Goal: Transaction & Acquisition: Subscribe to service/newsletter

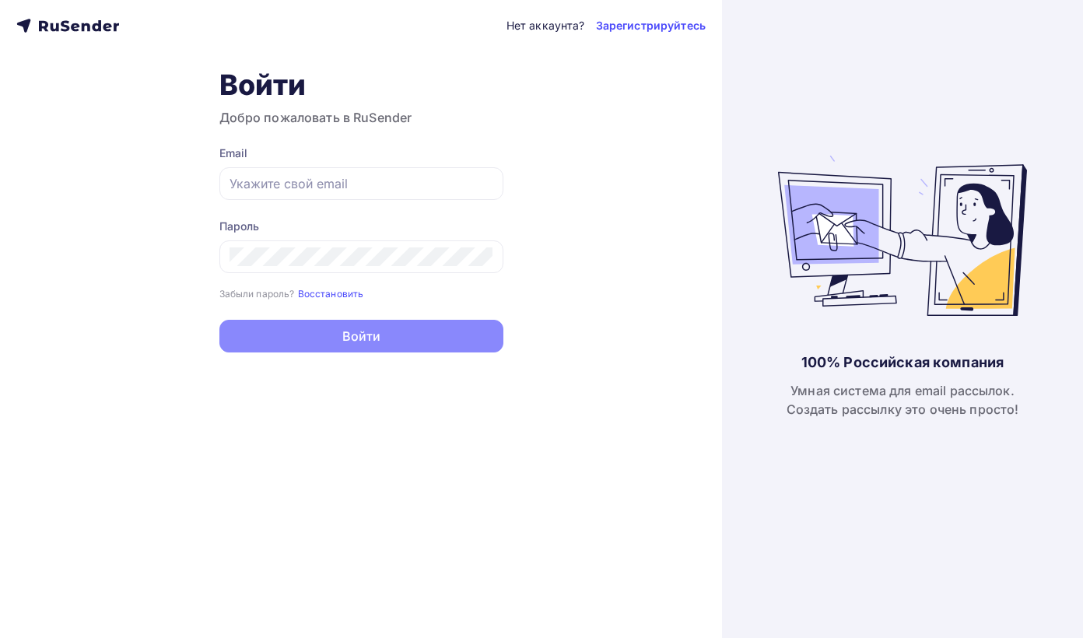
type input "[EMAIL_ADDRESS][DOMAIN_NAME]"
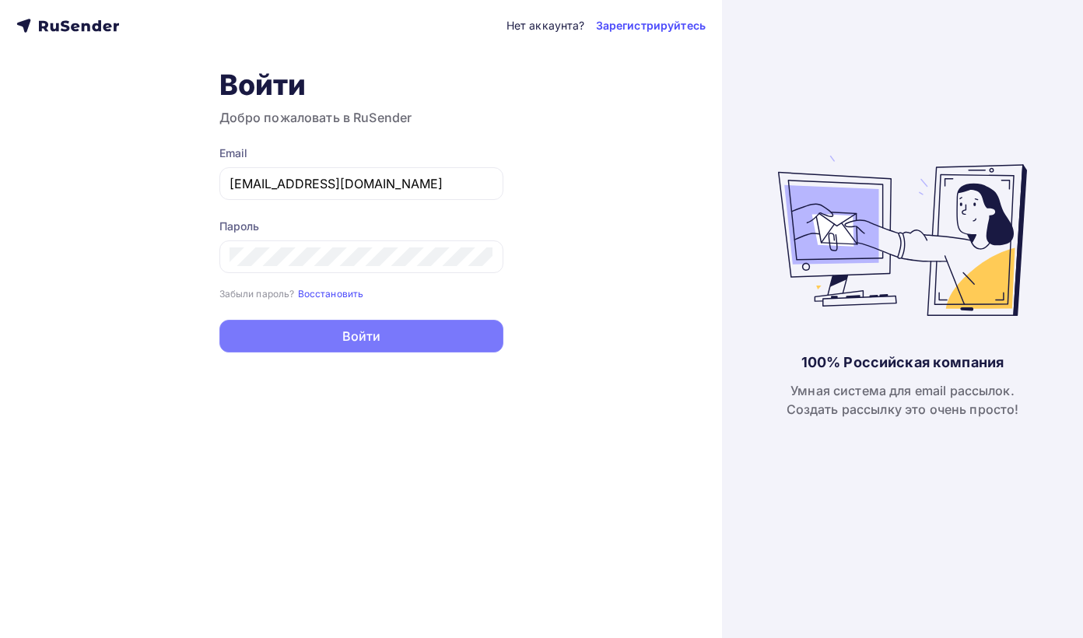
click at [419, 336] on button "Войти" at bounding box center [361, 336] width 284 height 33
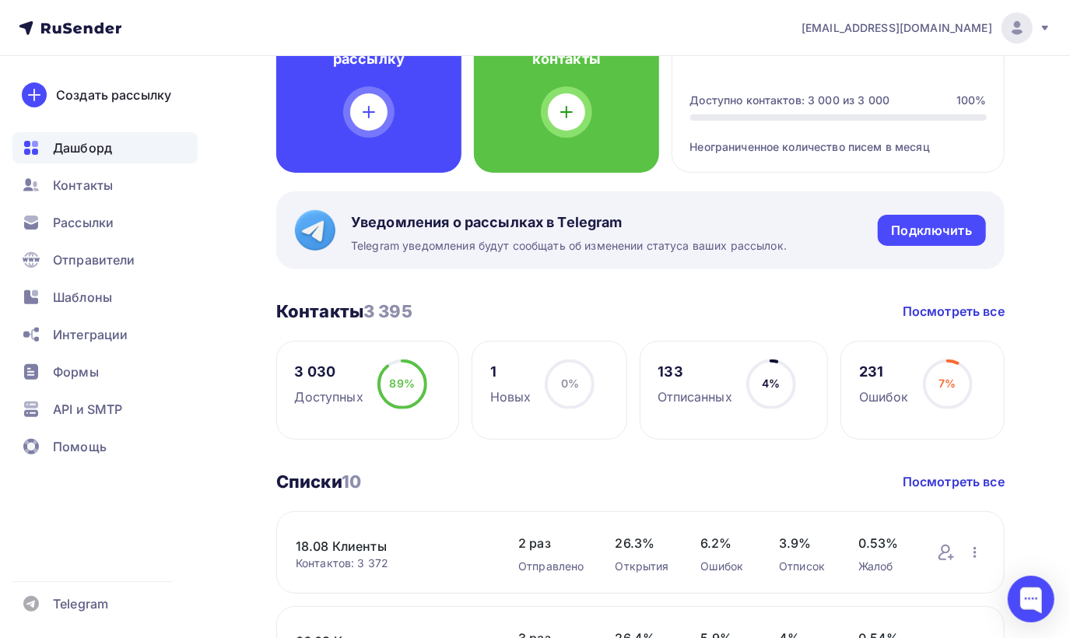
scroll to position [156, 0]
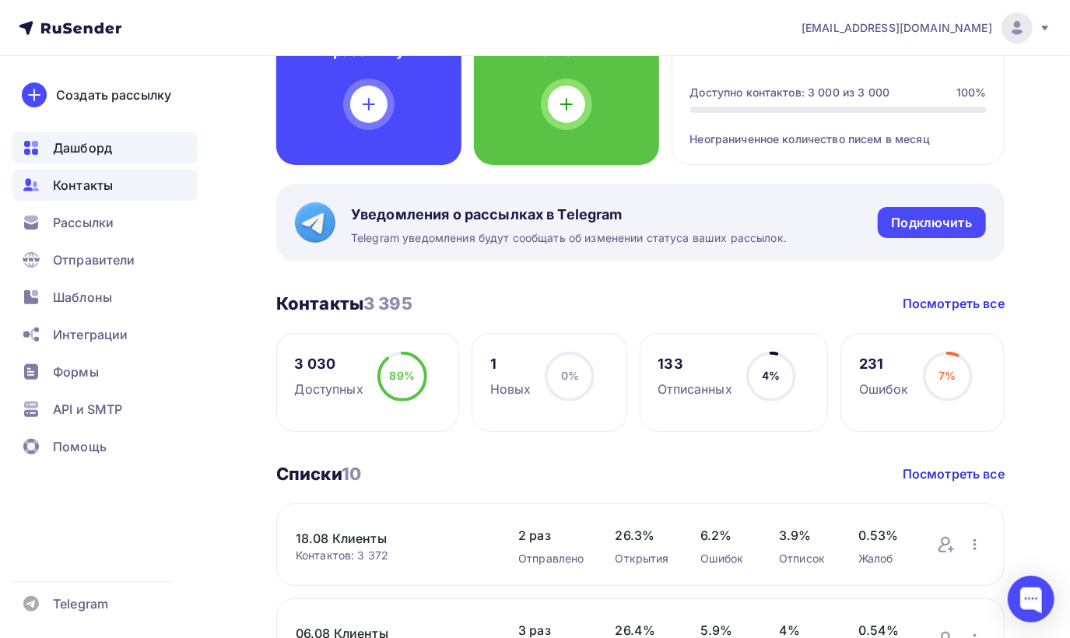
click at [115, 188] on div "Контакты" at bounding box center [104, 185] width 185 height 31
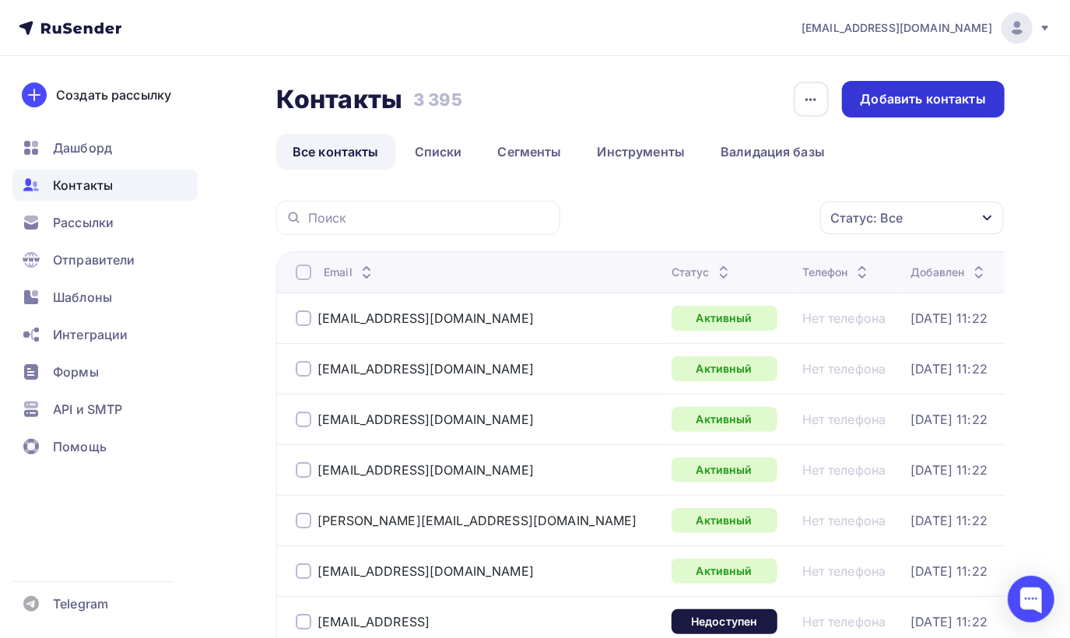
click at [888, 107] on div "Добавить контакты" at bounding box center [922, 99] width 125 height 18
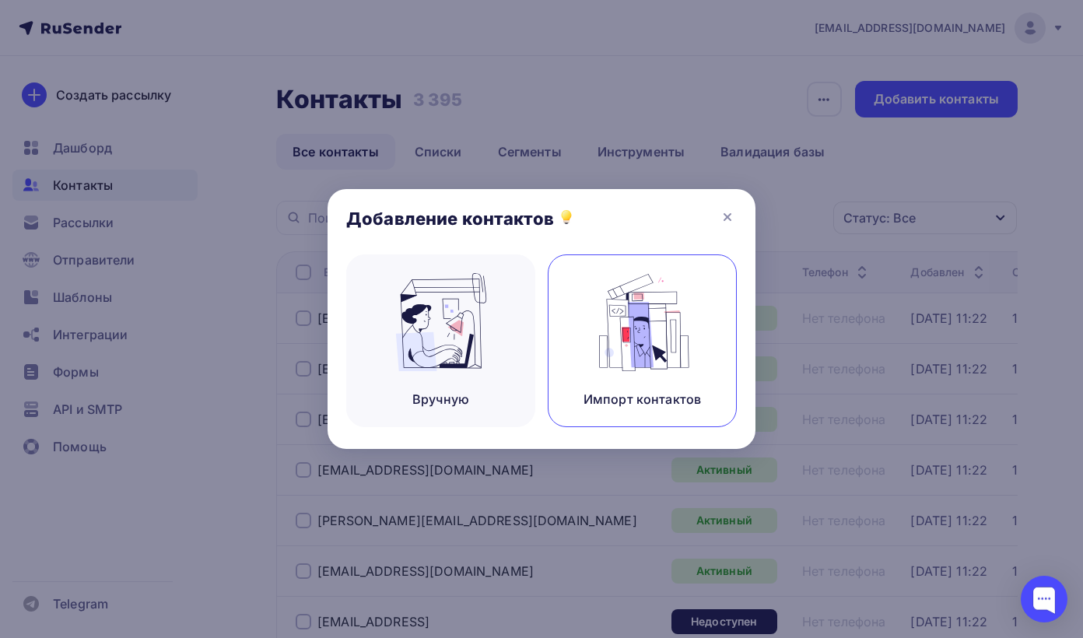
click at [658, 390] on div "Импорт контактов" at bounding box center [641, 399] width 117 height 19
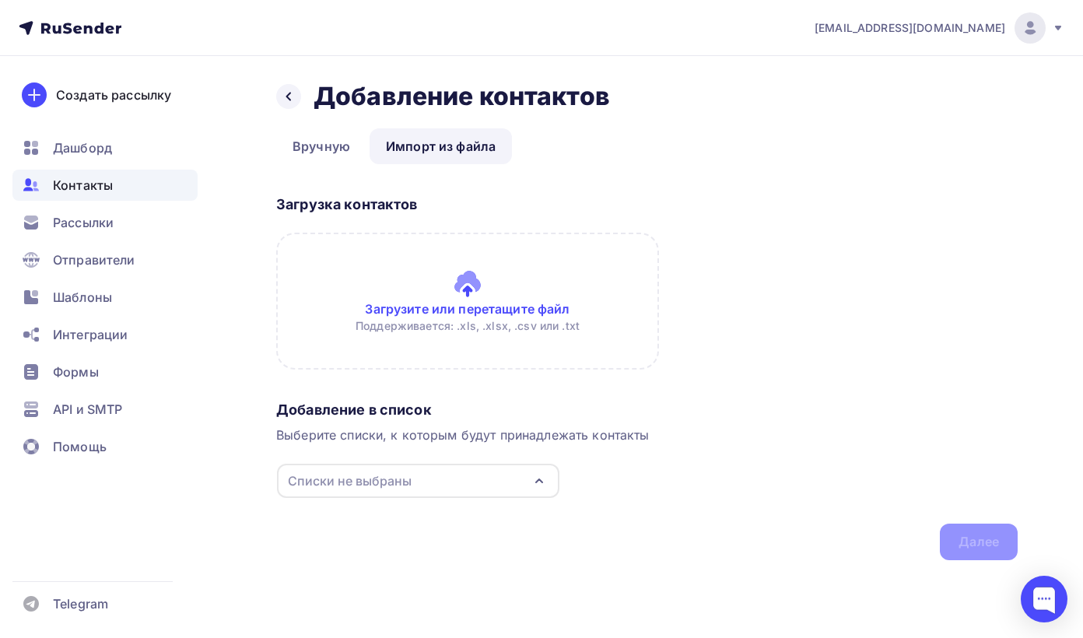
click at [503, 299] on input "file" at bounding box center [467, 301] width 383 height 137
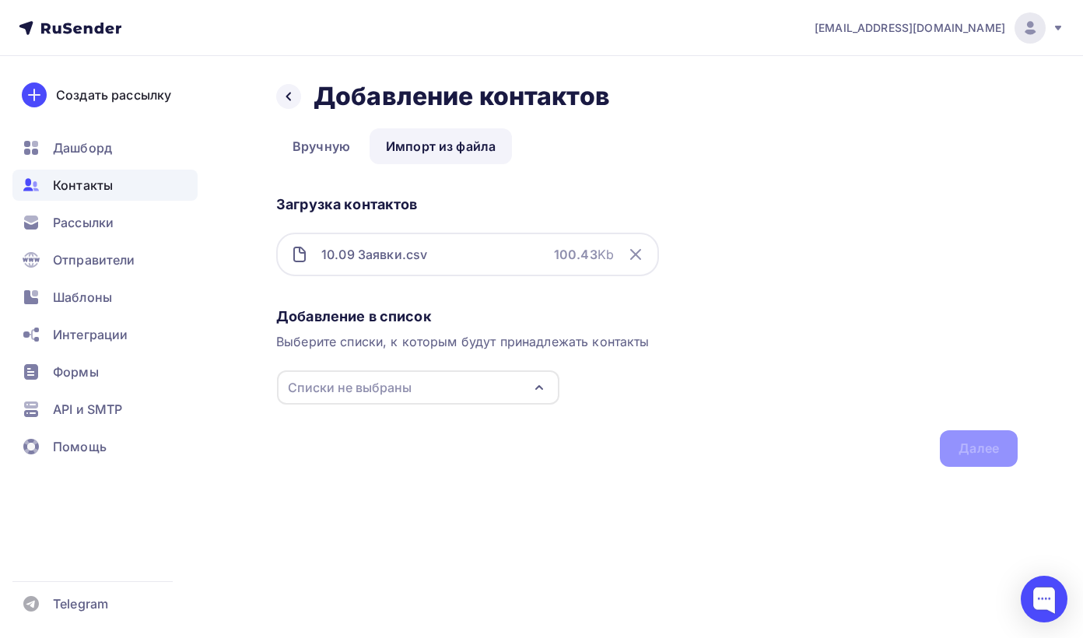
click at [523, 386] on div "Списки не выбраны" at bounding box center [418, 387] width 282 height 34
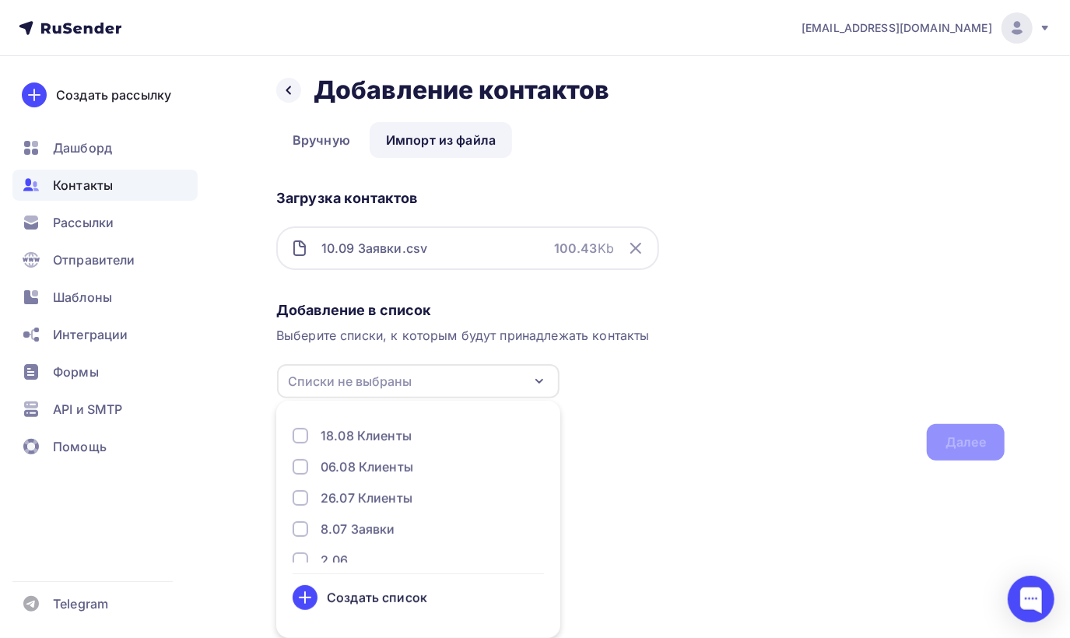
click at [382, 600] on div "Создать список" at bounding box center [377, 597] width 100 height 19
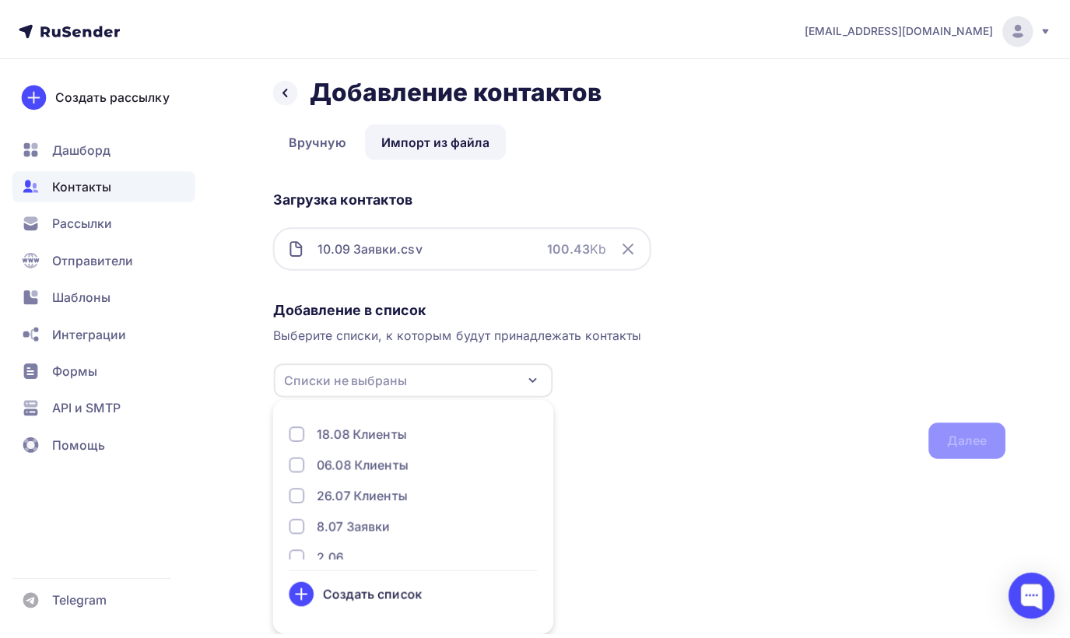
scroll to position [0, 0]
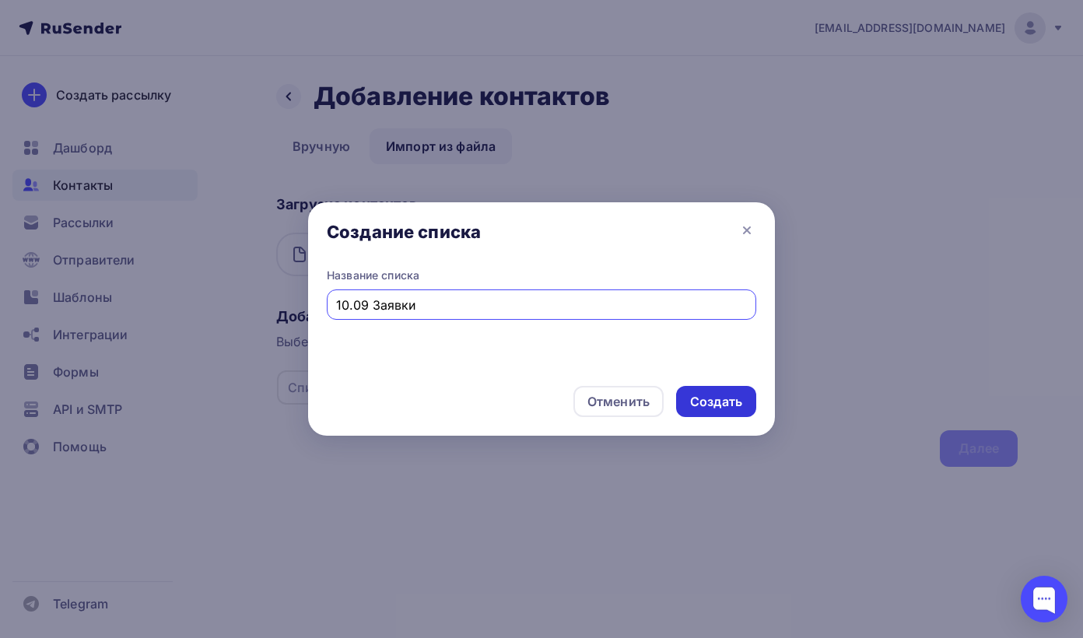
type input "10.09 Заявки"
click at [695, 394] on div "Создать" at bounding box center [716, 402] width 52 height 18
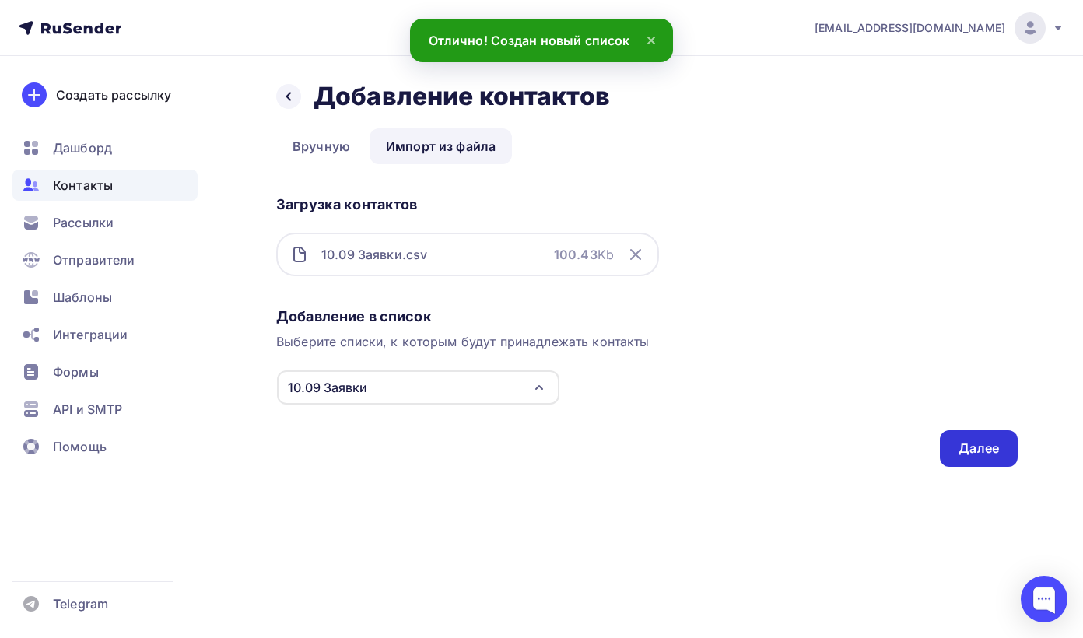
click at [974, 450] on div "Далее" at bounding box center [978, 448] width 40 height 18
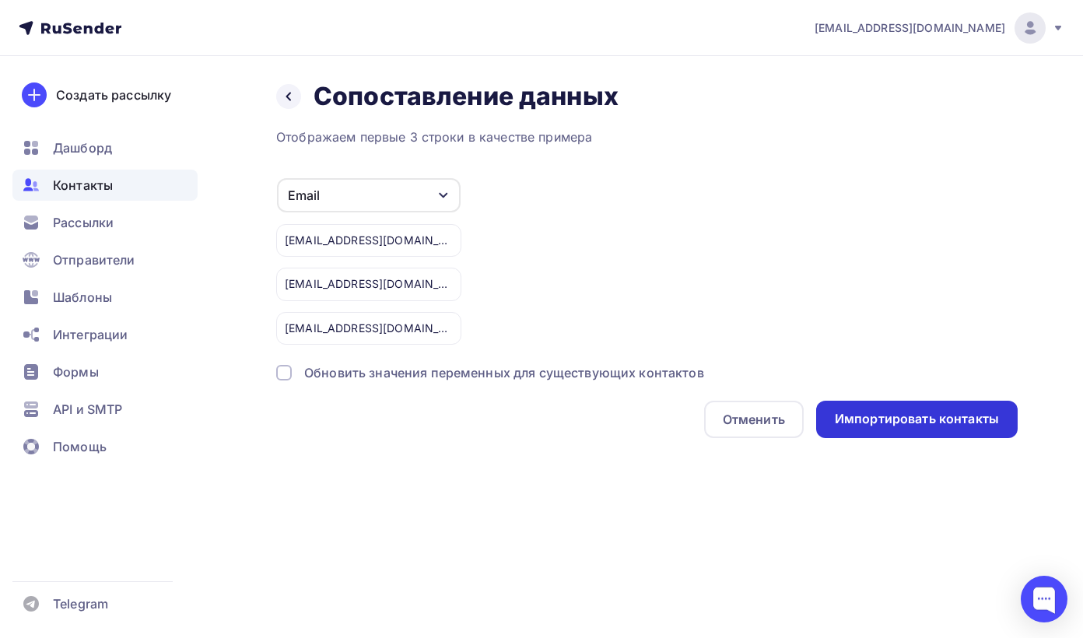
click at [946, 412] on div "Импортировать контакты" at bounding box center [917, 419] width 164 height 18
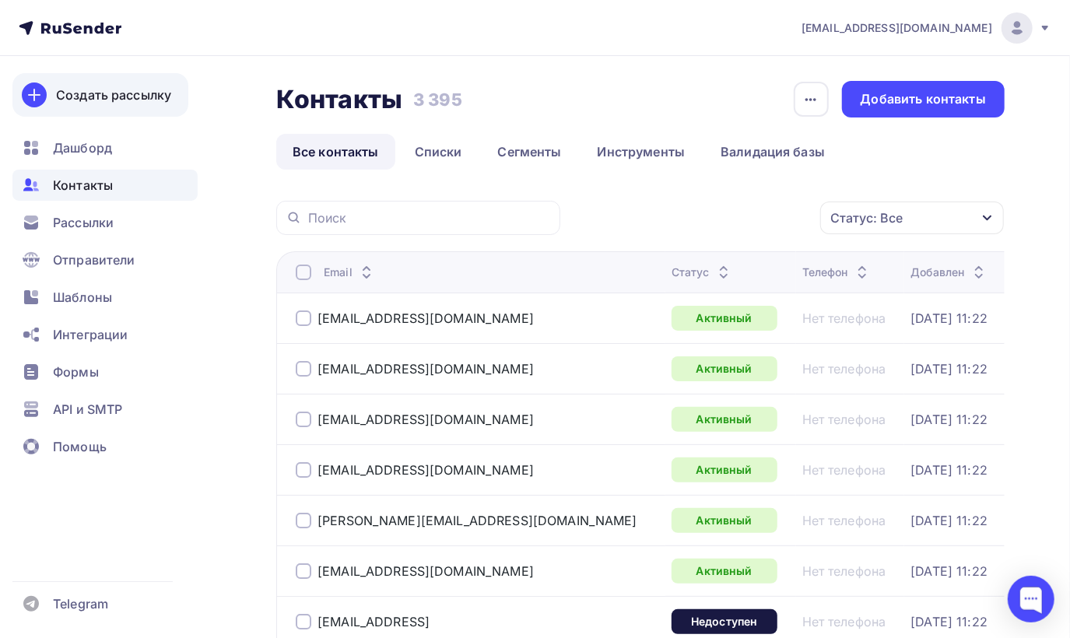
click at [146, 103] on div "Создать рассылку" at bounding box center [113, 95] width 115 height 19
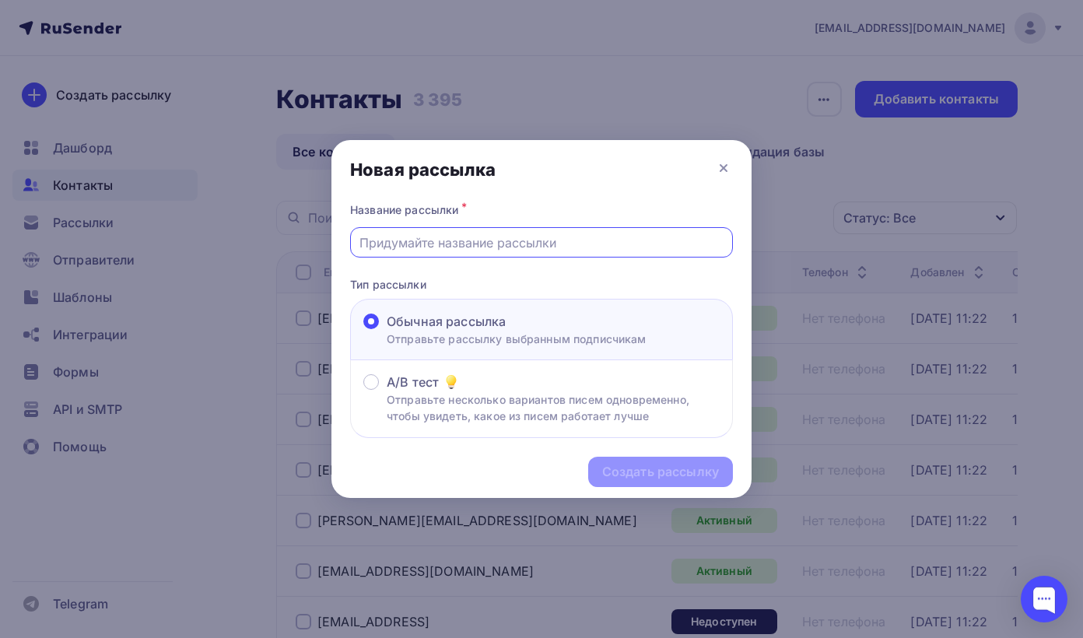
click at [405, 248] on input "text" at bounding box center [541, 242] width 365 height 19
type input "Б"
type input "Ц"
type input "у"
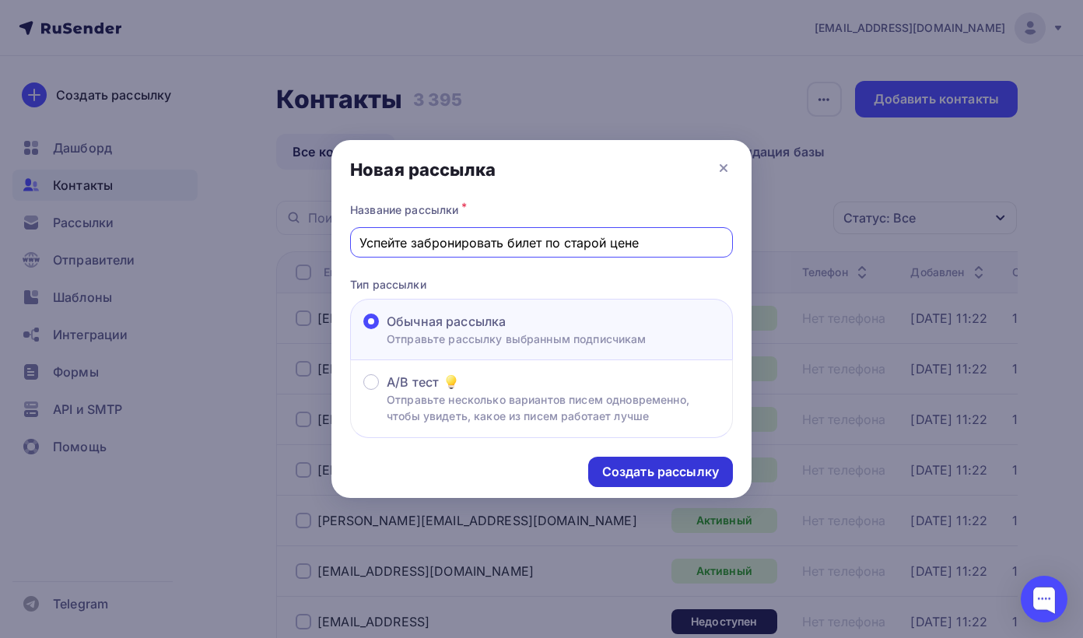
type input "Успейте забронировать билет по старой цене"
click at [652, 473] on div "Создать рассылку" at bounding box center [660, 472] width 117 height 18
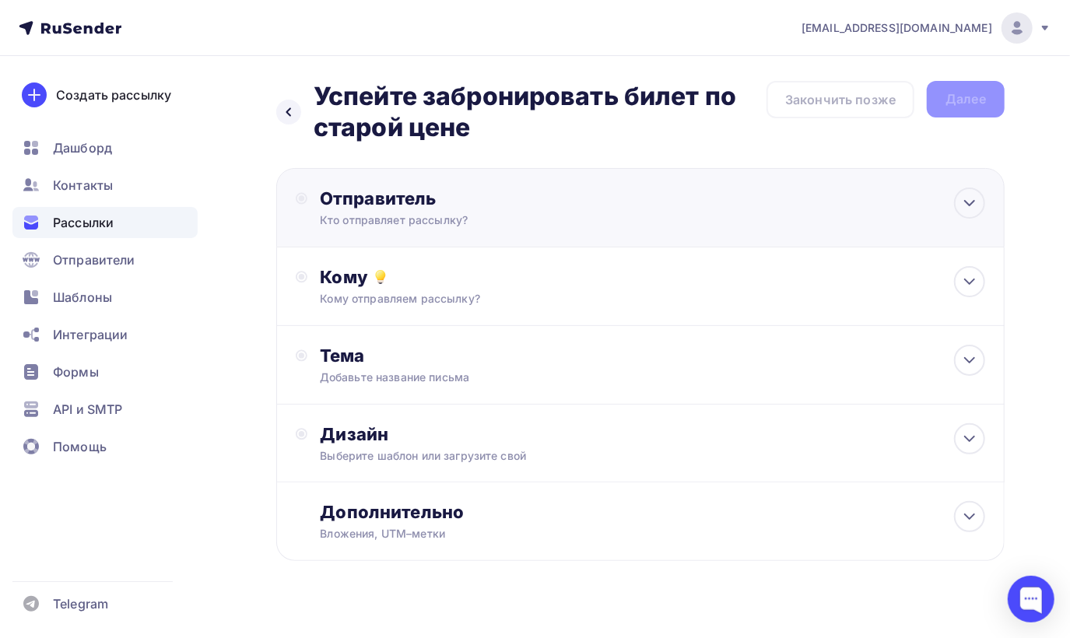
click at [524, 213] on div "Кто отправляет рассылку?" at bounding box center [471, 220] width 303 height 16
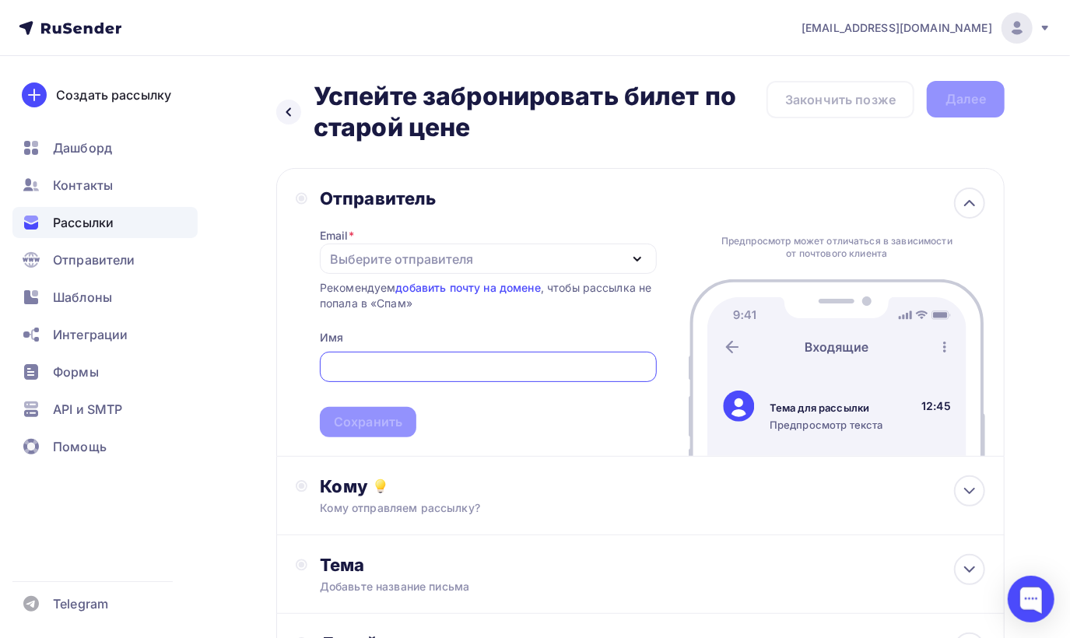
click at [518, 415] on span "Сохранить" at bounding box center [488, 391] width 337 height 92
click at [518, 416] on span "Сохранить" at bounding box center [488, 391] width 337 height 92
click at [506, 266] on div "Выберите отправителя" at bounding box center [488, 258] width 337 height 30
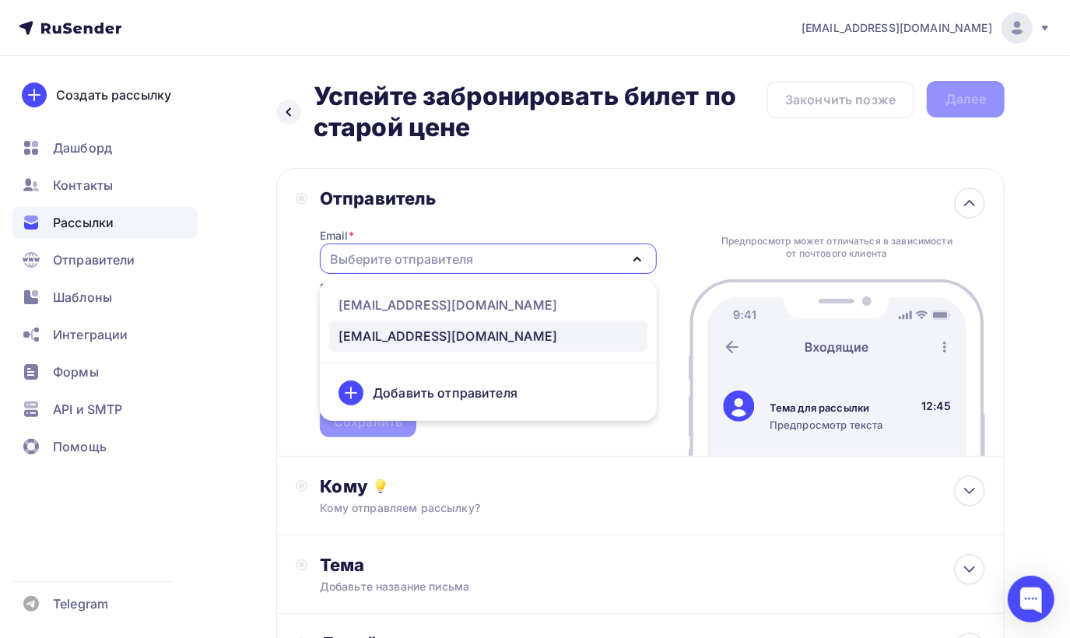
click at [485, 338] on div "[EMAIL_ADDRESS][DOMAIN_NAME]" at bounding box center [447, 336] width 219 height 19
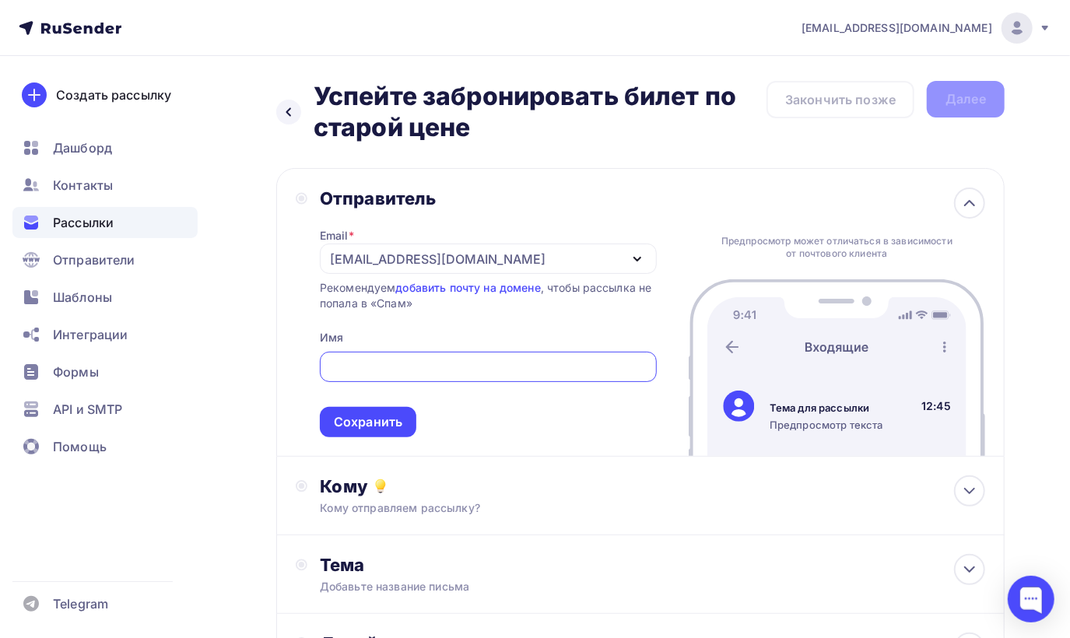
click at [376, 368] on input "text" at bounding box center [487, 367] width 319 height 19
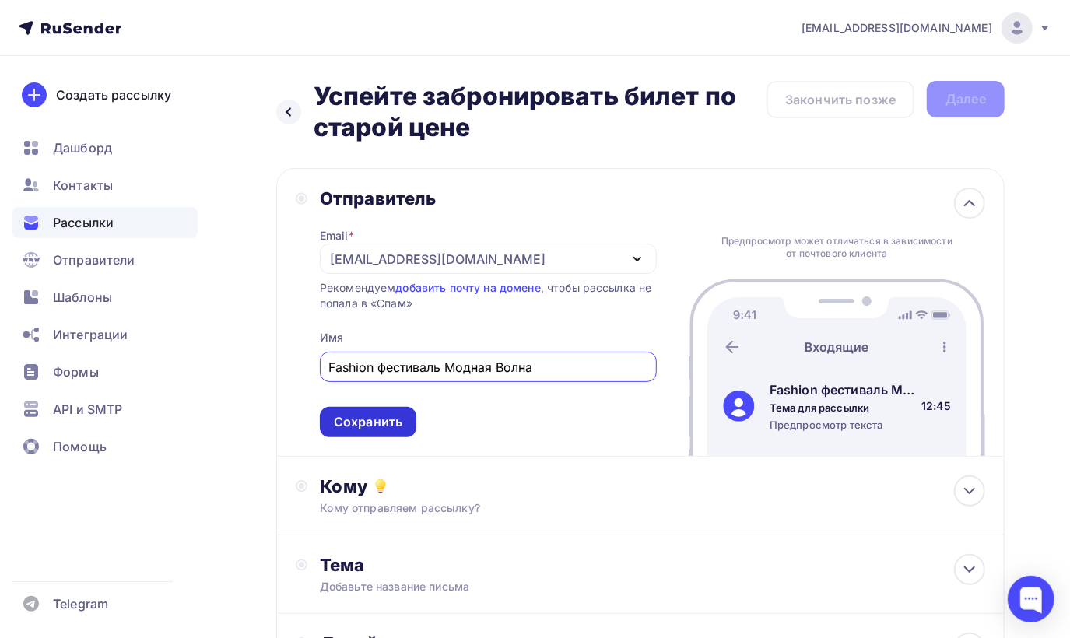
type input "Fashion фестиваль Модная Волна"
click at [404, 425] on div "Сохранить" at bounding box center [368, 422] width 96 height 30
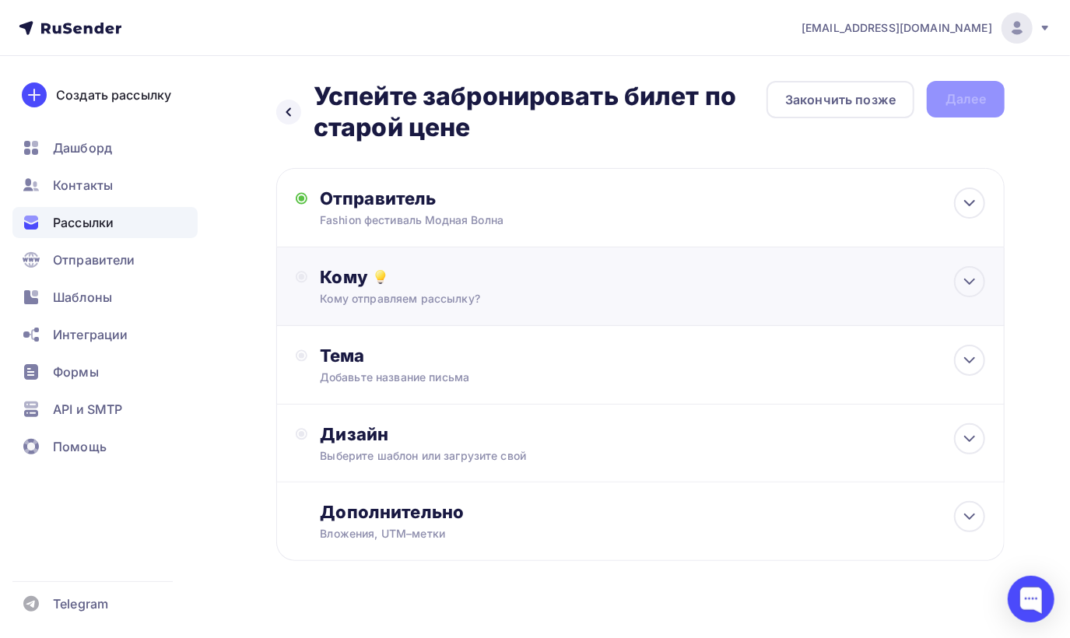
click at [405, 282] on div "Кому" at bounding box center [652, 277] width 665 height 22
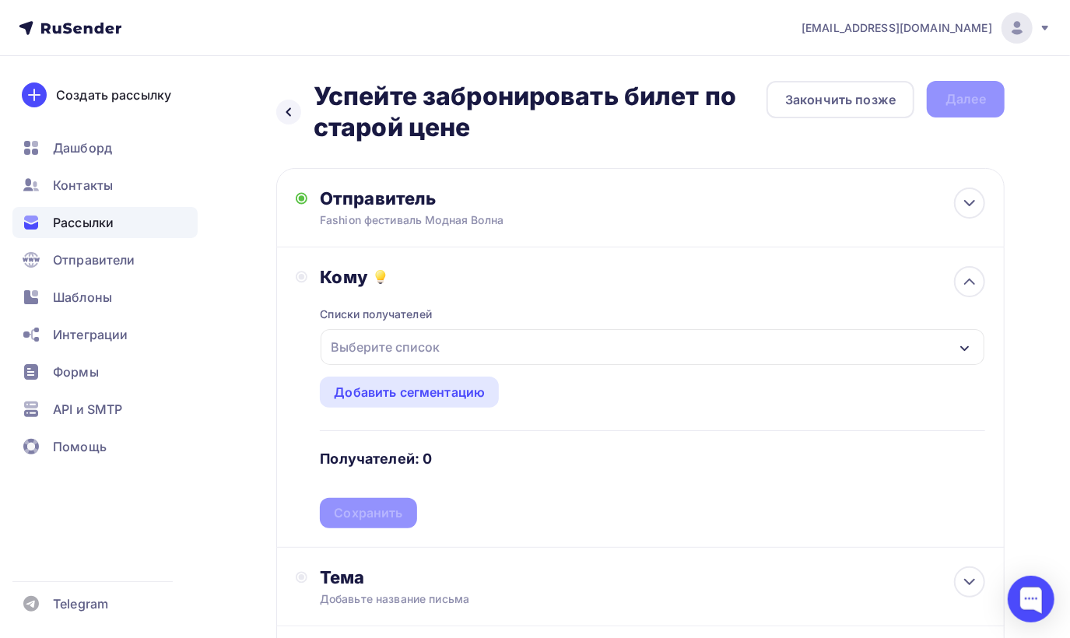
click at [409, 359] on div "Выберите список" at bounding box center [384, 347] width 121 height 28
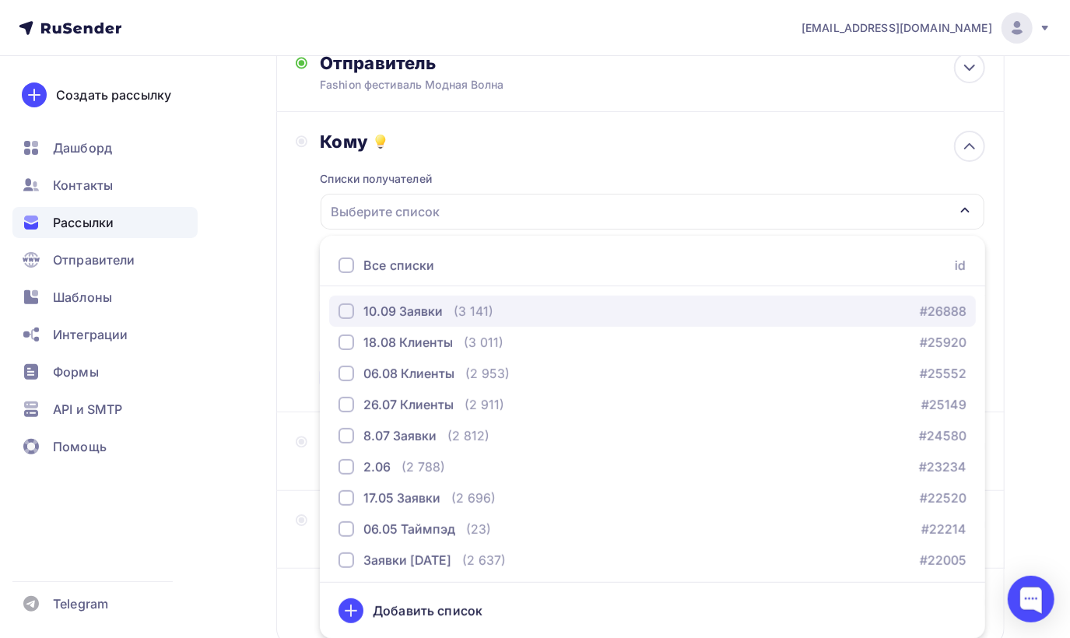
click at [350, 305] on div "button" at bounding box center [346, 311] width 16 height 16
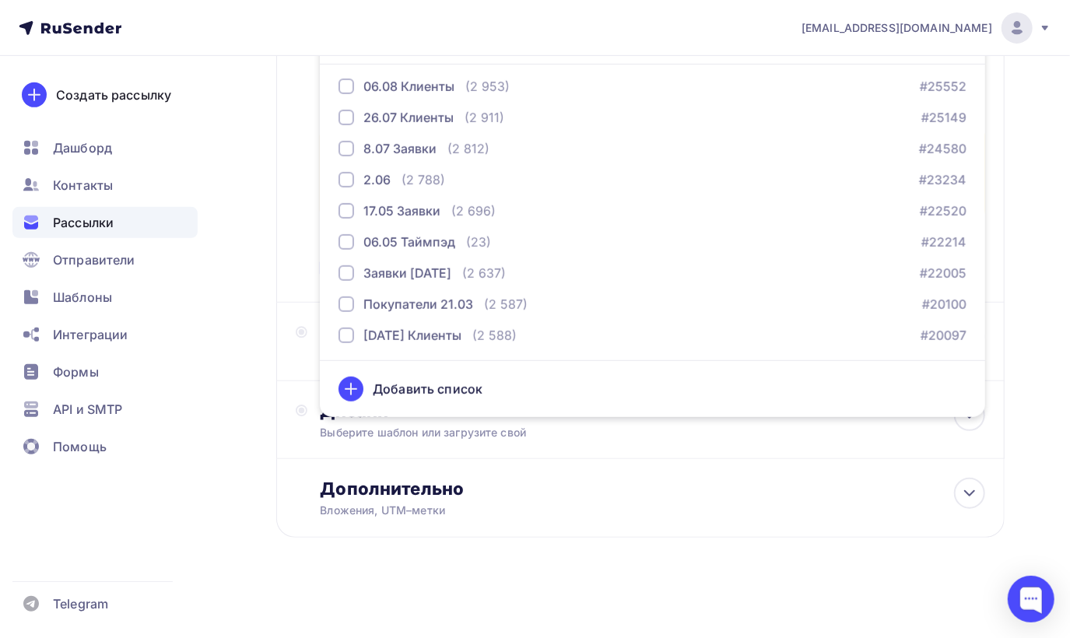
scroll to position [47, 0]
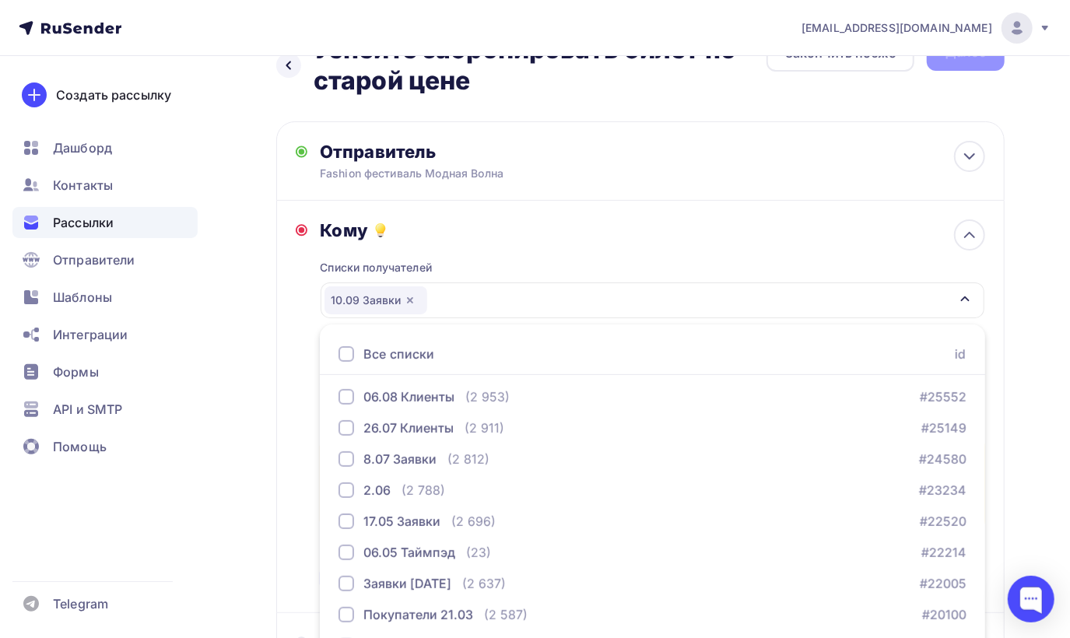
click at [1054, 338] on div "Назад Успейте забронировать билет по старой цене Успейте забронировать билет по…" at bounding box center [535, 478] width 1070 height 939
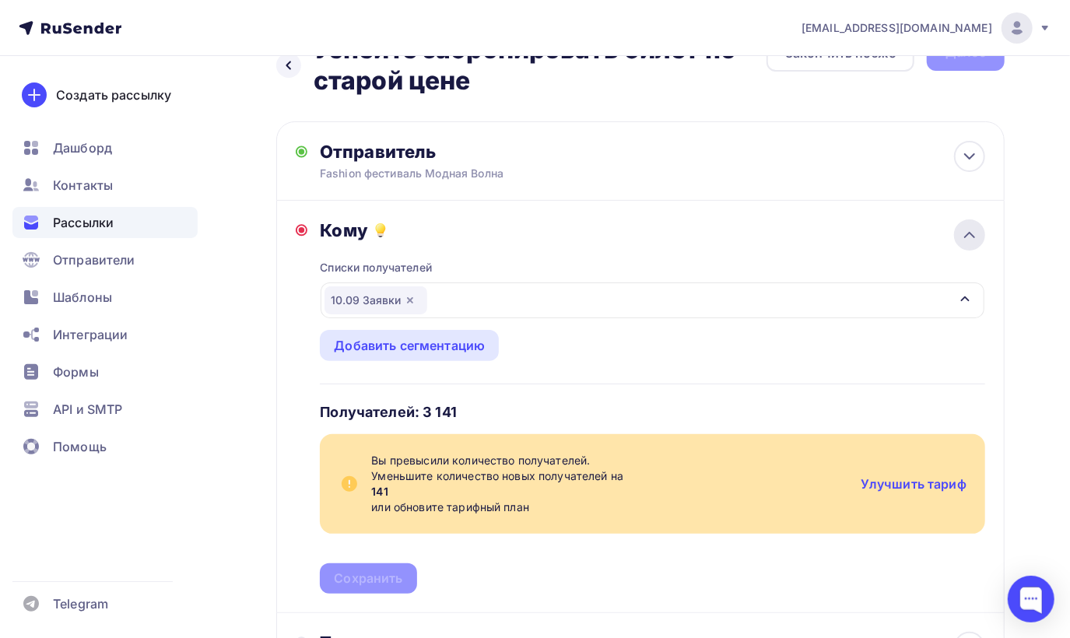
click at [979, 235] on div at bounding box center [969, 234] width 31 height 31
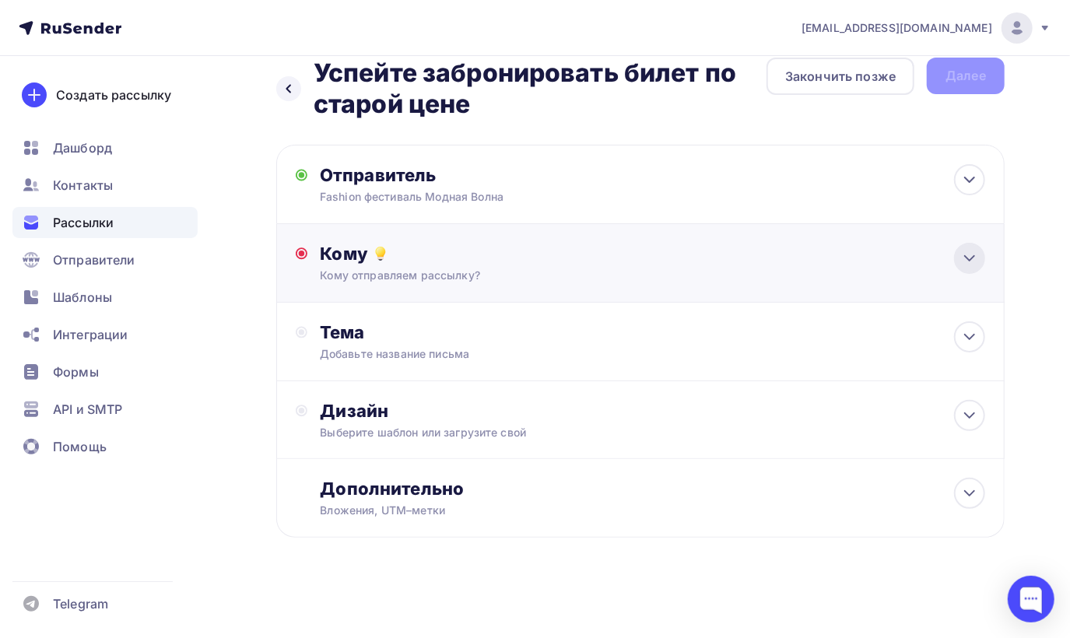
scroll to position [25, 0]
click at [459, 268] on div "Кому отправляем рассылку?" at bounding box center [619, 276] width 598 height 16
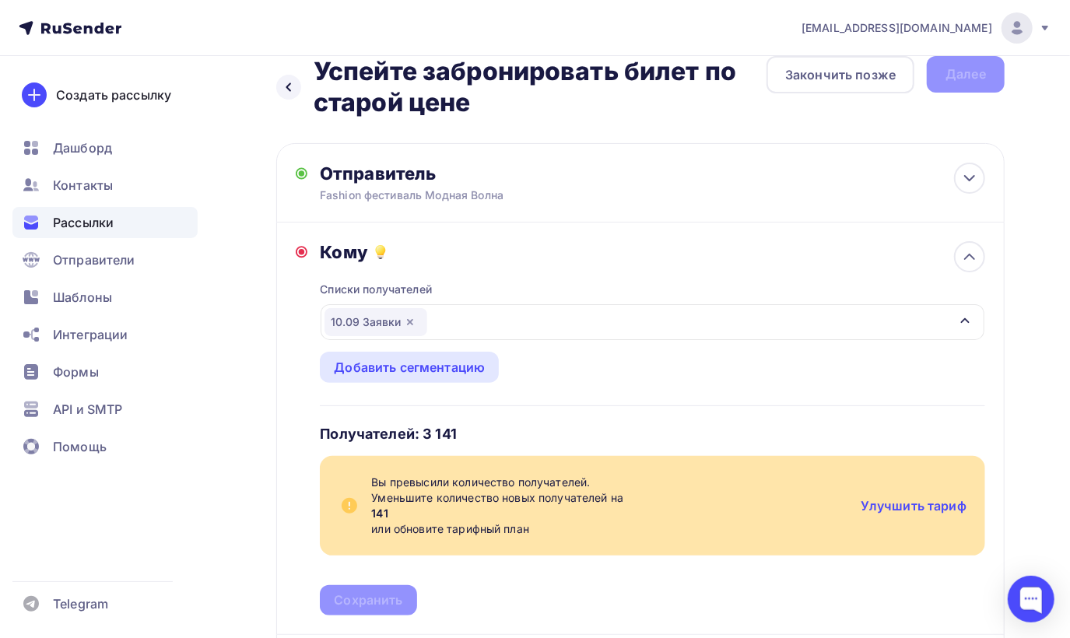
scroll to position [47, 0]
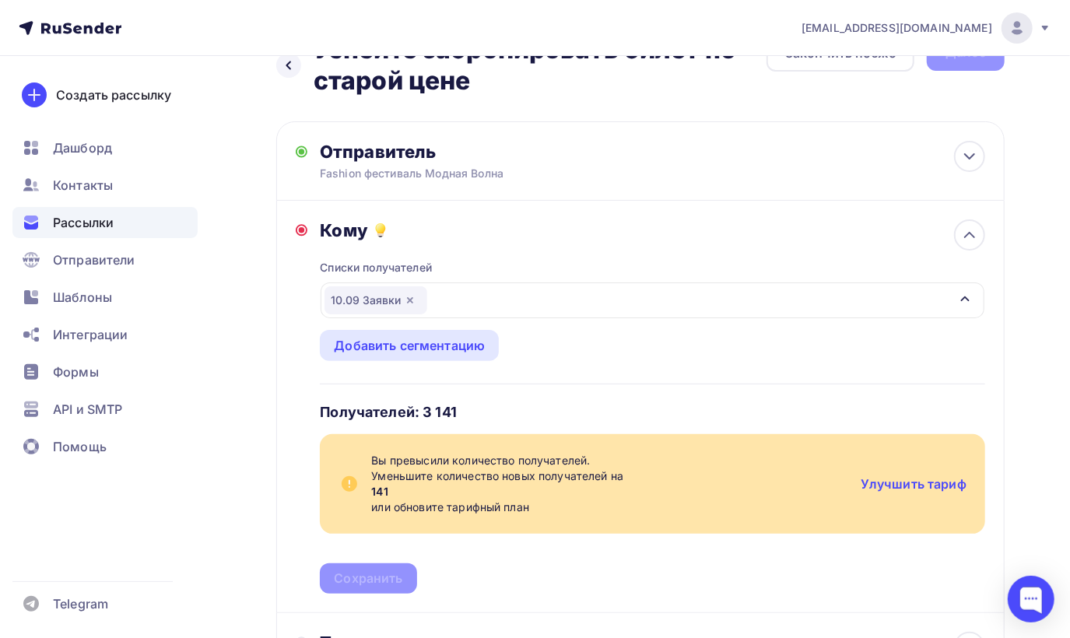
click at [408, 298] on icon "button" at bounding box center [410, 300] width 6 height 6
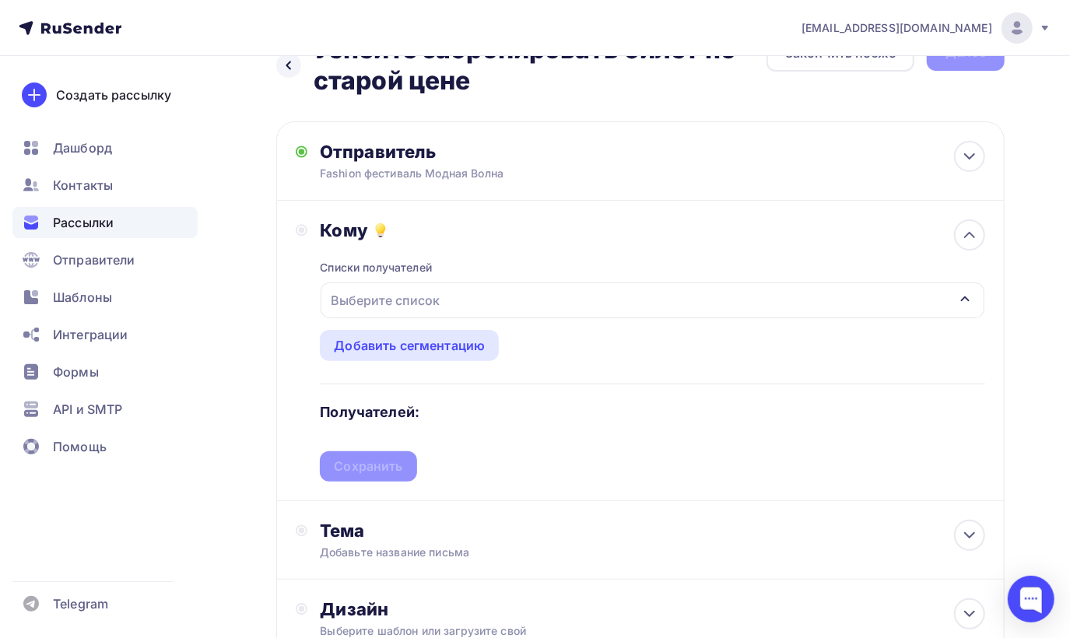
click at [408, 299] on div "Выберите список" at bounding box center [384, 300] width 121 height 28
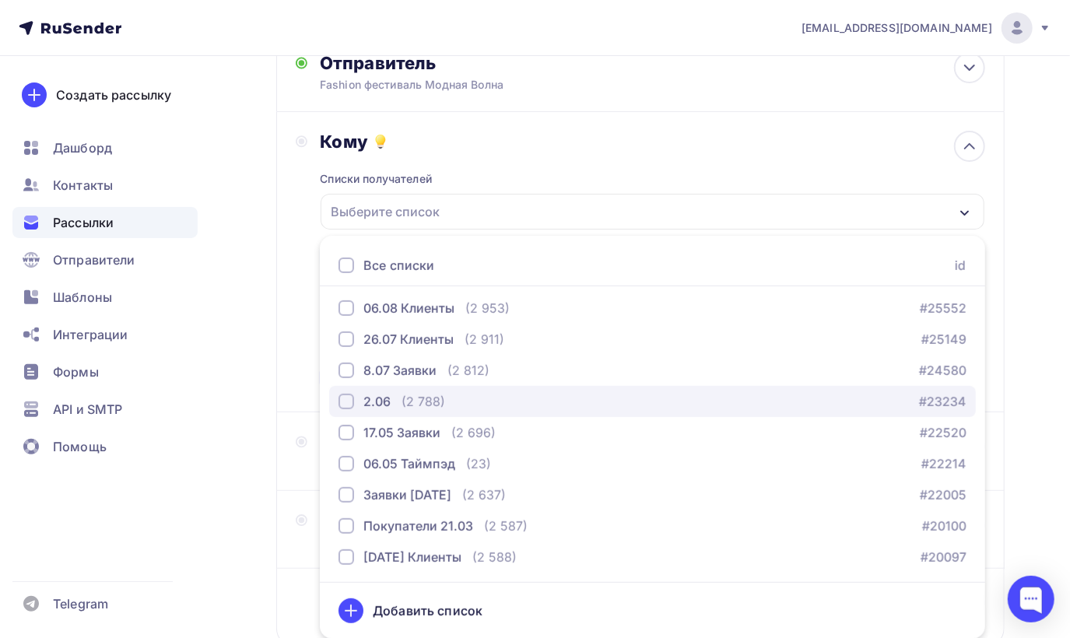
scroll to position [0, 0]
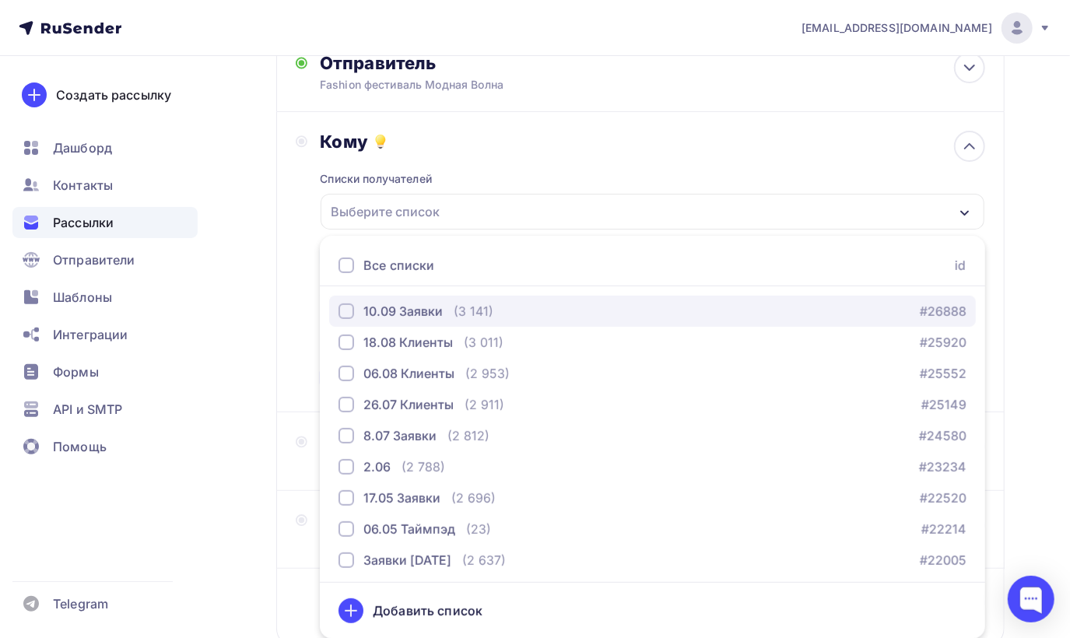
click at [350, 312] on div "button" at bounding box center [346, 311] width 16 height 16
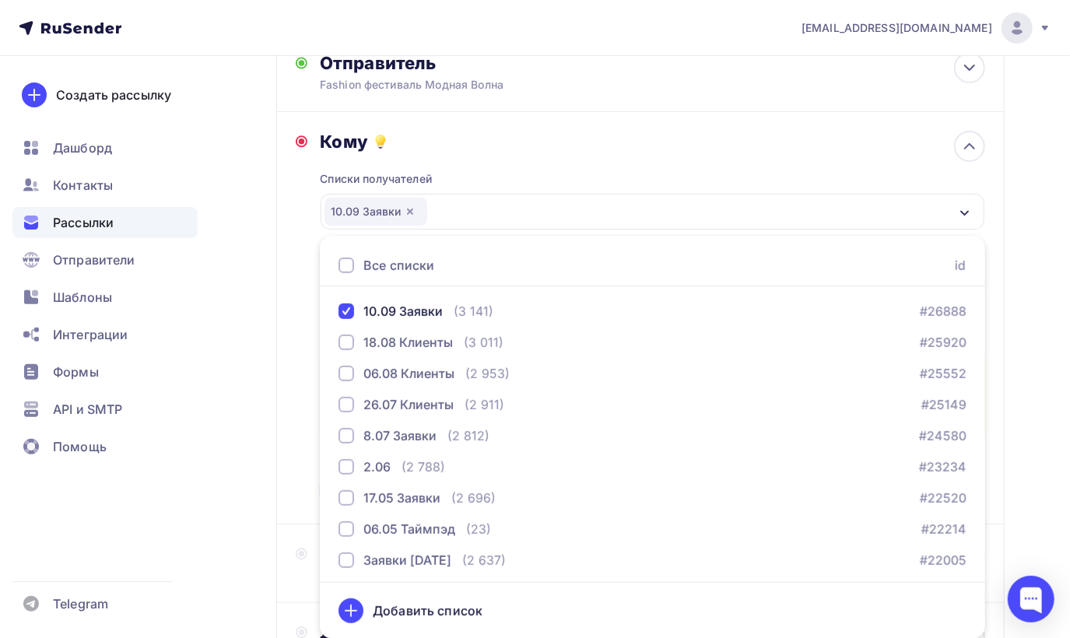
click at [293, 307] on div "Кому Списки получателей 10.09 Заявки Все списки id 10.09 Заявки (3 141) #26888 …" at bounding box center [640, 318] width 728 height 412
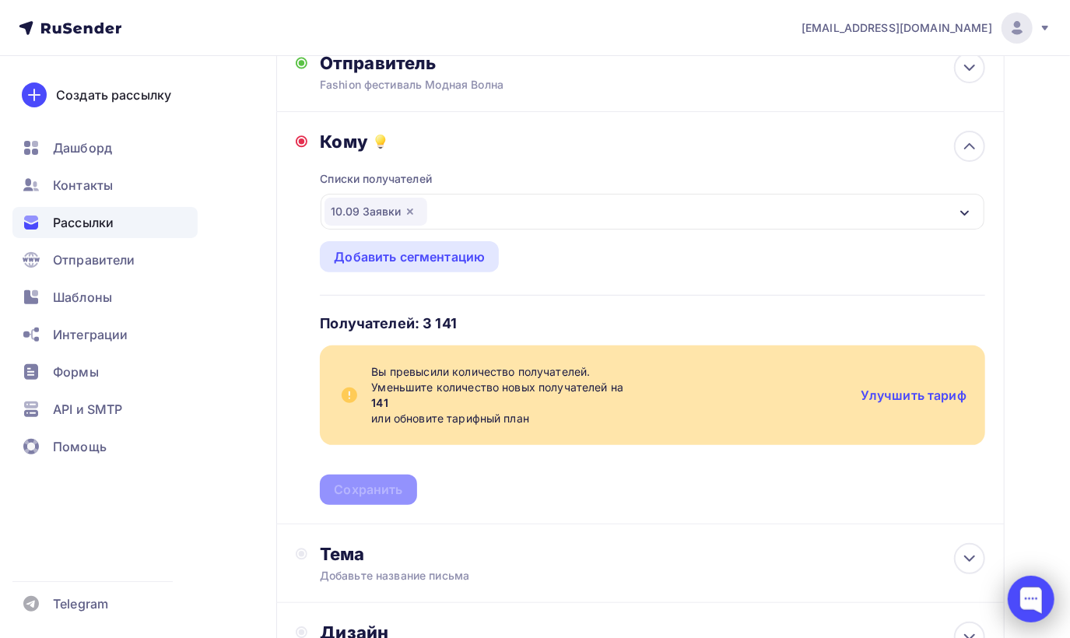
click at [1040, 606] on div at bounding box center [1030, 599] width 47 height 47
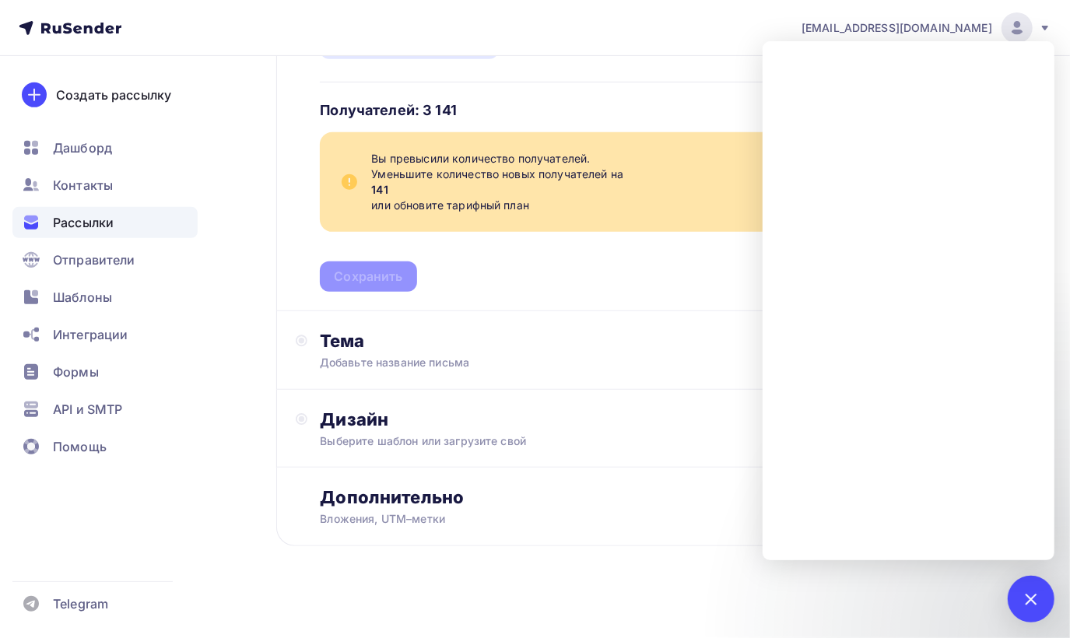
scroll to position [358, 0]
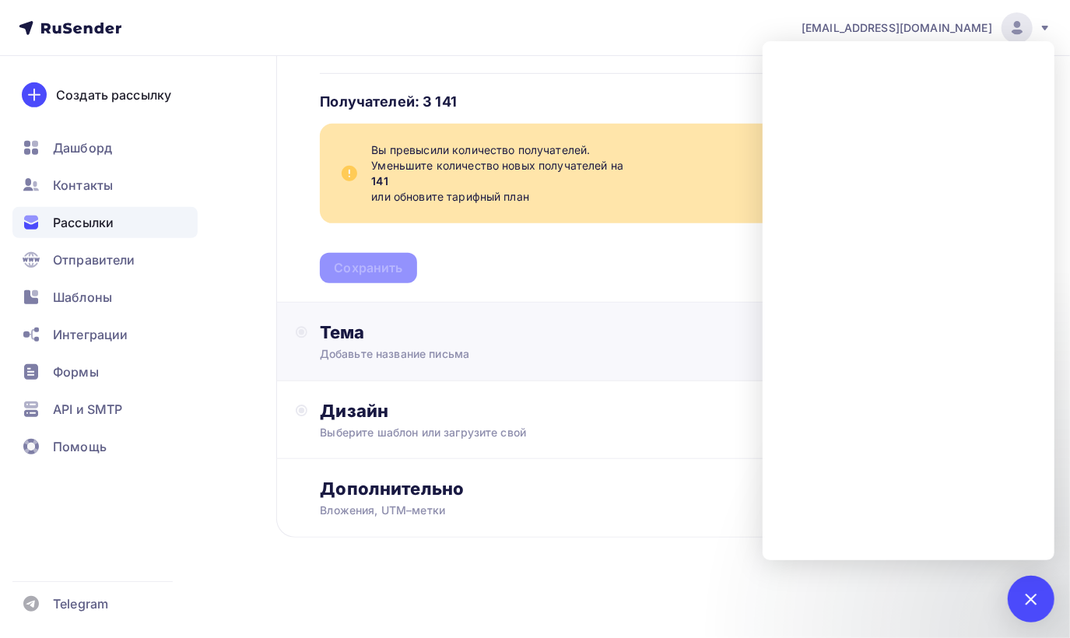
click at [448, 321] on div "Тема" at bounding box center [473, 332] width 307 height 22
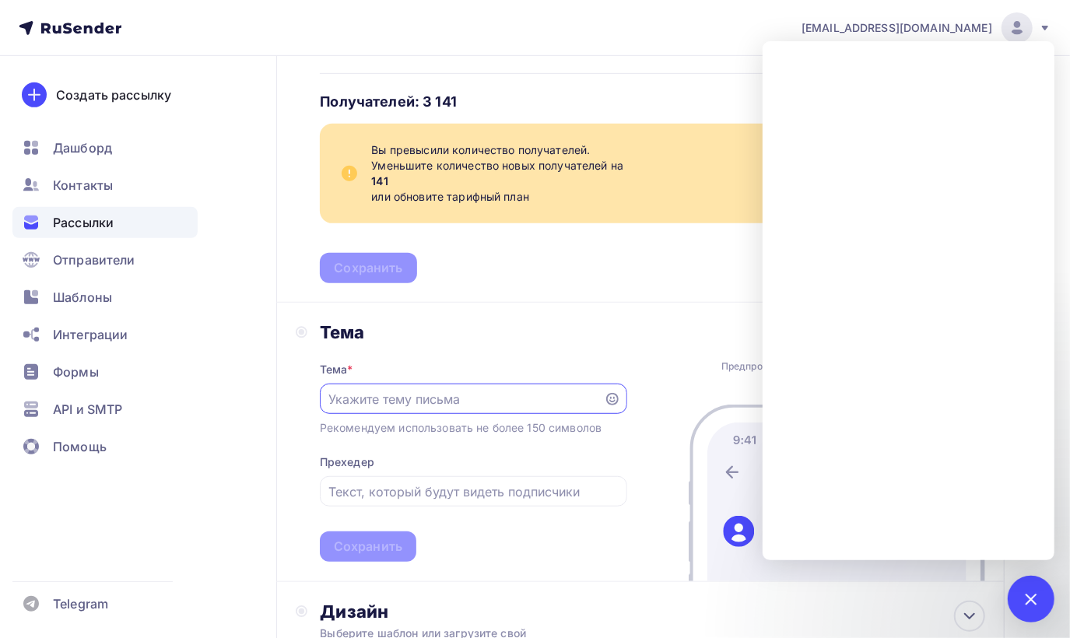
scroll to position [0, 0]
click at [526, 390] on input "text" at bounding box center [461, 399] width 266 height 19
click at [1038, 596] on div at bounding box center [1030, 598] width 21 height 21
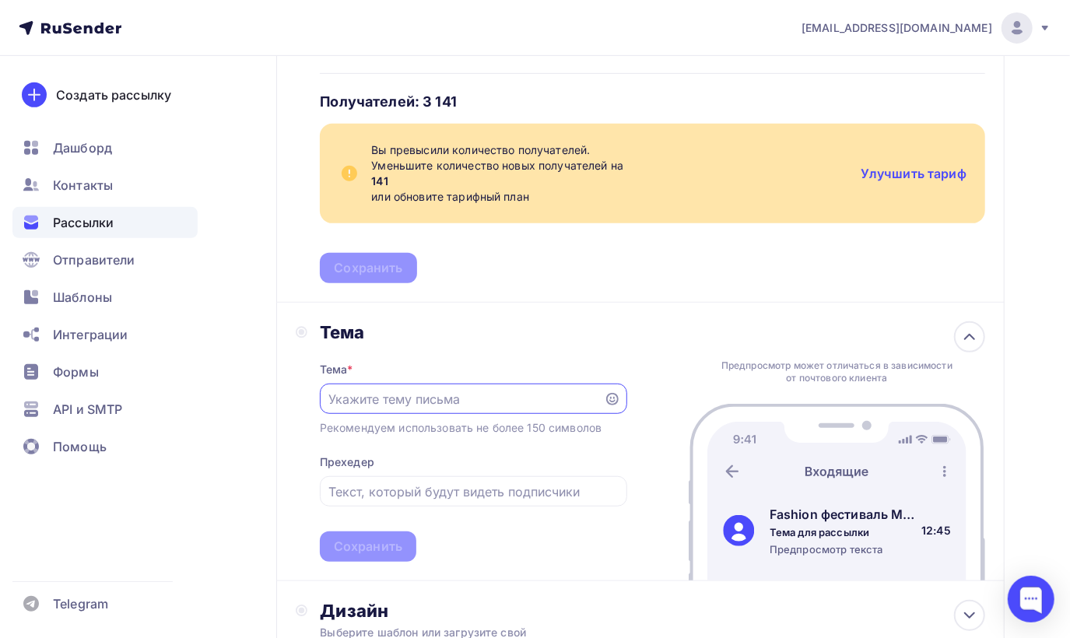
click at [426, 396] on input "text" at bounding box center [461, 399] width 266 height 19
type input "З"
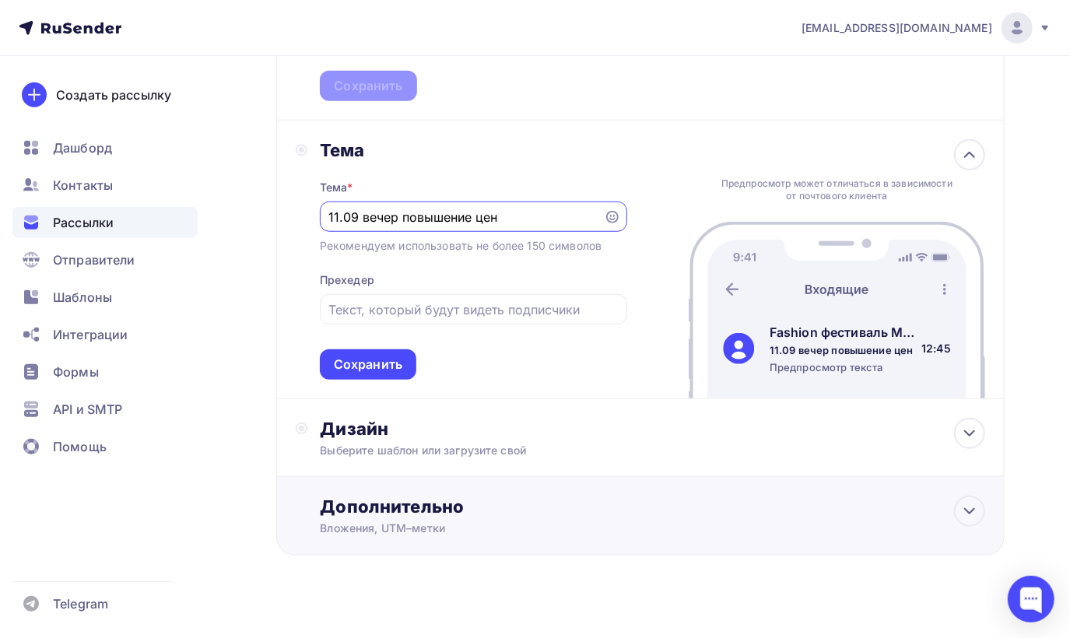
scroll to position [559, 0]
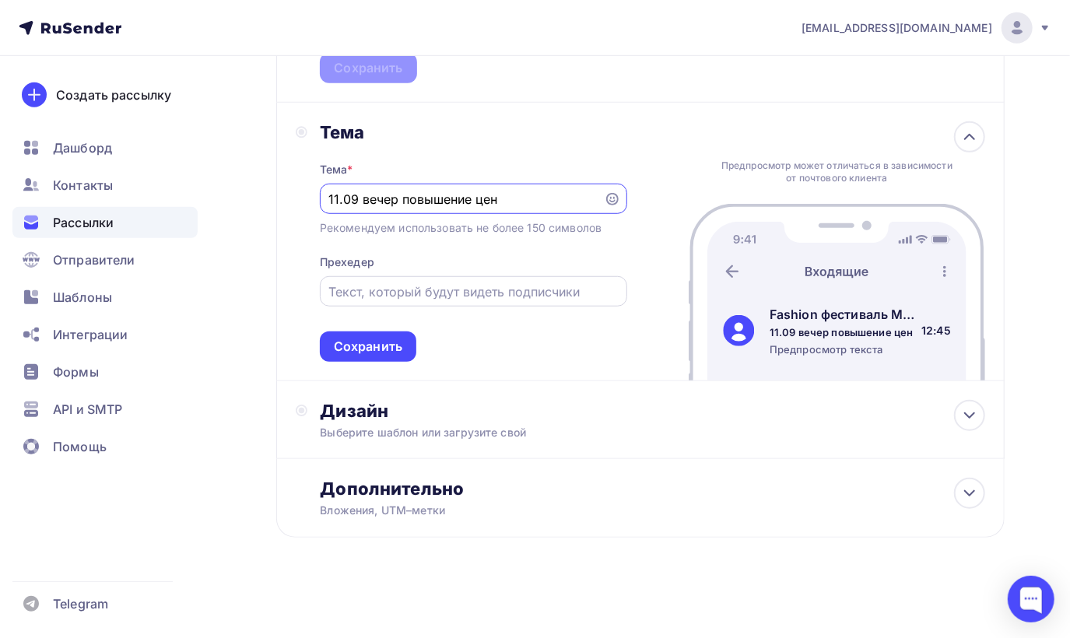
type input "11.09 вечер повышение цен"
click at [390, 278] on div at bounding box center [473, 291] width 307 height 30
click at [403, 288] on input "text" at bounding box center [472, 291] width 289 height 19
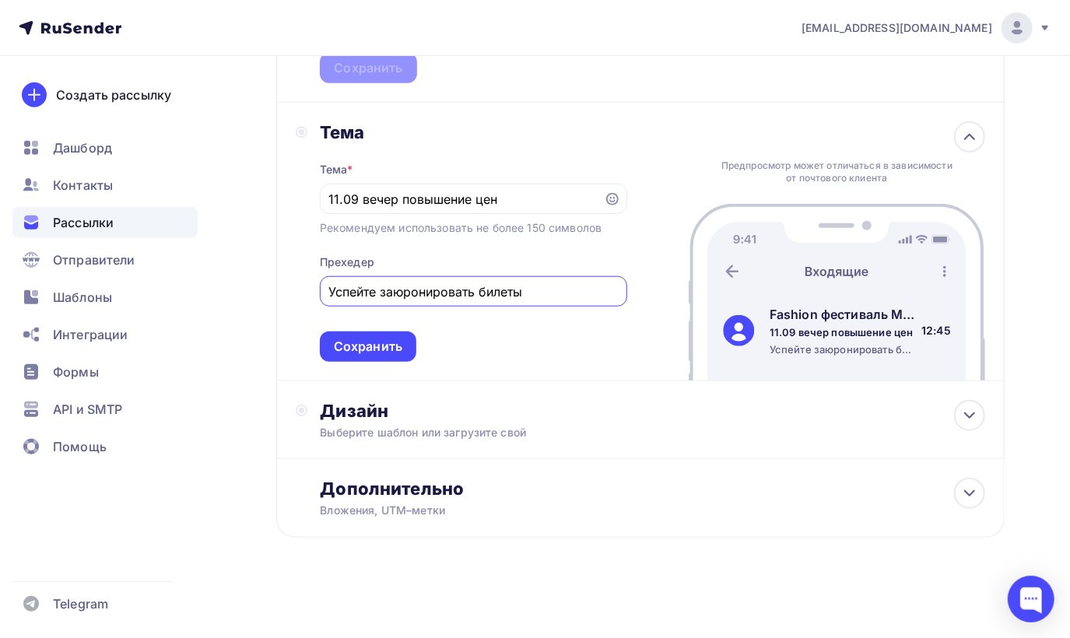
click at [405, 291] on input "Успейте заюронировать билеты" at bounding box center [472, 291] width 289 height 19
type input "Успейте забронировать билеты"
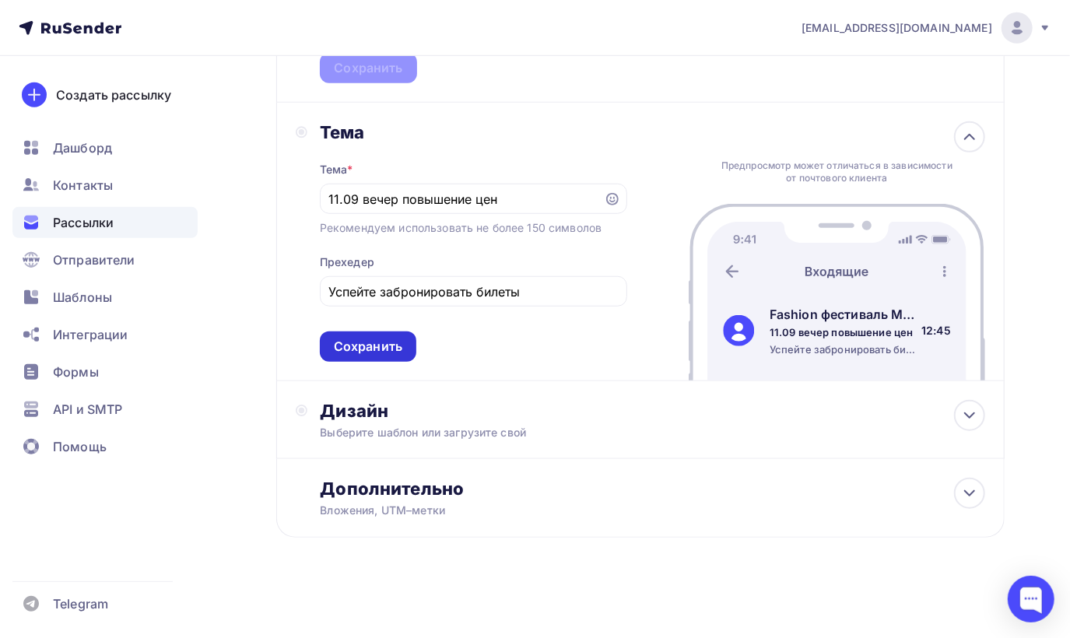
click at [409, 338] on div "Сохранить" at bounding box center [368, 346] width 96 height 30
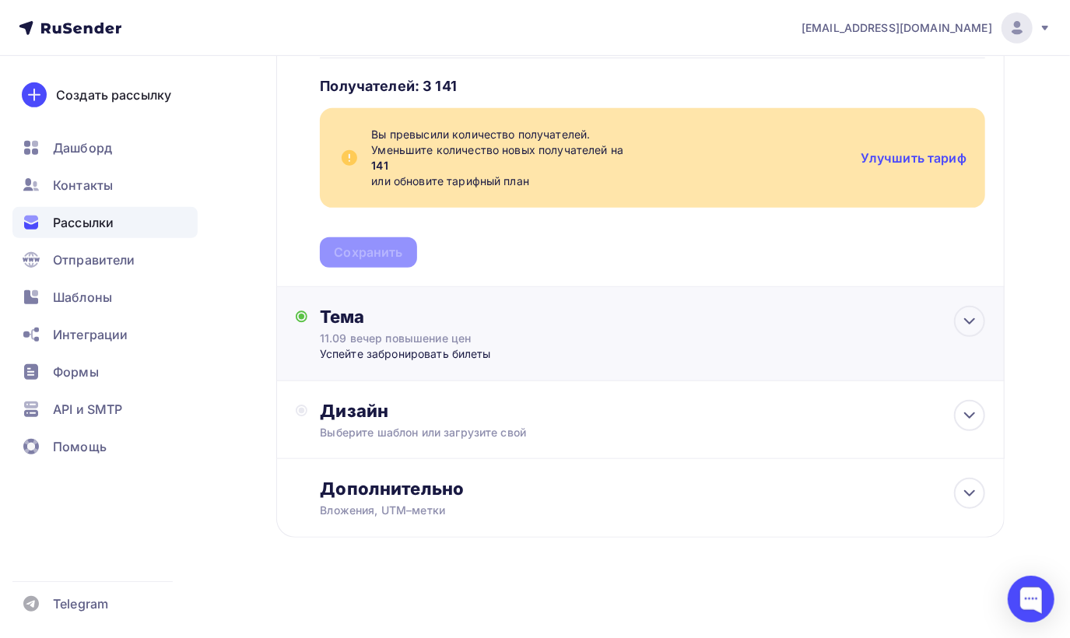
scroll to position [373, 0]
click at [477, 411] on div "Дизайн" at bounding box center [652, 411] width 665 height 22
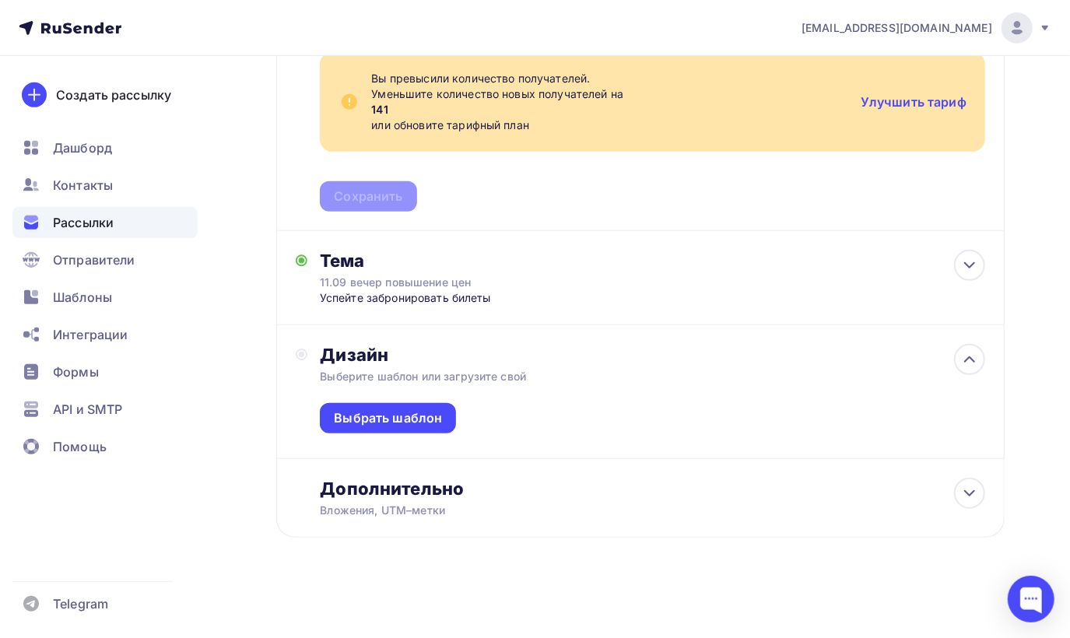
scroll to position [430, 0]
click at [426, 404] on div "Выбрать шаблон" at bounding box center [388, 418] width 136 height 30
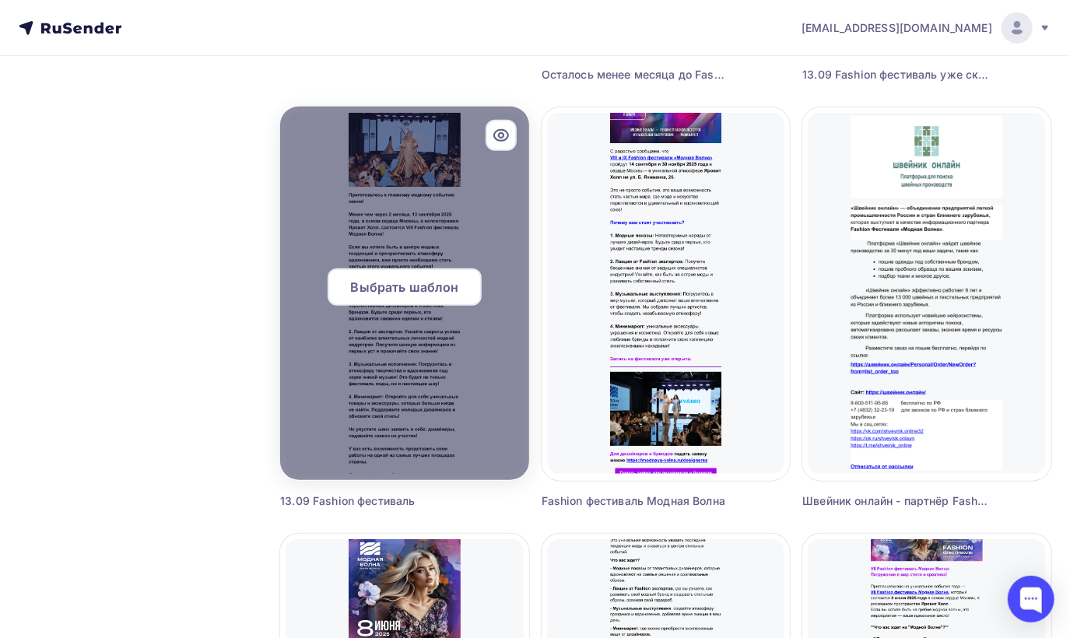
scroll to position [544, 0]
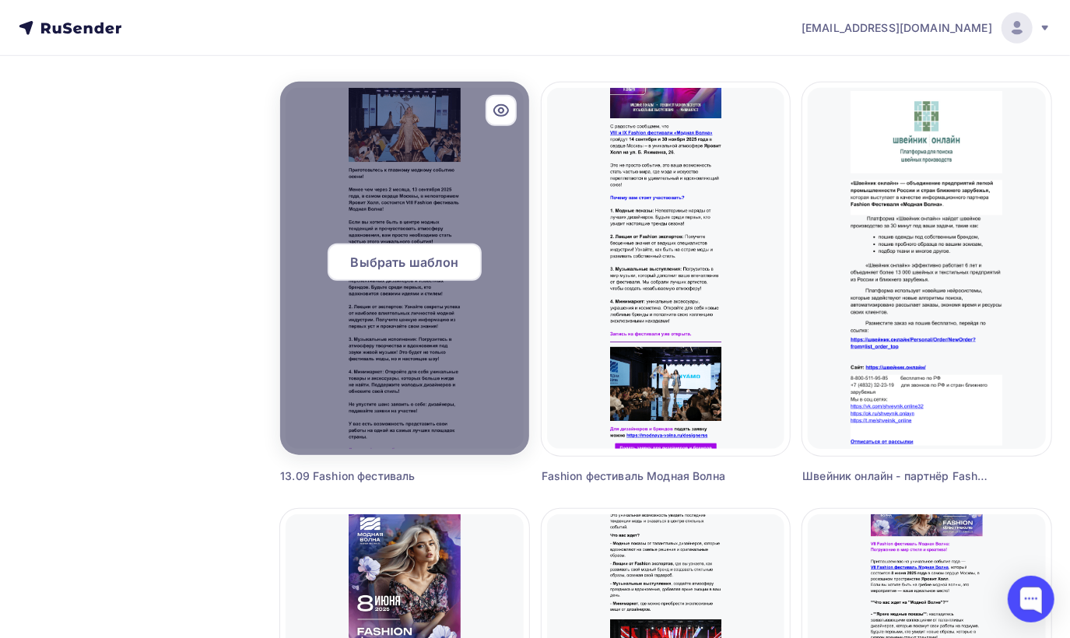
click at [450, 264] on span "Выбрать шаблон" at bounding box center [405, 262] width 108 height 19
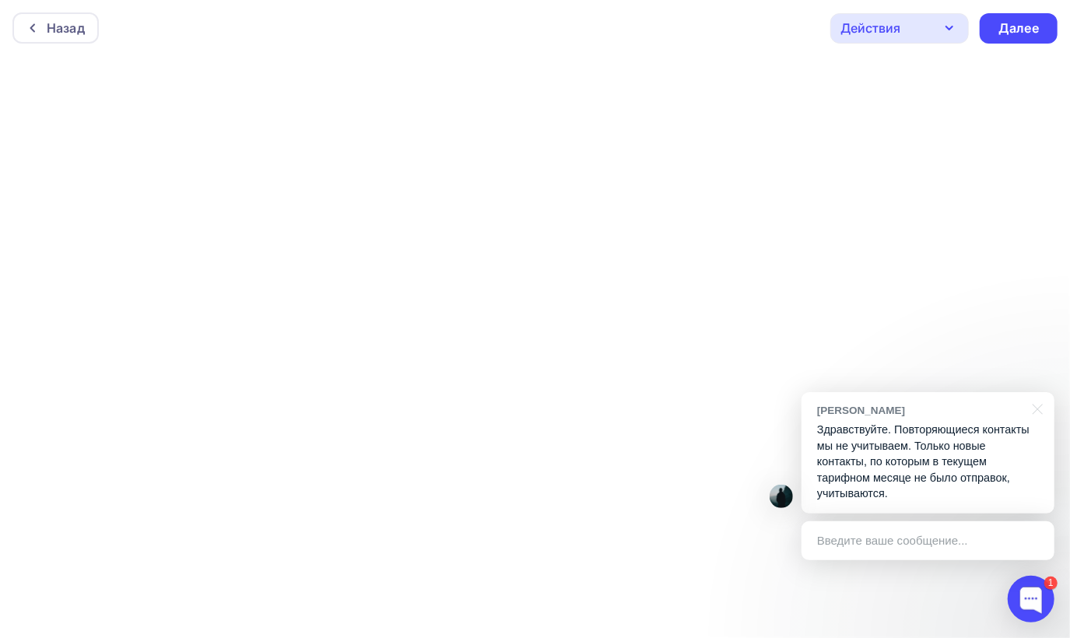
click at [890, 478] on p "Здравствуйте. Повторяющиеся контакты мы не учитываем. Только новые контакты, по…" at bounding box center [928, 462] width 222 height 80
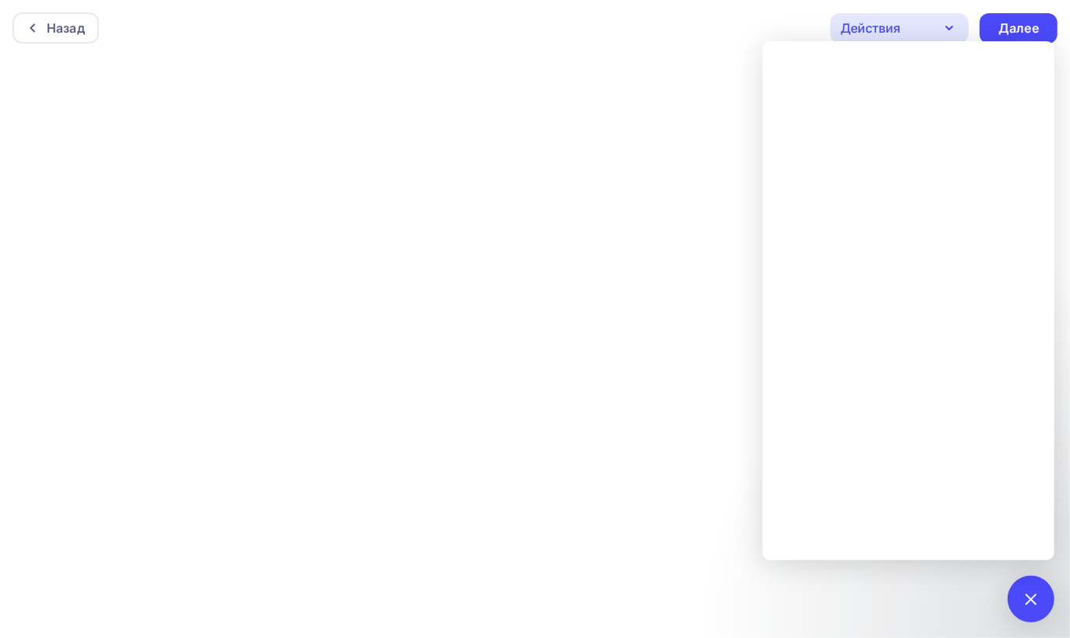
scroll to position [4, 0]
click at [1010, 26] on div "Далее" at bounding box center [1018, 25] width 40 height 18
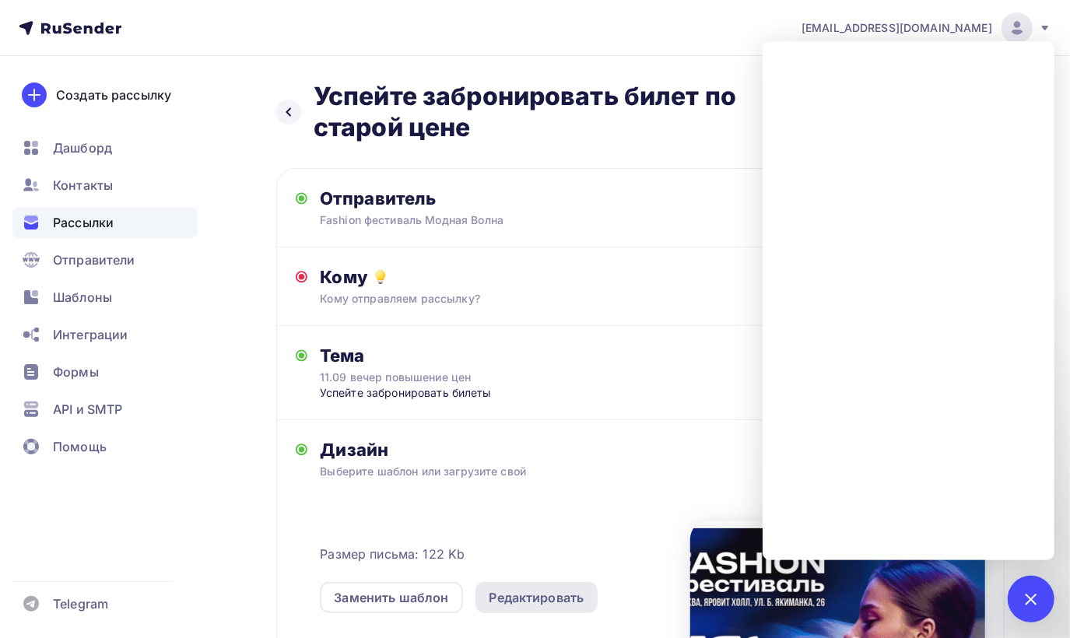
click at [506, 600] on div "Редактировать" at bounding box center [536, 597] width 95 height 19
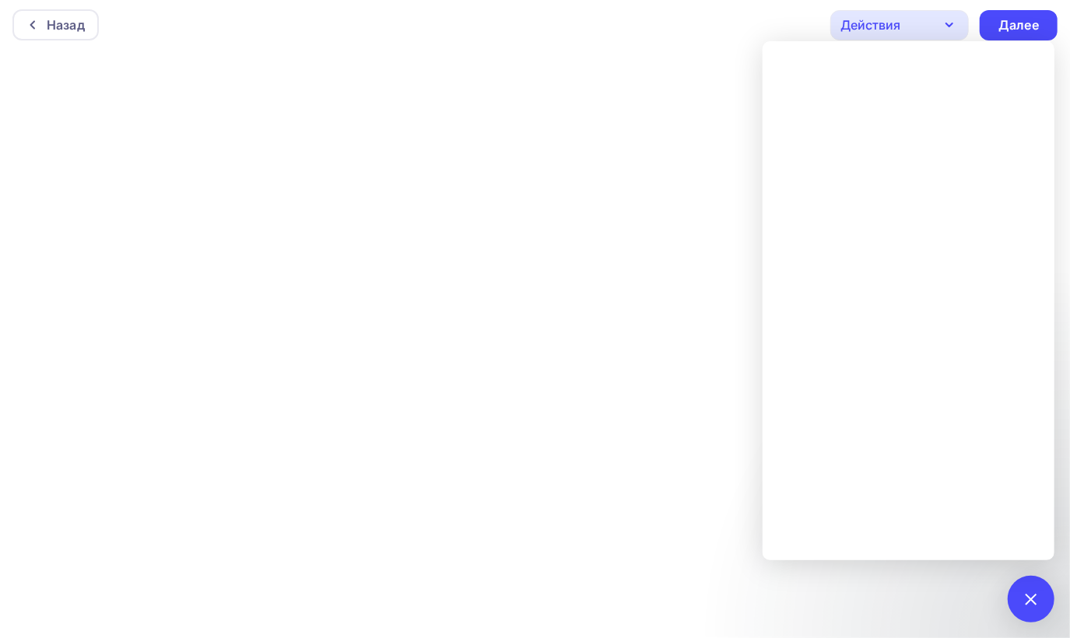
scroll to position [4, 0]
click at [1012, 19] on div "Далее" at bounding box center [1018, 25] width 40 height 18
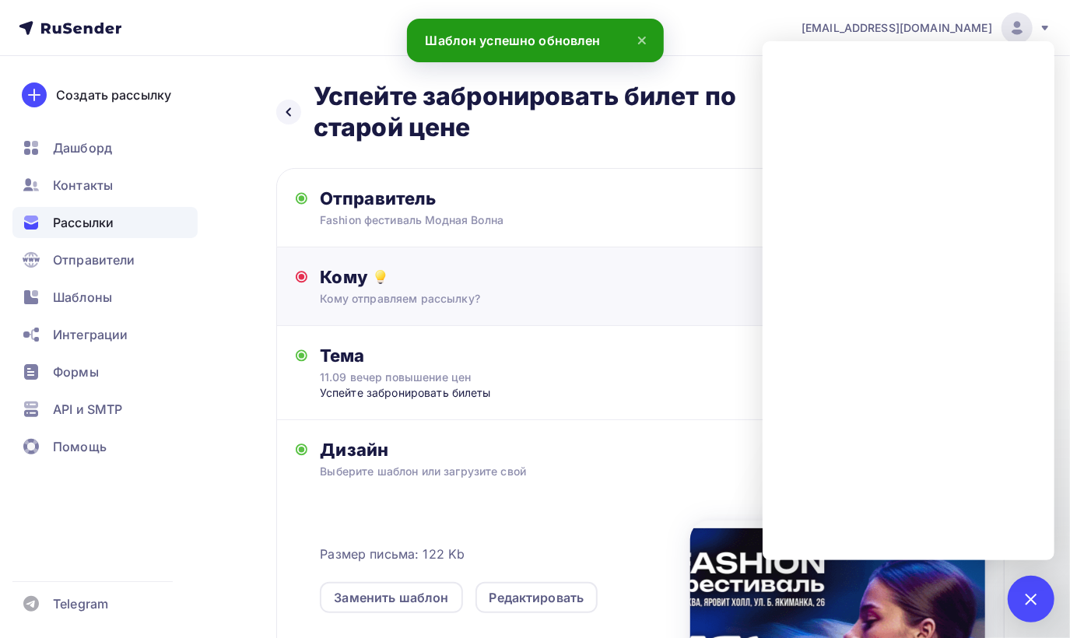
click at [512, 299] on div "Кому отправляем рассылку?" at bounding box center [619, 299] width 598 height 16
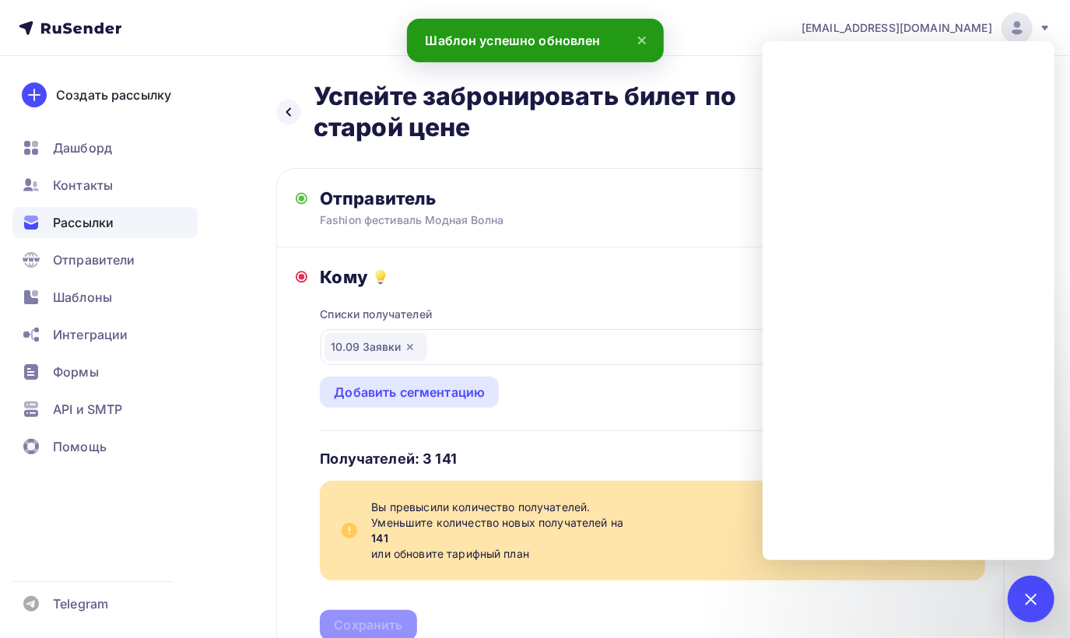
click at [408, 342] on icon "button" at bounding box center [410, 347] width 12 height 12
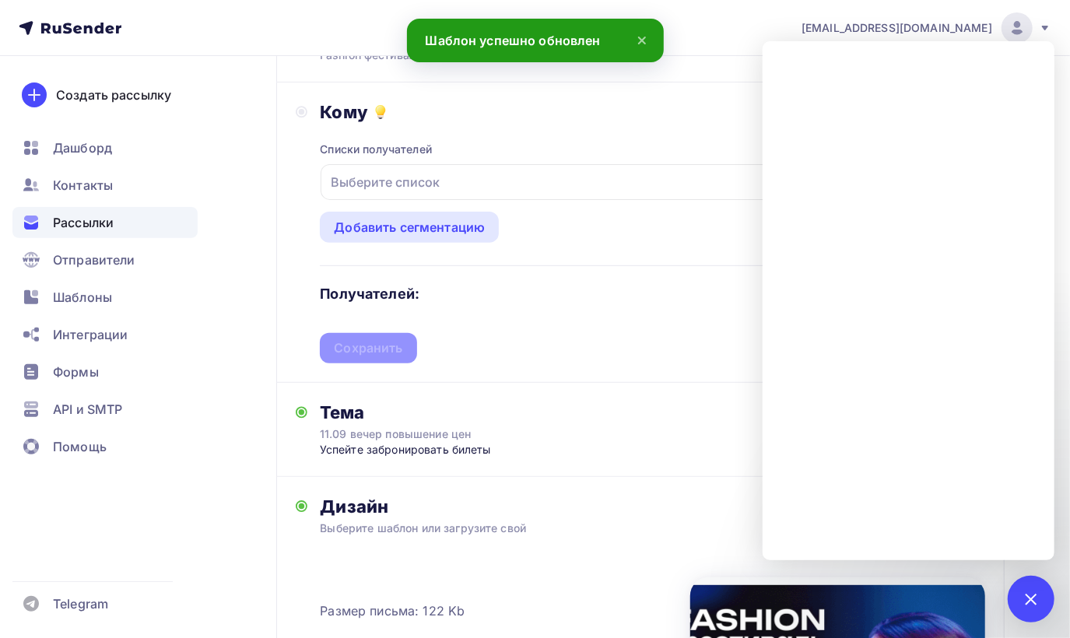
scroll to position [233, 0]
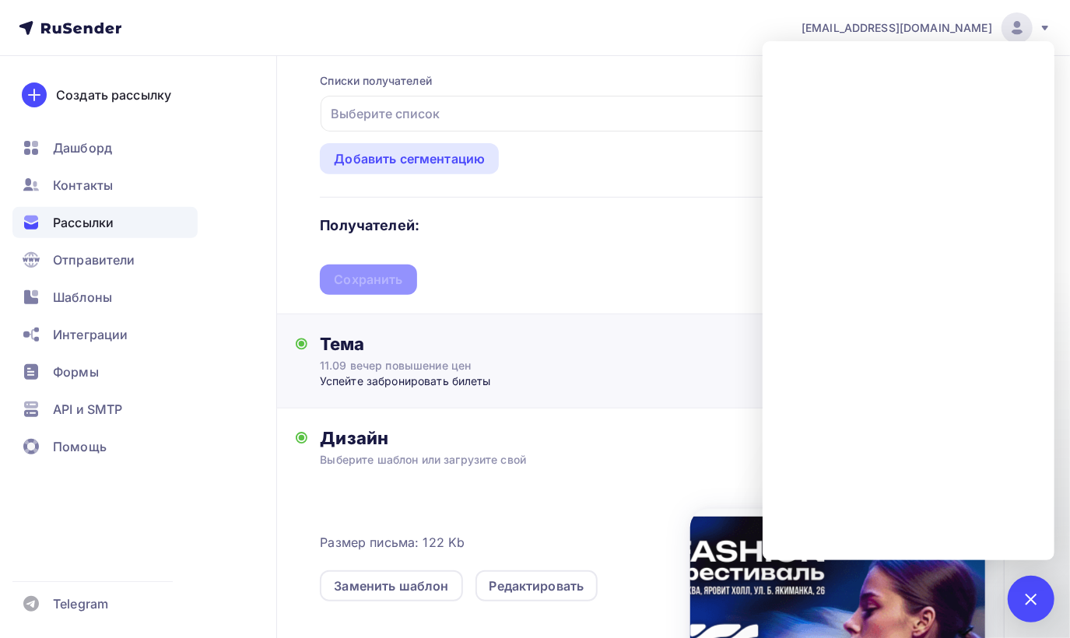
click at [456, 373] on div "11.09 вечер повышение цен" at bounding box center [458, 366] width 277 height 16
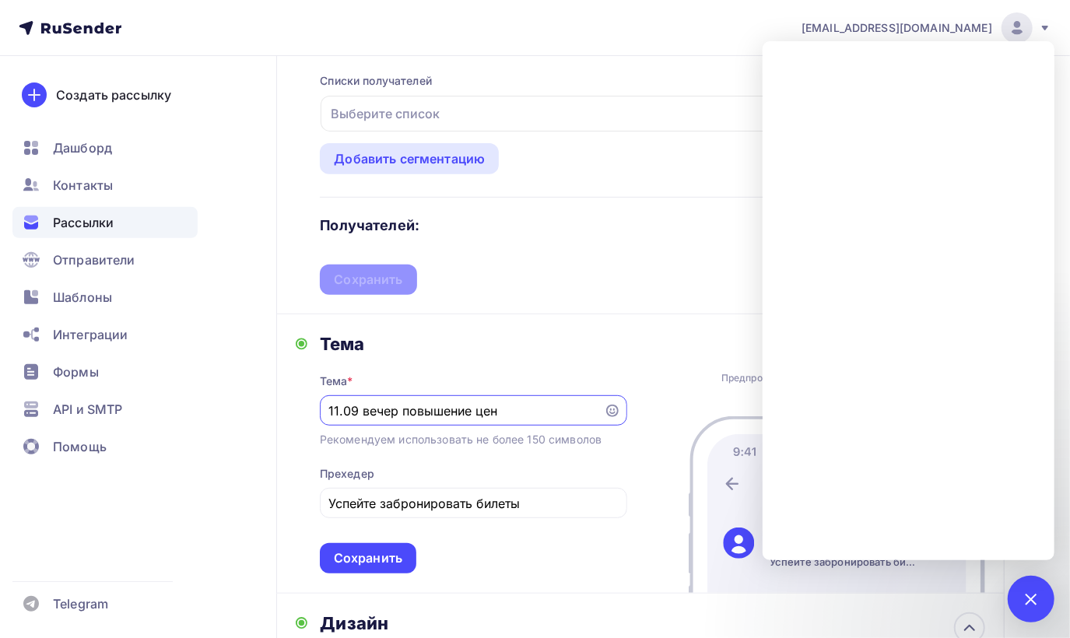
scroll to position [0, 0]
drag, startPoint x: 356, startPoint y: 412, endPoint x: 324, endPoint y: 410, distance: 32.8
click at [324, 410] on div "11.09 вечер повышение цен" at bounding box center [473, 410] width 307 height 30
drag, startPoint x: 397, startPoint y: 411, endPoint x: 322, endPoint y: 408, distance: 74.7
click at [322, 408] on div "11.09 вечер повышение цен" at bounding box center [473, 410] width 307 height 30
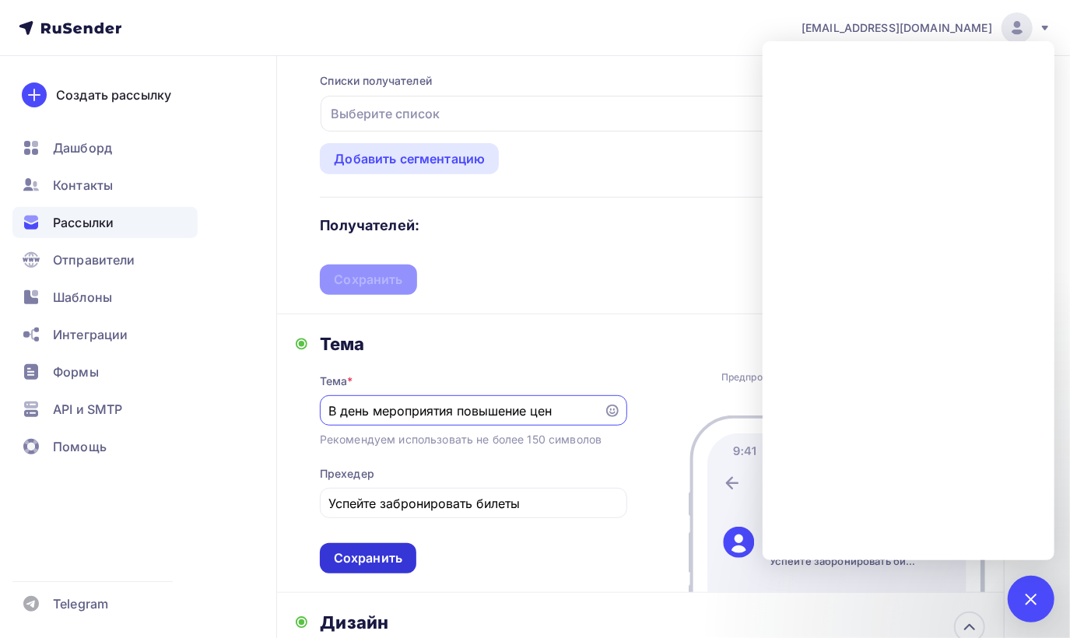
type input "В день мероприятия повышение цен"
click at [374, 552] on div "Сохранить" at bounding box center [368, 558] width 68 height 18
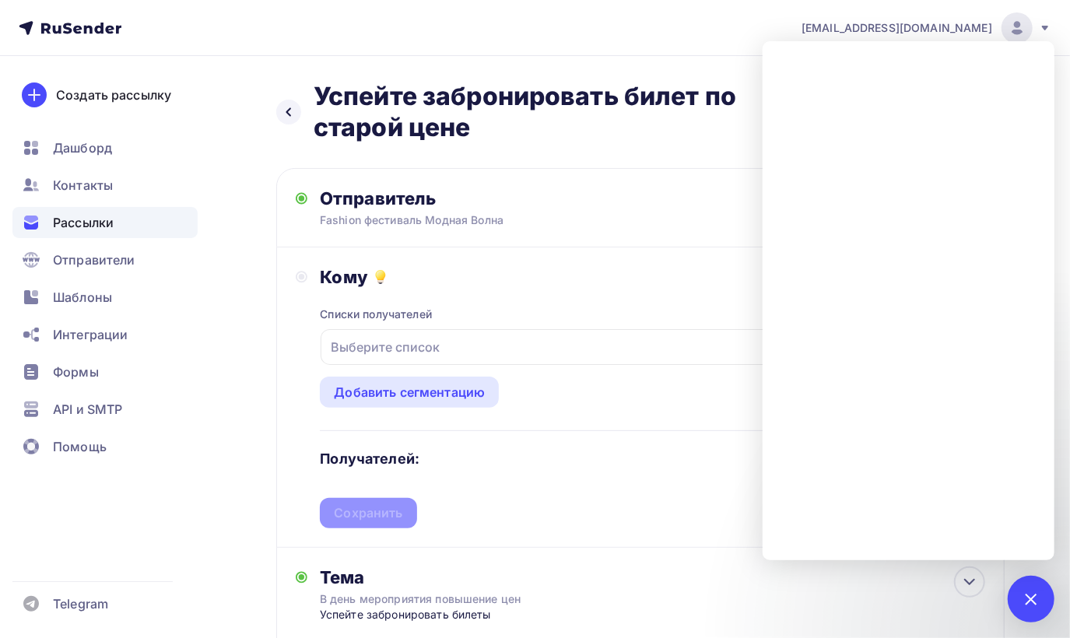
click at [449, 352] on div "Выберите список" at bounding box center [651, 347] width 663 height 36
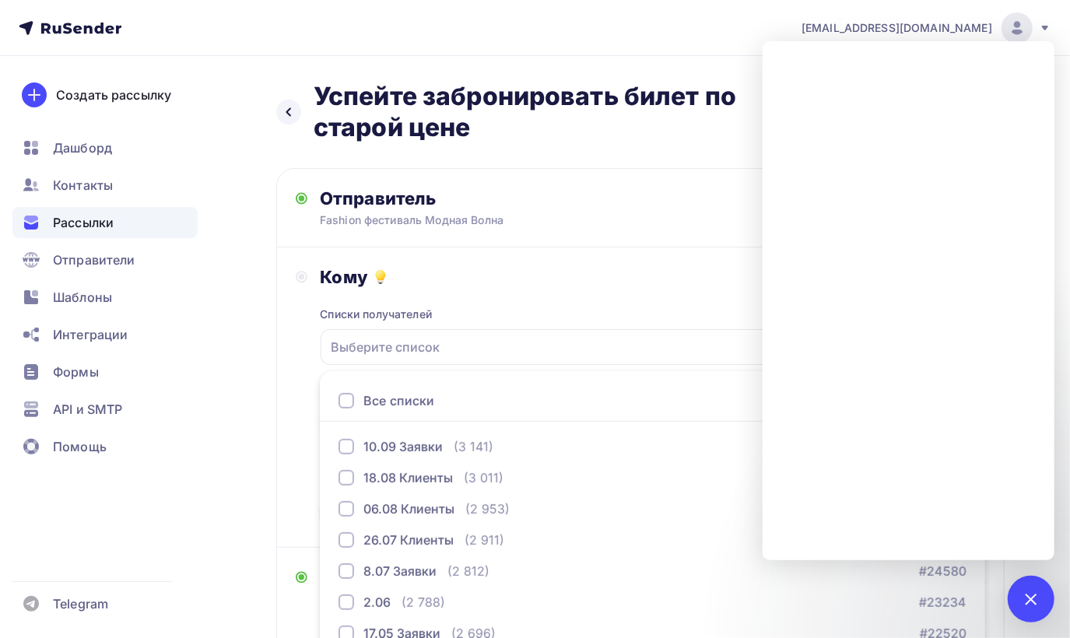
scroll to position [135, 0]
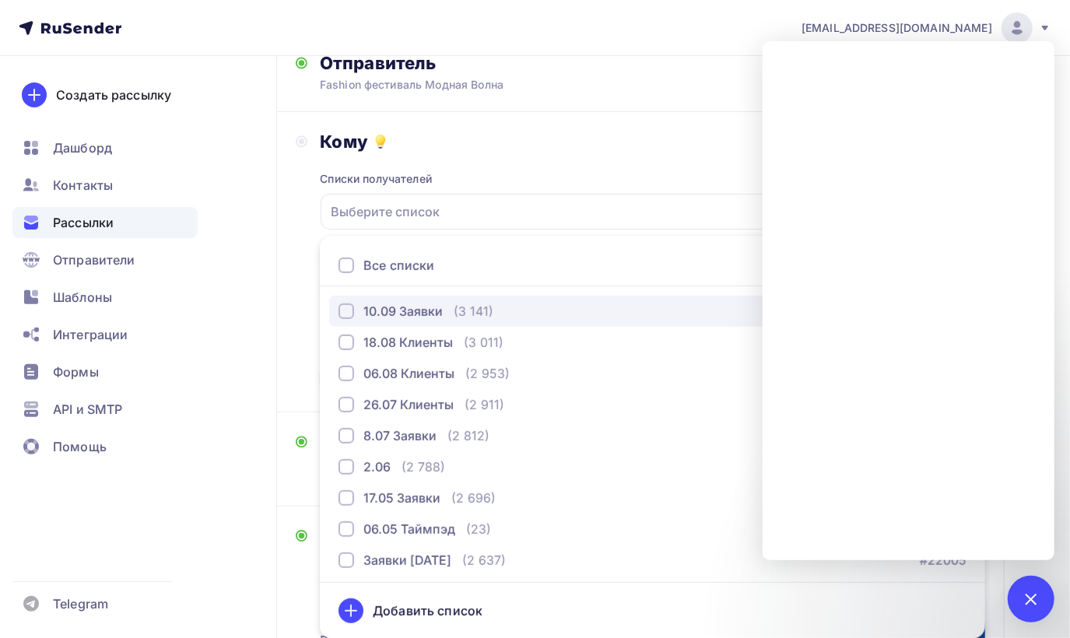
click at [343, 316] on div "button" at bounding box center [346, 311] width 16 height 16
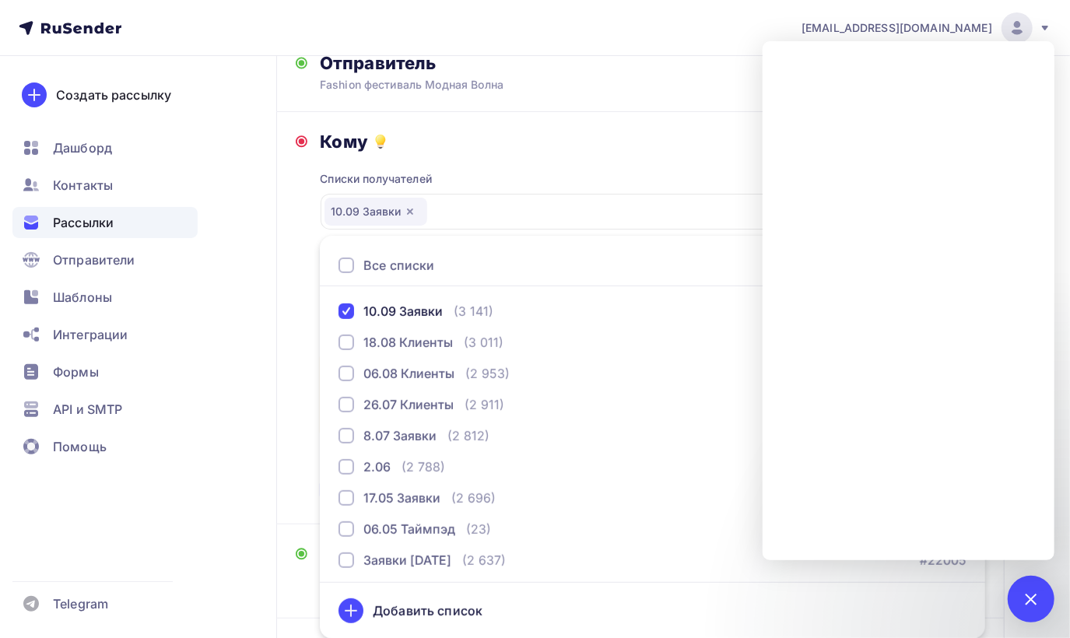
click at [291, 363] on div "Кому Списки получателей 10.09 Заявки Все списки id 10.09 Заявки (3 141) #26888 …" at bounding box center [640, 318] width 728 height 412
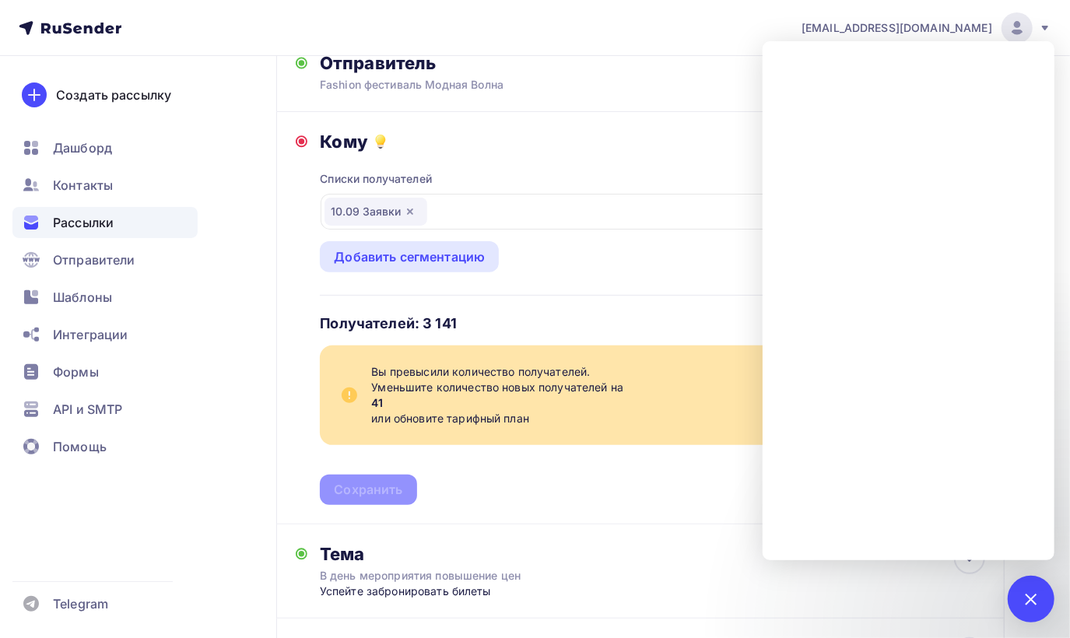
click at [485, 487] on div "Списки получателей 10.09 Заявки Все списки id 10.09 Заявки (3 141) #26888 18.08…" at bounding box center [652, 328] width 665 height 352
click at [1021, 600] on div at bounding box center [1030, 598] width 21 height 21
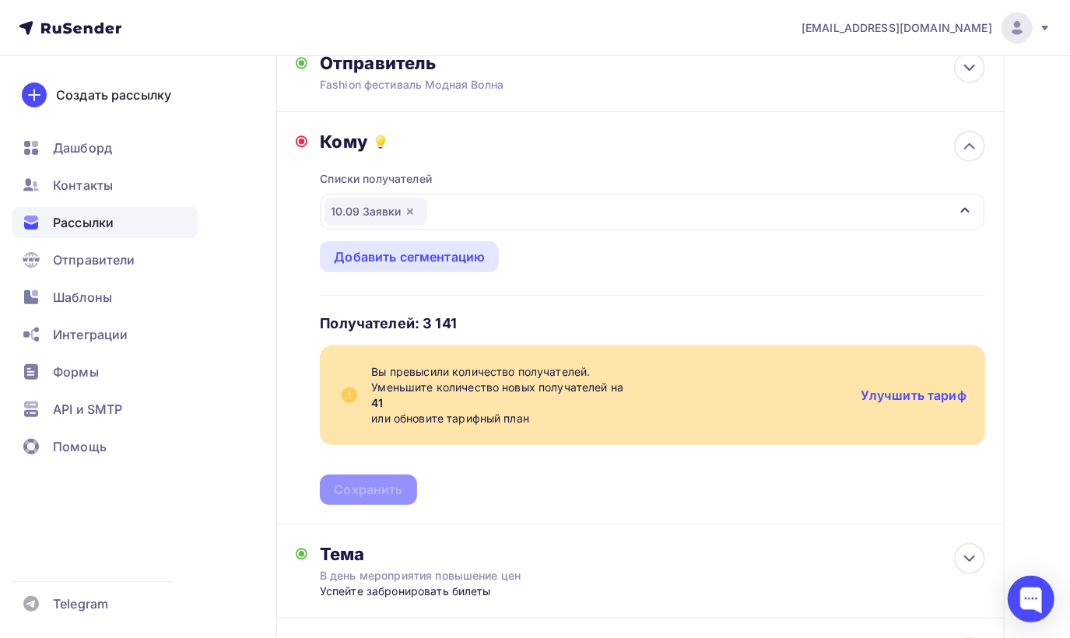
click at [436, 386] on span "Уменьшите количество новых получателей на 41 или обновите тарифный план" at bounding box center [609, 403] width 477 height 47
click at [410, 208] on icon "button" at bounding box center [410, 211] width 12 height 12
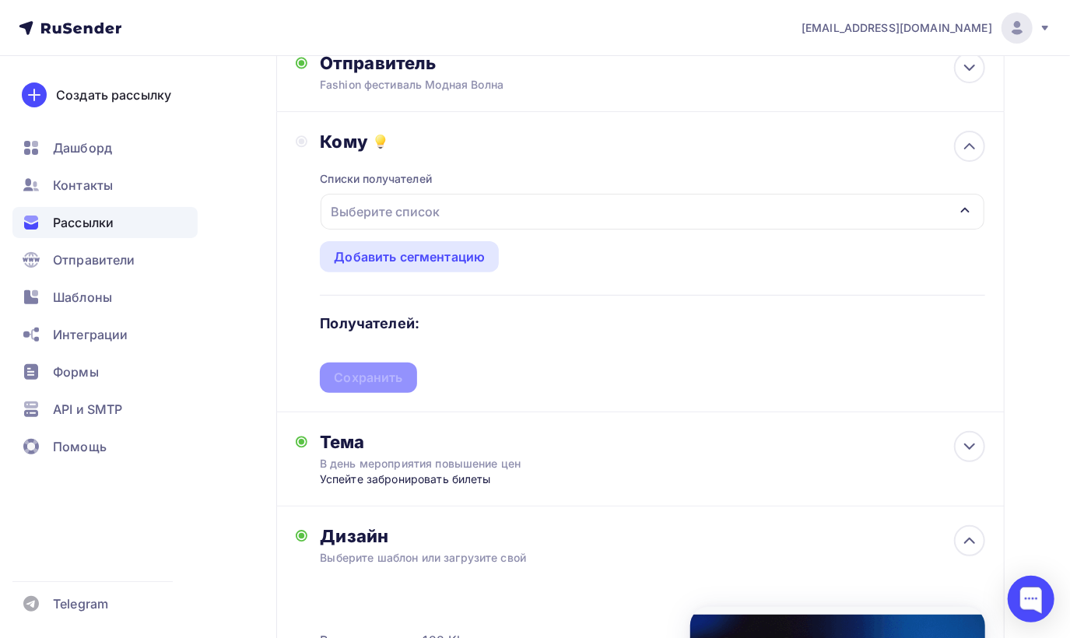
click at [410, 208] on div "Выберите список" at bounding box center [384, 212] width 121 height 28
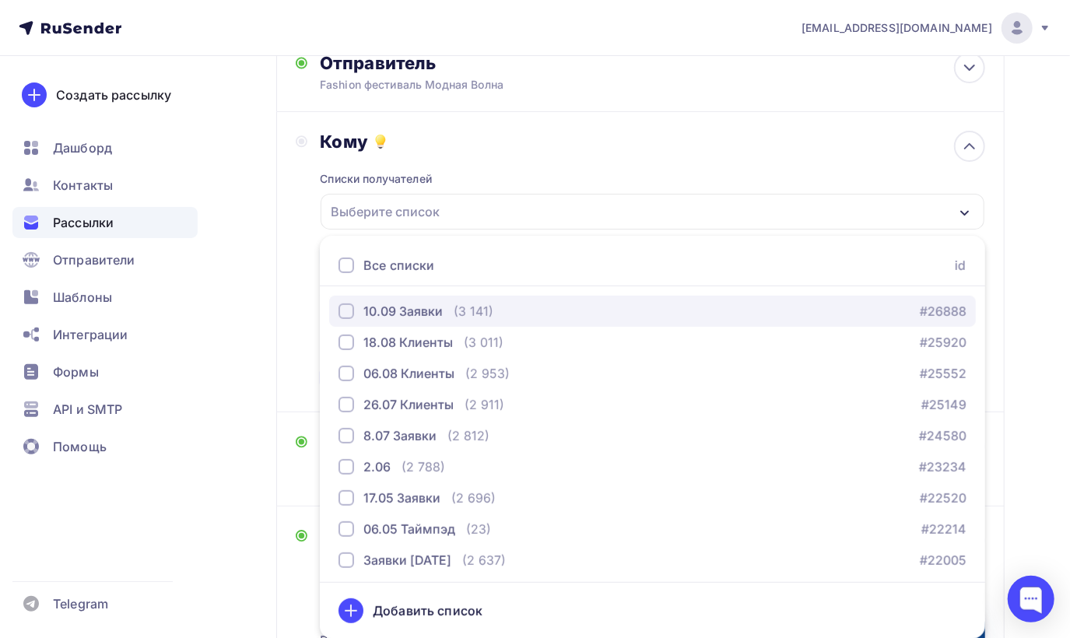
click at [347, 308] on div "button" at bounding box center [346, 311] width 16 height 16
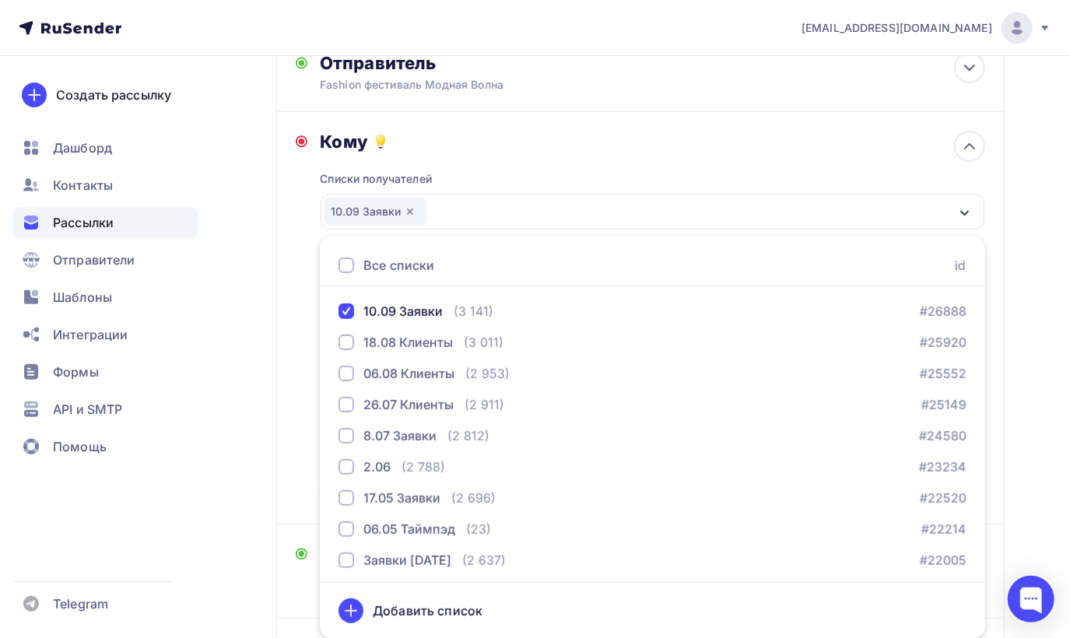
click at [504, 254] on div "Все списки id" at bounding box center [652, 265] width 665 height 41
click at [301, 282] on div "Кому Списки получателей 10.09 Заявки Все списки id 10.09 Заявки (3 141) #26888 …" at bounding box center [640, 318] width 689 height 374
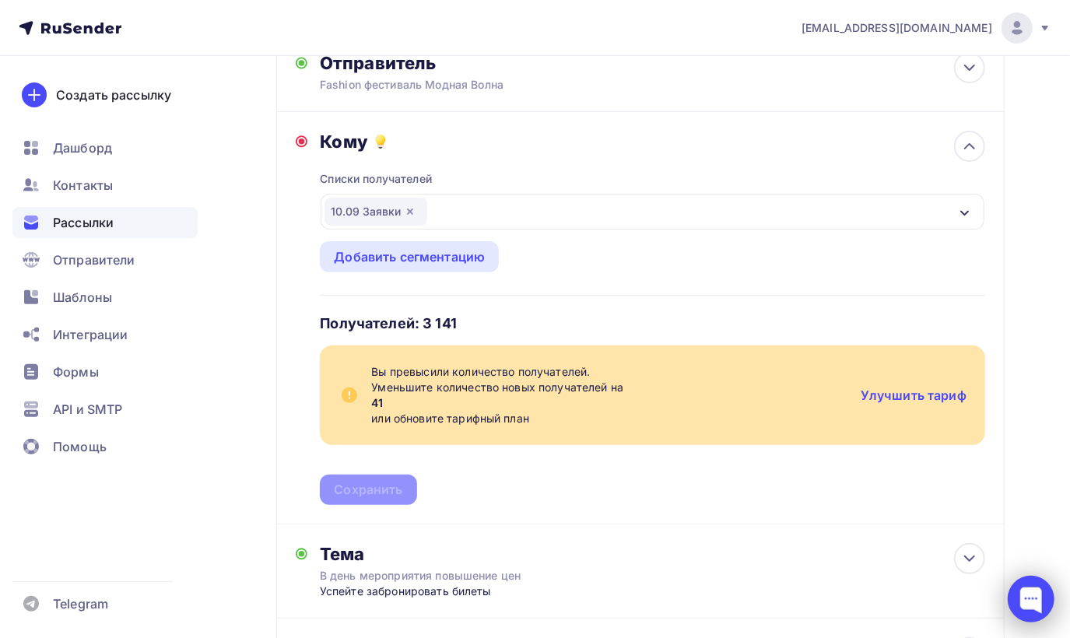
click at [1019, 596] on div at bounding box center [1030, 599] width 47 height 47
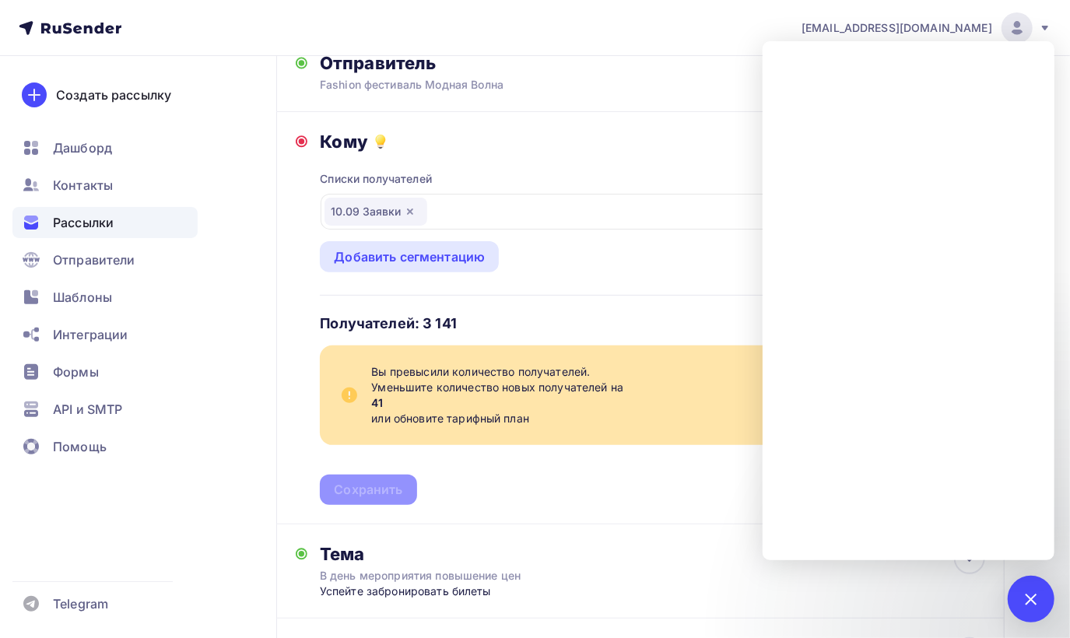
click at [621, 506] on div "Кому Списки получателей 10.09 Заявки Все списки id 10.09 Заявки (3 141) #26888 …" at bounding box center [640, 318] width 728 height 412
click at [1056, 604] on div "Назад Успейте забронировать билет по старой цене Успейте забронировать билет по…" at bounding box center [535, 531] width 1070 height 1220
click at [1042, 603] on div "1" at bounding box center [1030, 599] width 47 height 47
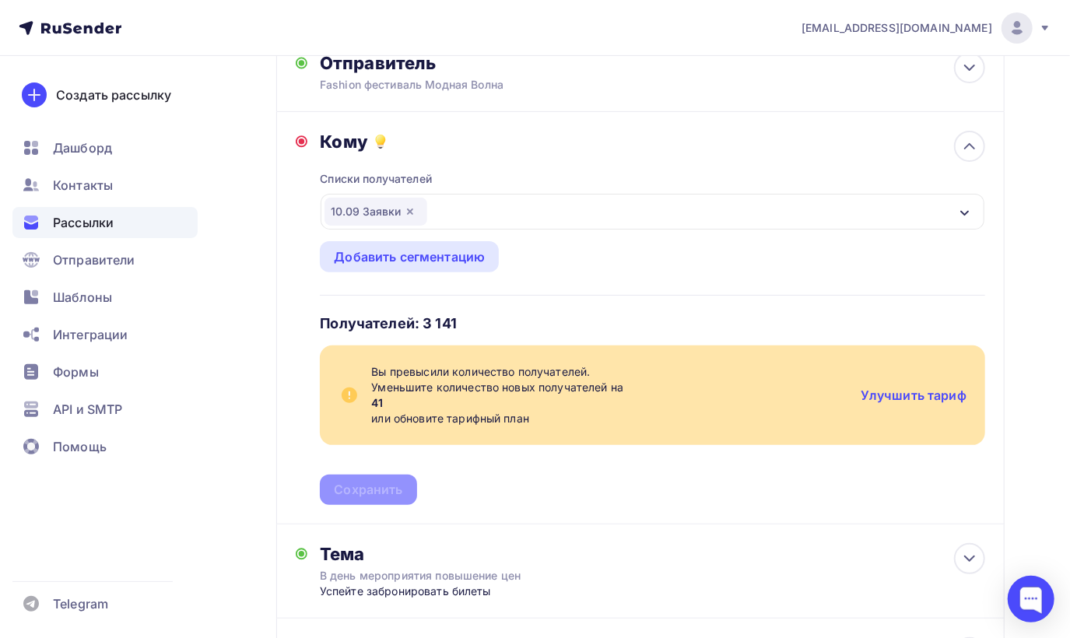
click at [963, 210] on icon "button" at bounding box center [964, 213] width 12 height 12
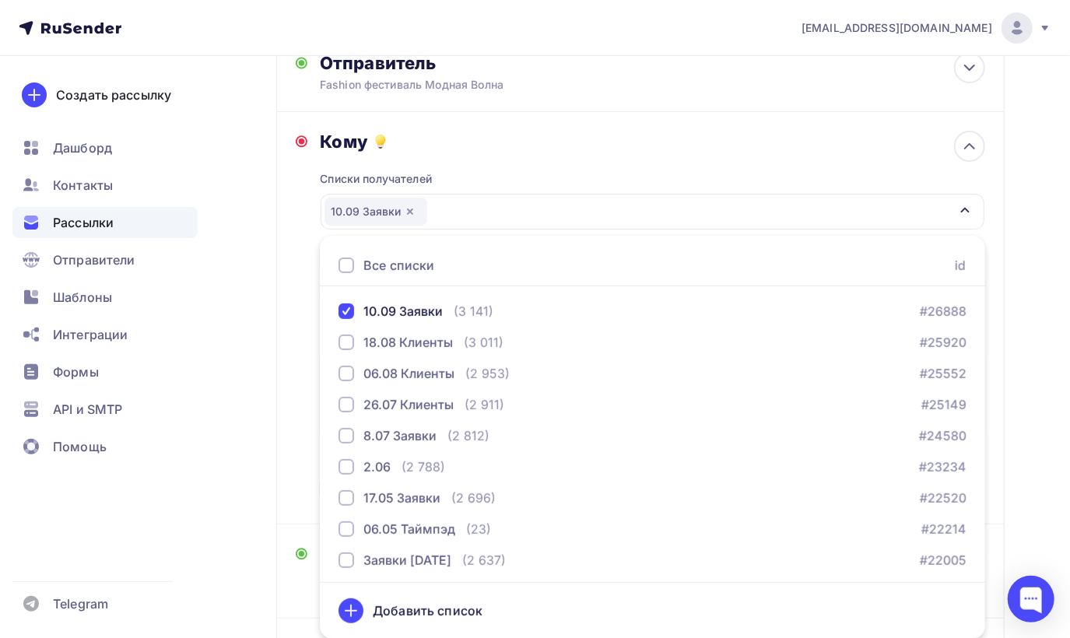
click at [410, 208] on icon "button" at bounding box center [410, 211] width 12 height 12
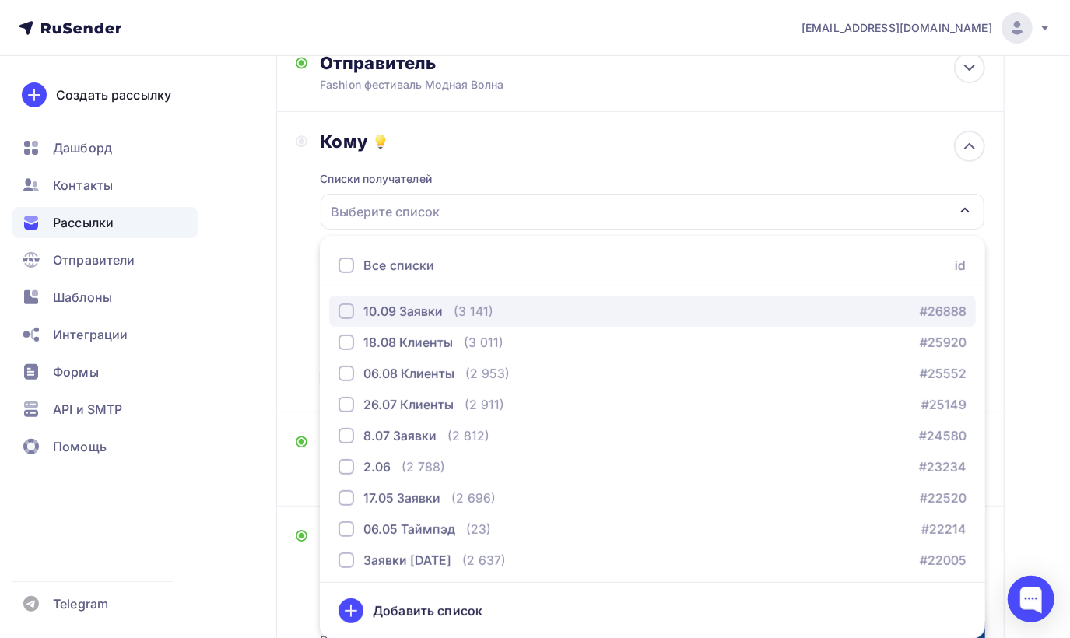
click at [342, 311] on div "button" at bounding box center [346, 311] width 16 height 16
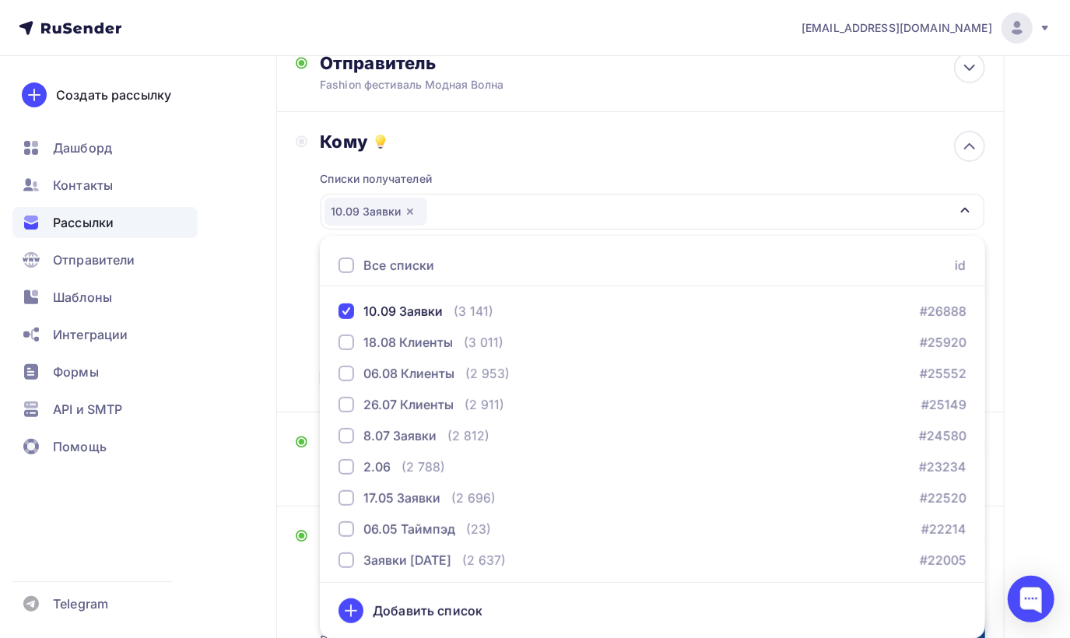
click at [296, 324] on div "Кому Списки получателей 10.09 Заявки Все списки id 10.09 Заявки (3 141) #26888 …" at bounding box center [640, 262] width 689 height 262
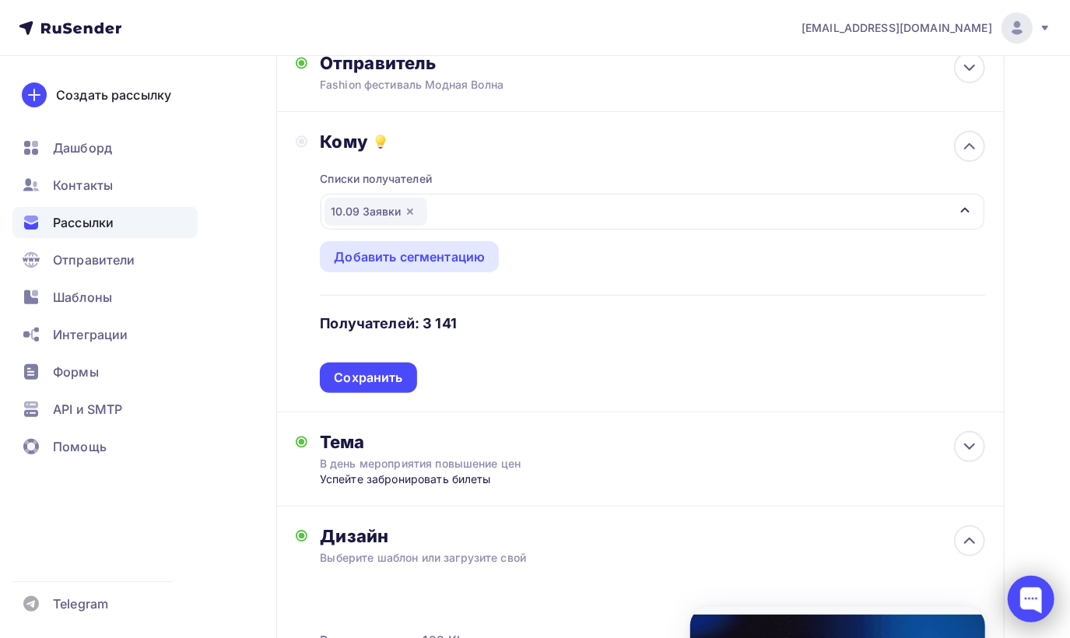
click at [1036, 608] on div at bounding box center [1030, 599] width 47 height 47
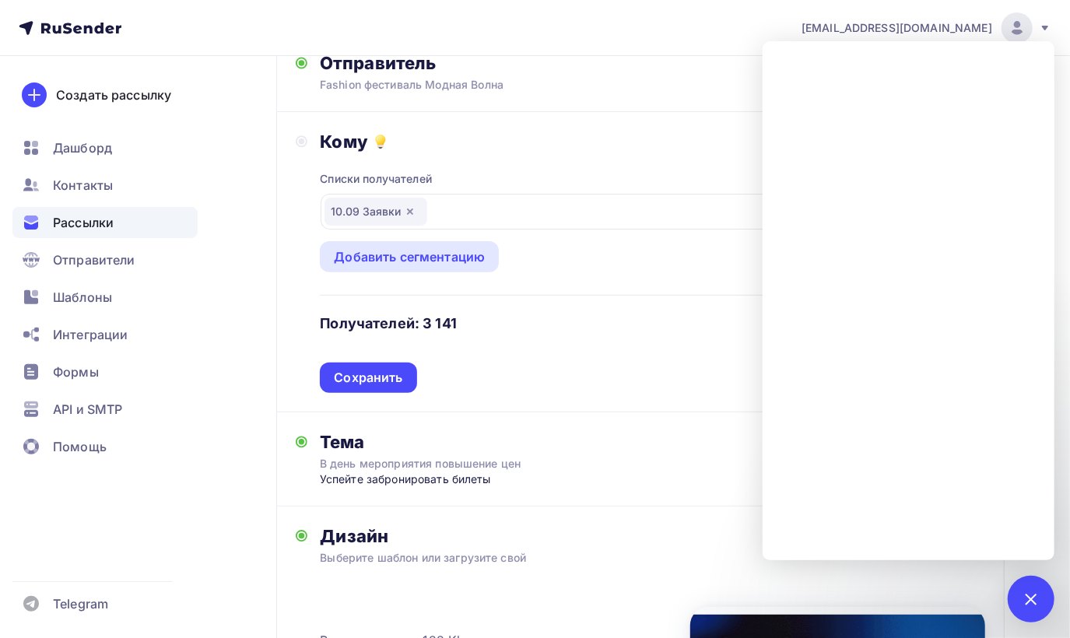
click at [689, 390] on div "Списки получателей 10.09 Заявки Все списки id 10.09 Заявки (3 141) #26888 18.08…" at bounding box center [652, 272] width 665 height 240
click at [1023, 605] on div "1" at bounding box center [1030, 599] width 47 height 47
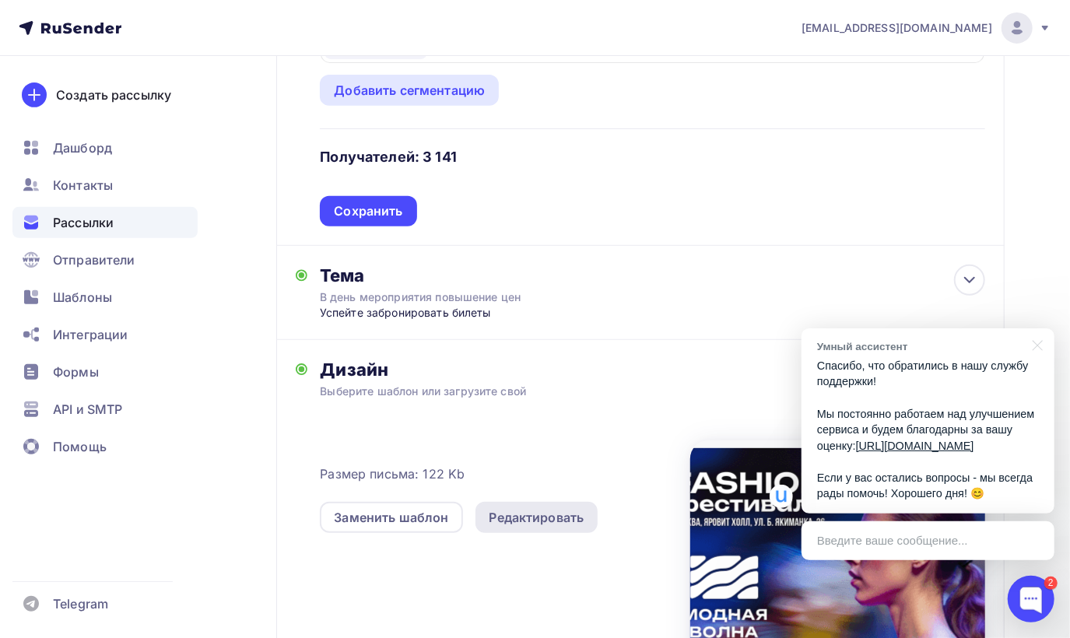
scroll to position [373, 0]
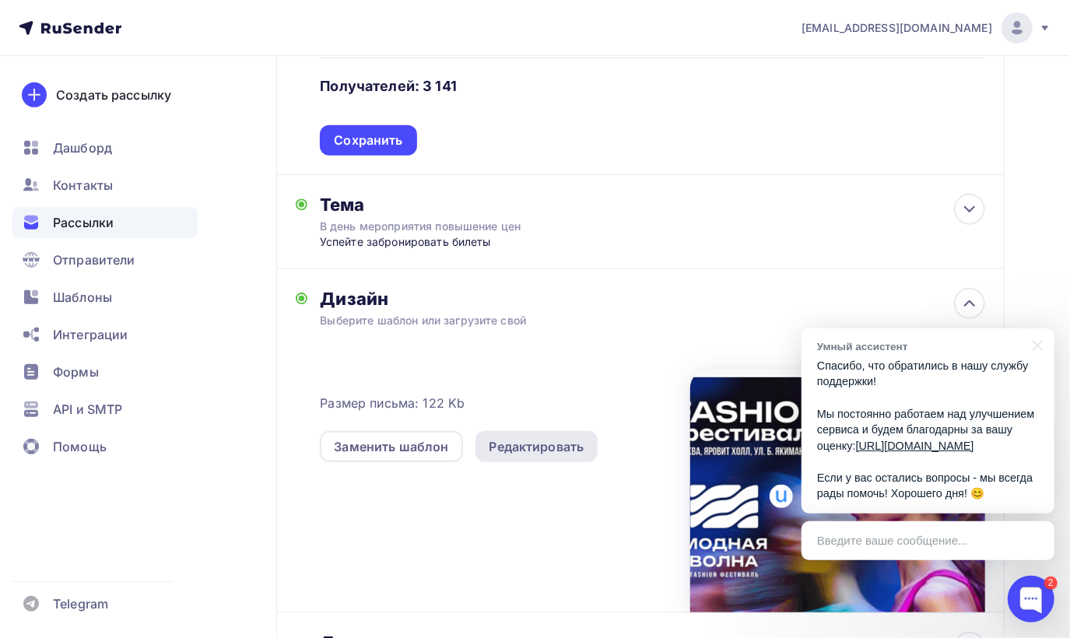
click at [514, 448] on div "Редактировать" at bounding box center [536, 446] width 95 height 19
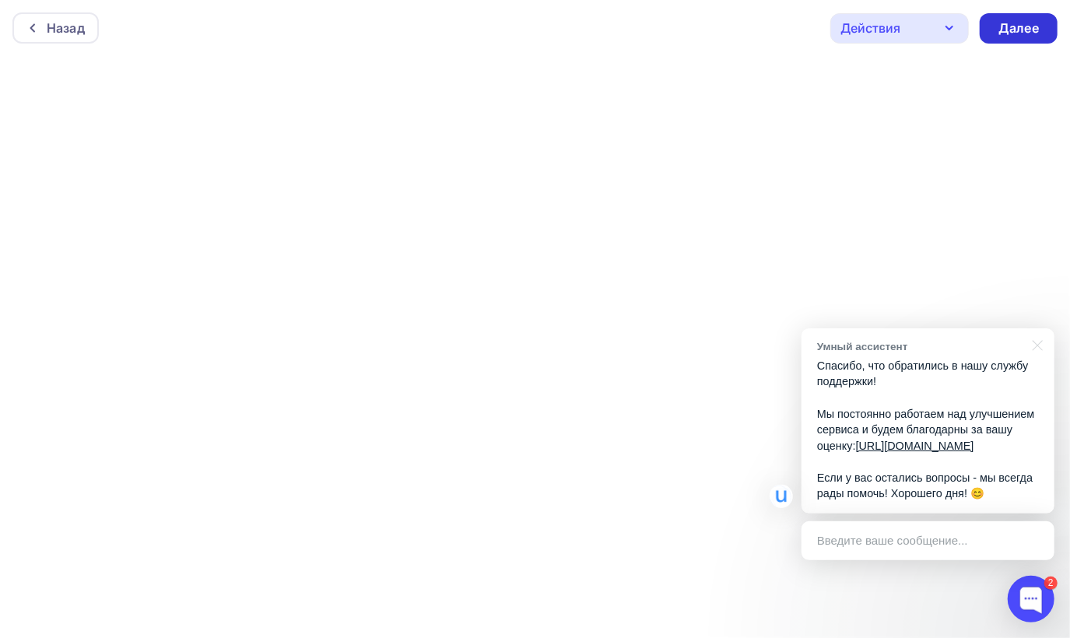
click at [1017, 29] on div "Далее" at bounding box center [1018, 28] width 40 height 18
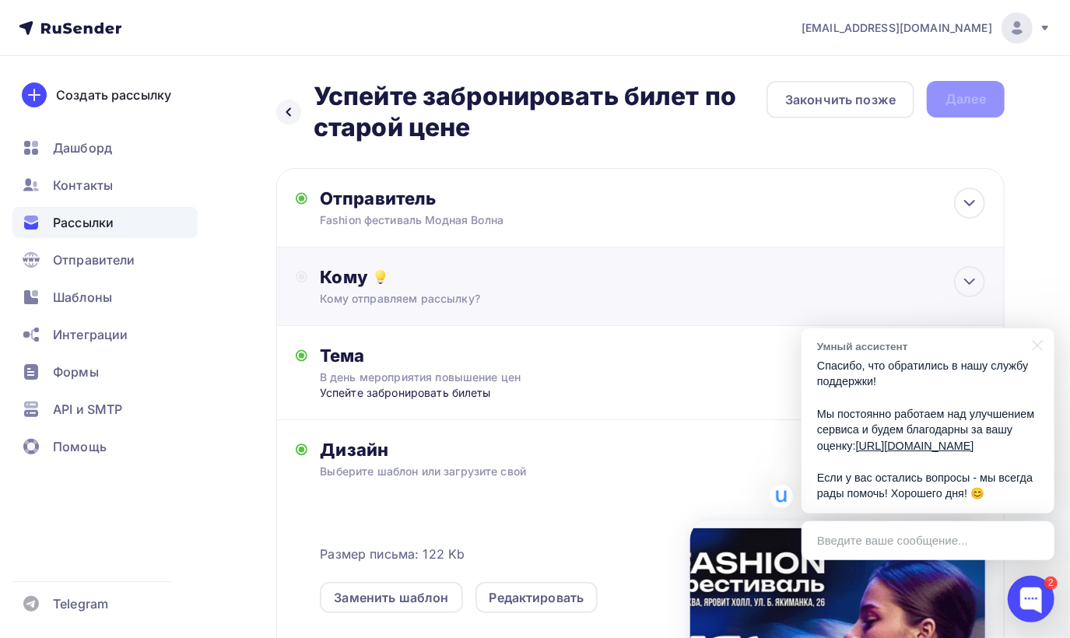
click at [569, 289] on div "Кому Кому отправляем рассылку? Списки получателей 10.09 Заявки Все списки id 10…" at bounding box center [652, 286] width 665 height 40
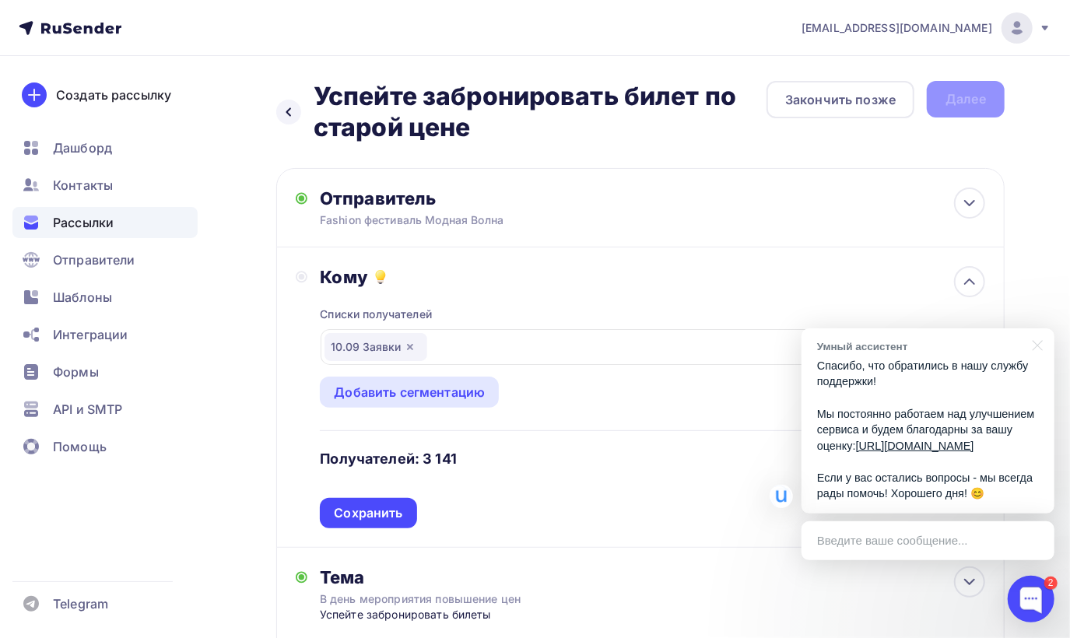
click at [619, 457] on div "Списки получателей 10.09 Заявки Все списки id 10.09 Заявки (3 141) #26888 18.08…" at bounding box center [652, 408] width 665 height 240
click at [975, 583] on icon at bounding box center [969, 581] width 19 height 19
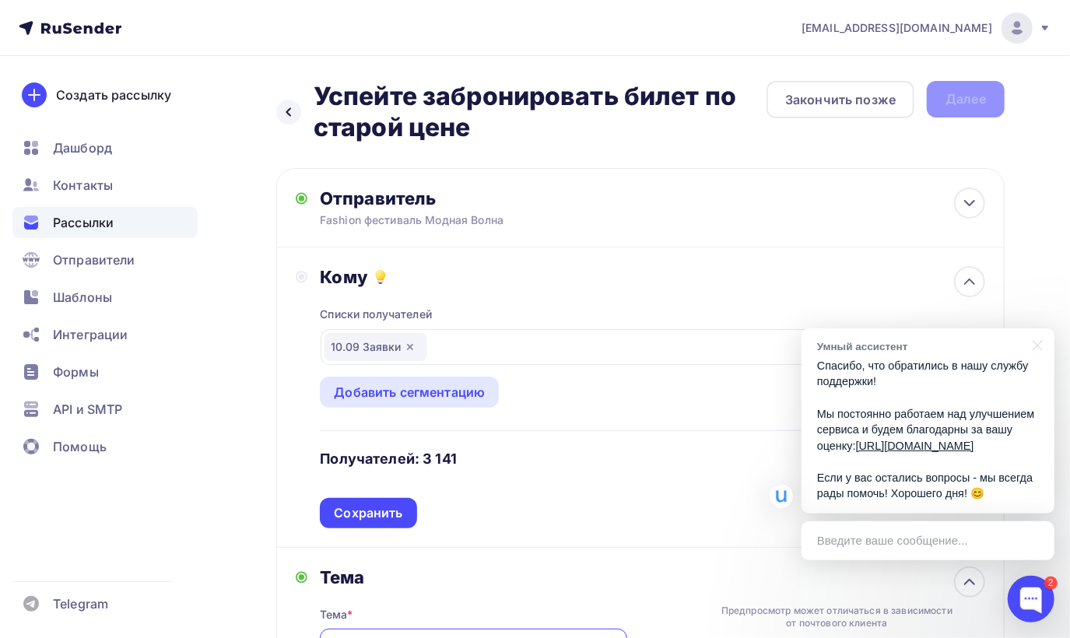
click at [404, 348] on icon "button" at bounding box center [410, 347] width 12 height 12
click at [415, 348] on div "Выберите список" at bounding box center [384, 347] width 121 height 28
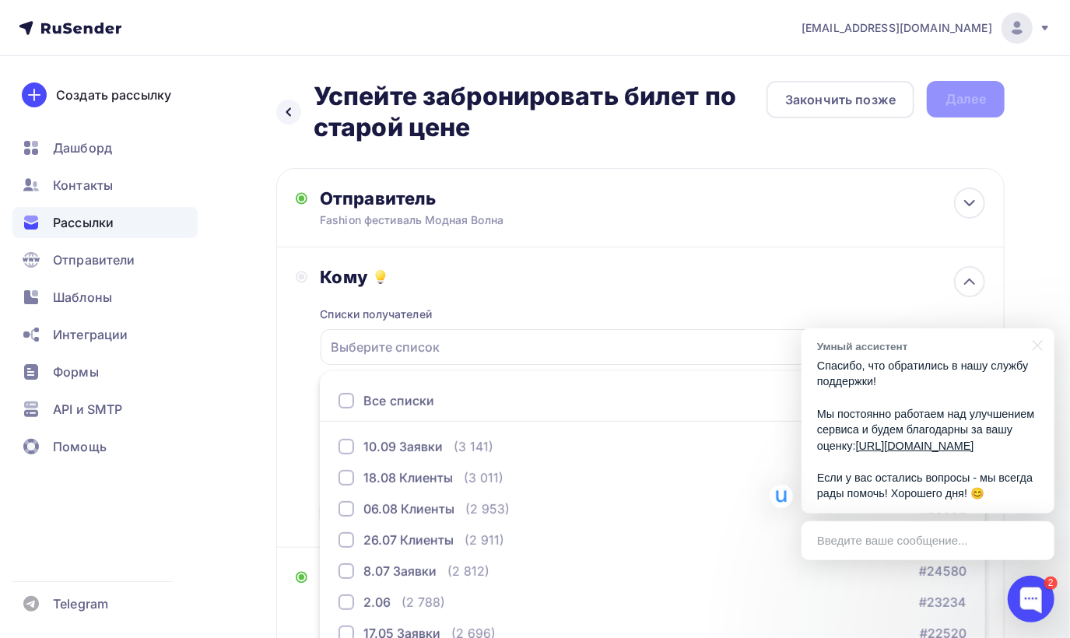
scroll to position [135, 0]
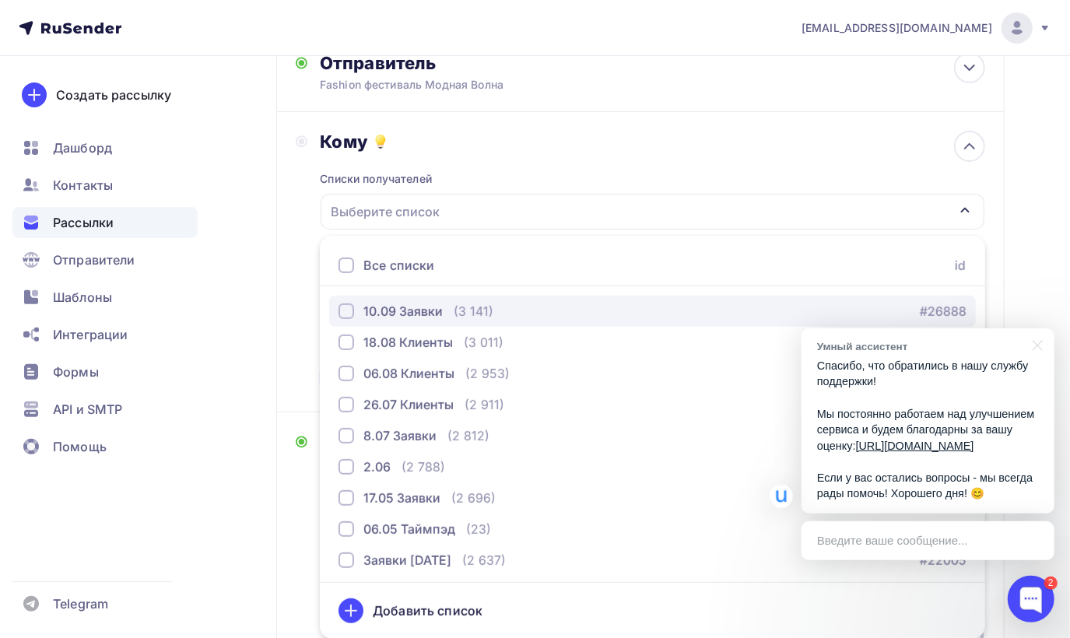
click at [340, 309] on div "button" at bounding box center [346, 311] width 16 height 16
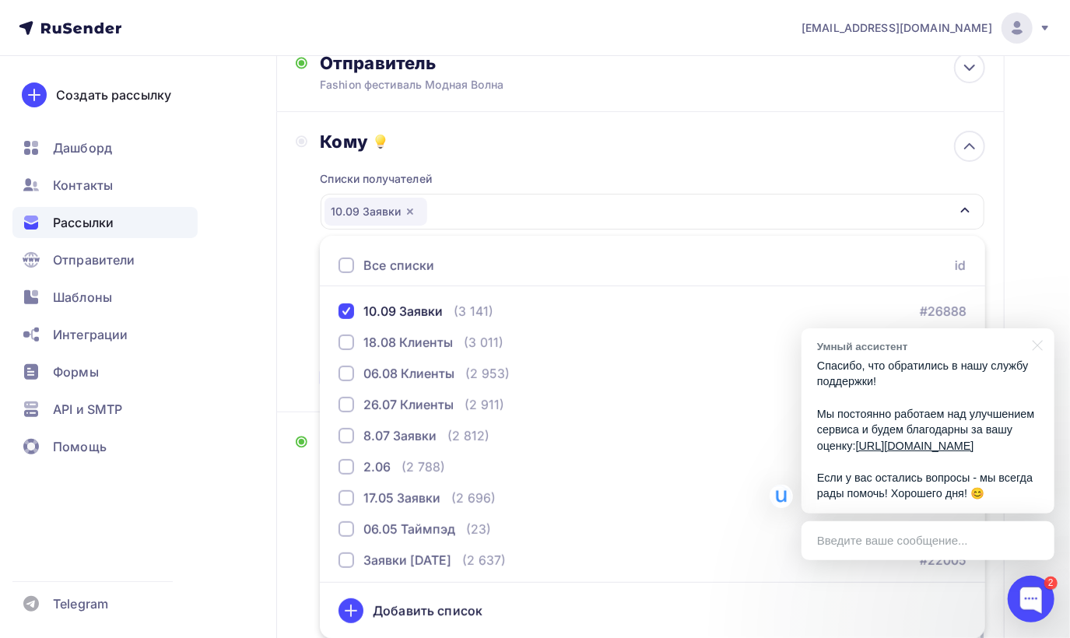
click at [566, 243] on ul "Все списки id 10.09 Заявки (3 141) #26888 18.08 Клиенты (3 011) #25920 06.08 Кл…" at bounding box center [652, 437] width 665 height 403
click at [575, 163] on div "Списки получателей 10.09 Заявки Все списки id 10.09 Заявки (3 141) #26888 18.08…" at bounding box center [652, 272] width 665 height 240
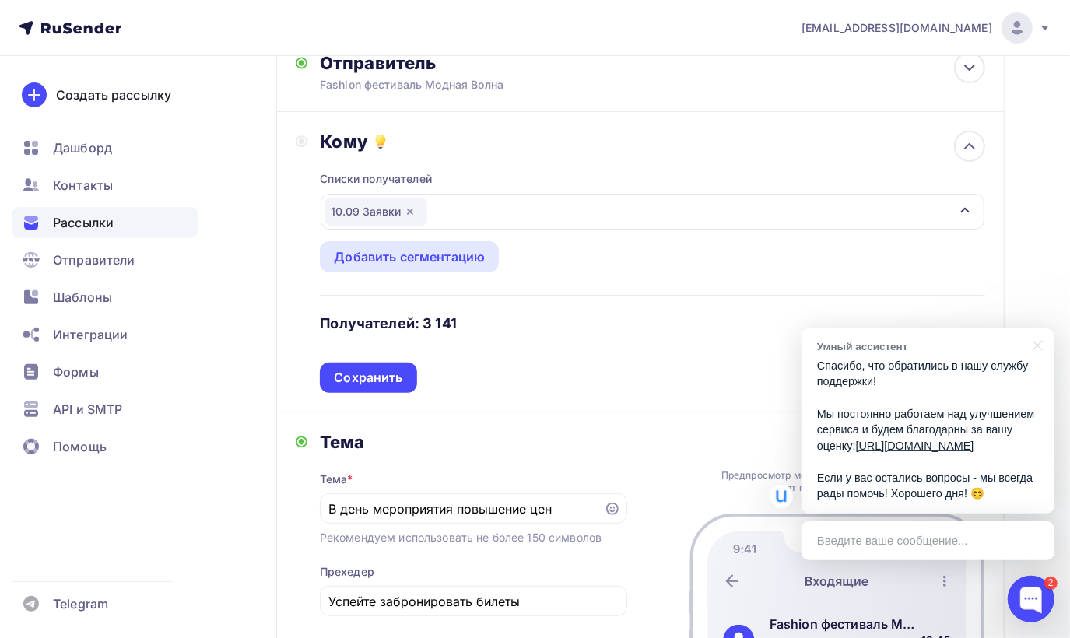
click at [920, 489] on p "Спасибо, что обратились в нашу службу поддержки! Мы постоянно работаем над улуч…" at bounding box center [928, 430] width 222 height 144
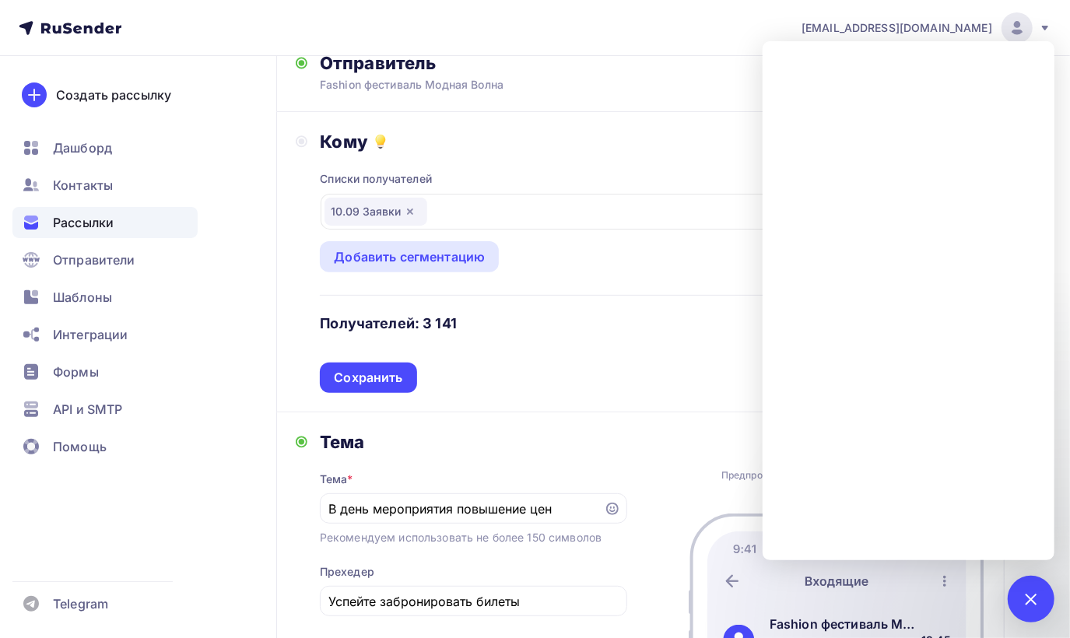
click at [558, 334] on div "Списки получателей 10.09 Заявки Все списки id 10.09 Заявки (3 141) #26888 18.08…" at bounding box center [652, 272] width 665 height 240
click at [1035, 604] on div at bounding box center [1030, 598] width 21 height 21
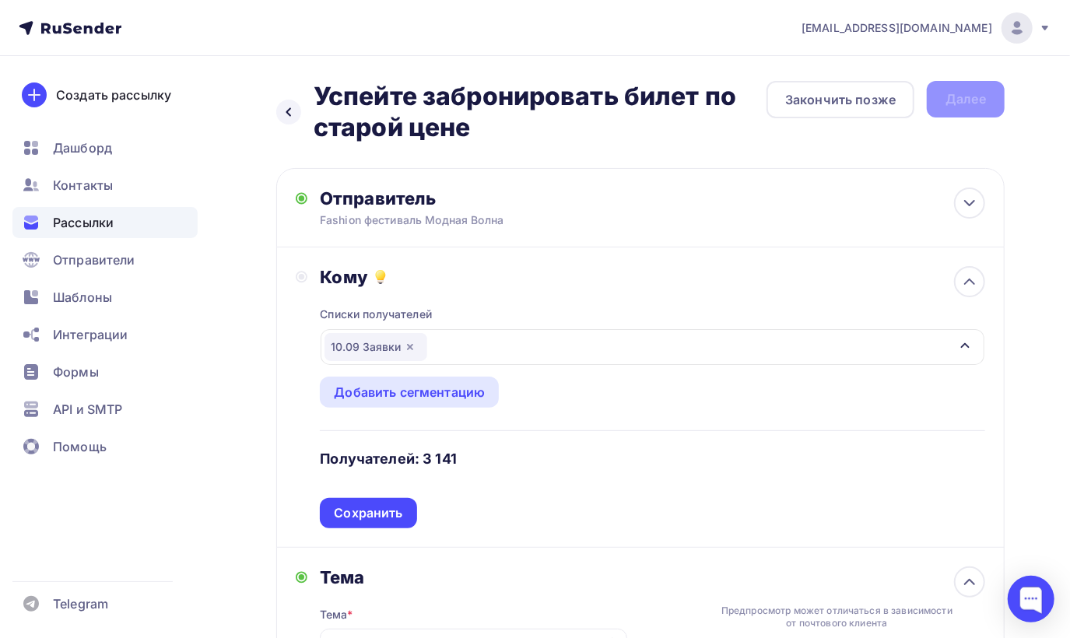
scroll to position [156, 0]
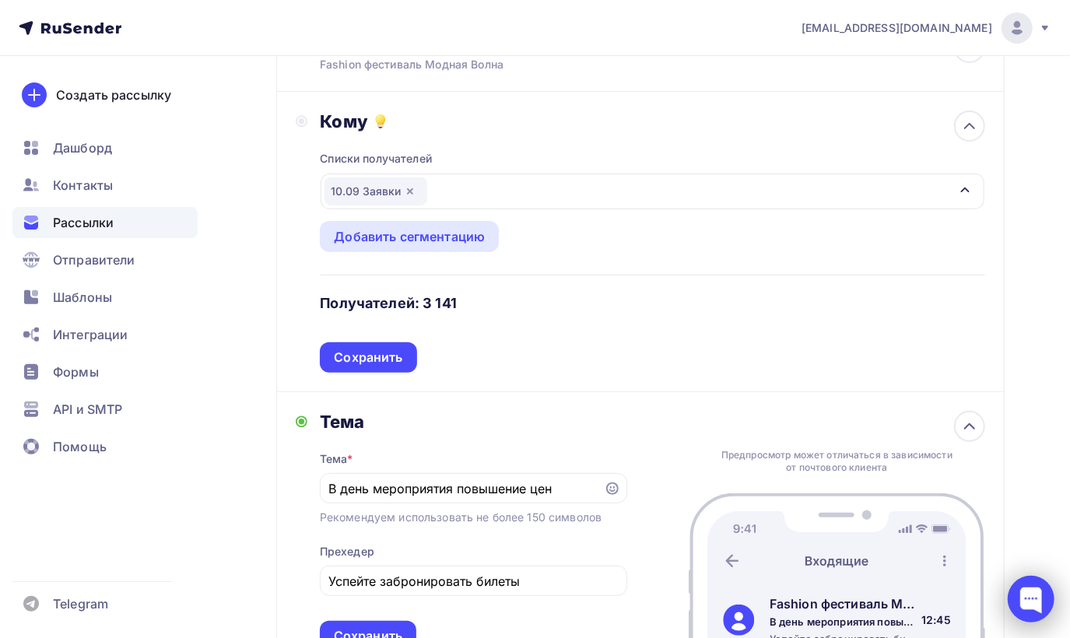
click at [1049, 602] on div at bounding box center [1030, 599] width 47 height 47
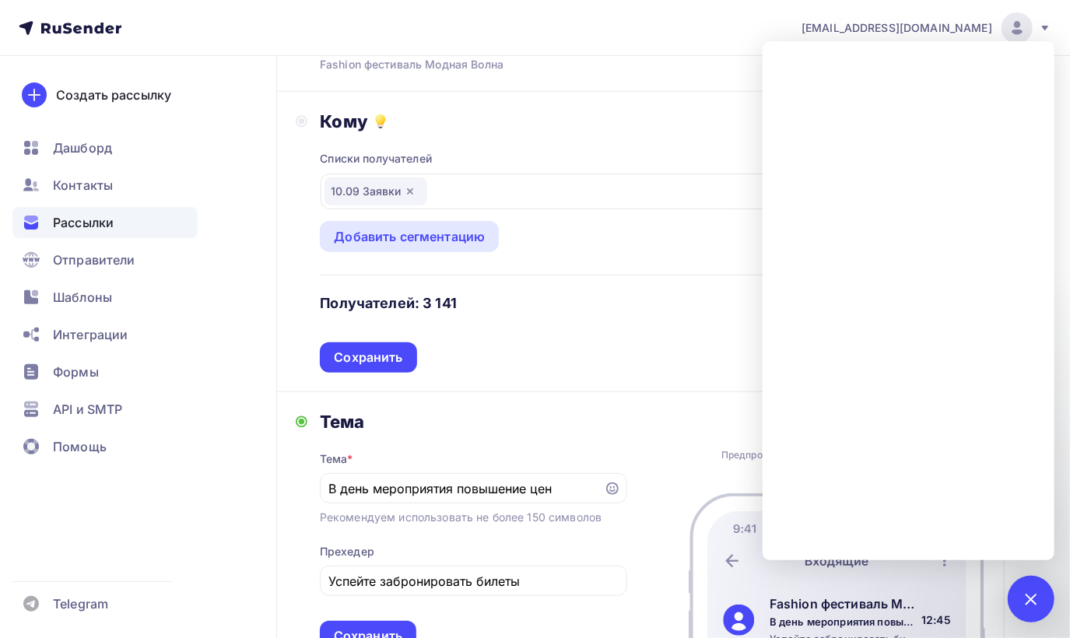
click at [636, 311] on div "Списки получателей 10.09 Заявки Все списки id 10.09 Заявки (3 141) #26888 18.08…" at bounding box center [652, 252] width 665 height 240
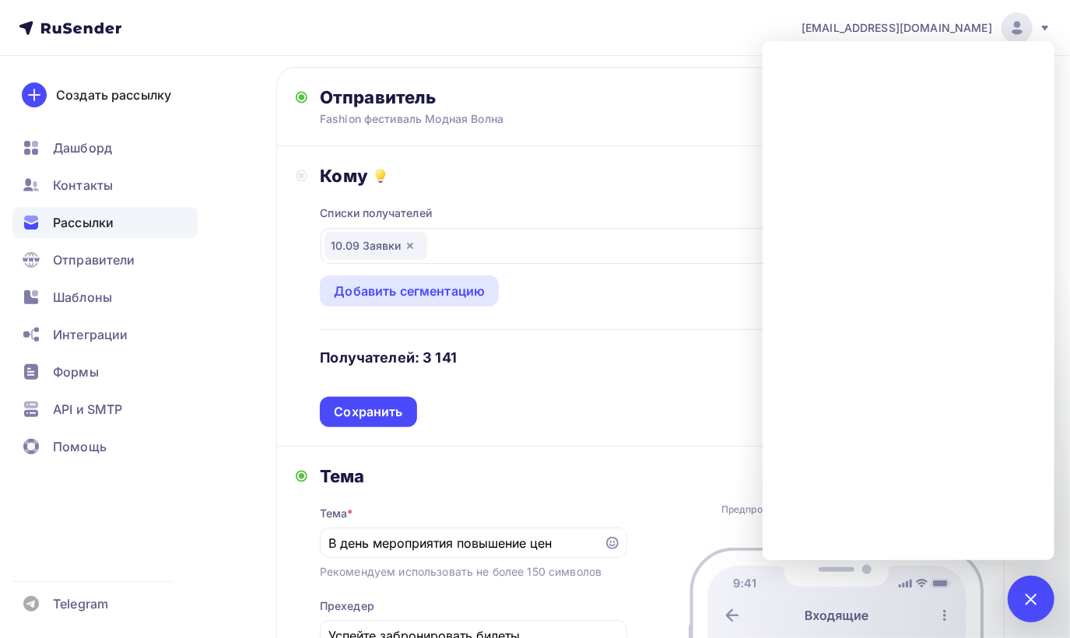
scroll to position [78, 0]
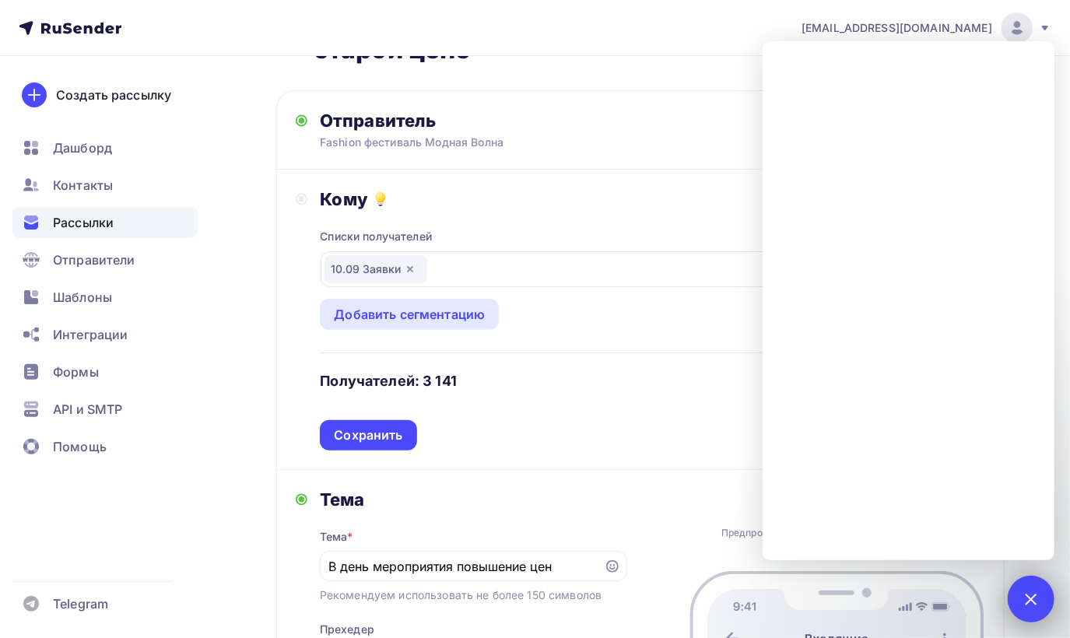
click at [1021, 601] on div "2" at bounding box center [1030, 599] width 47 height 47
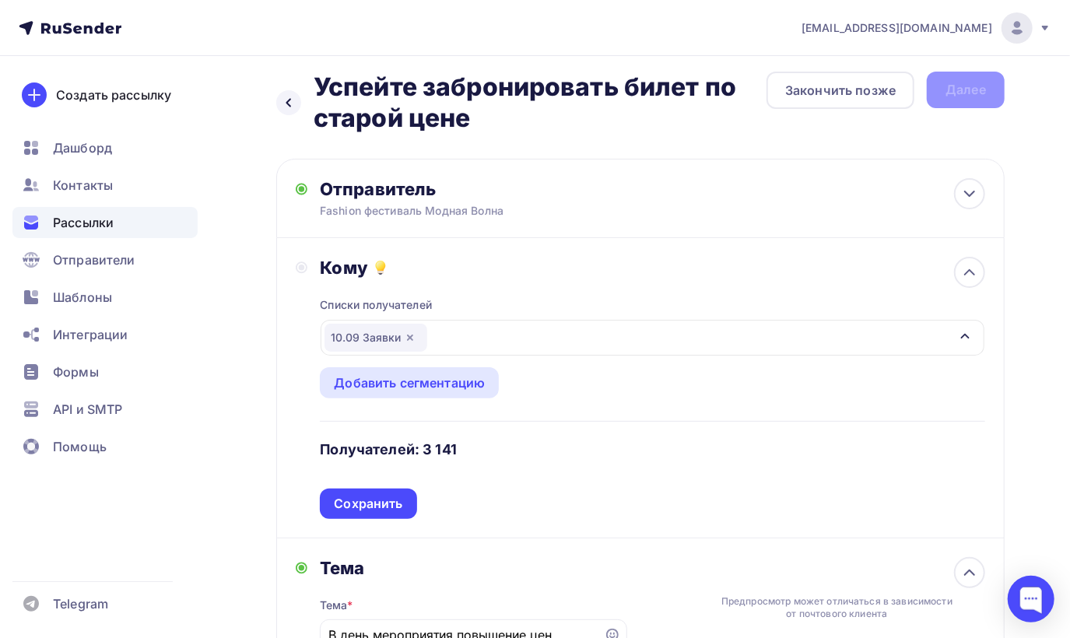
scroll to position [0, 0]
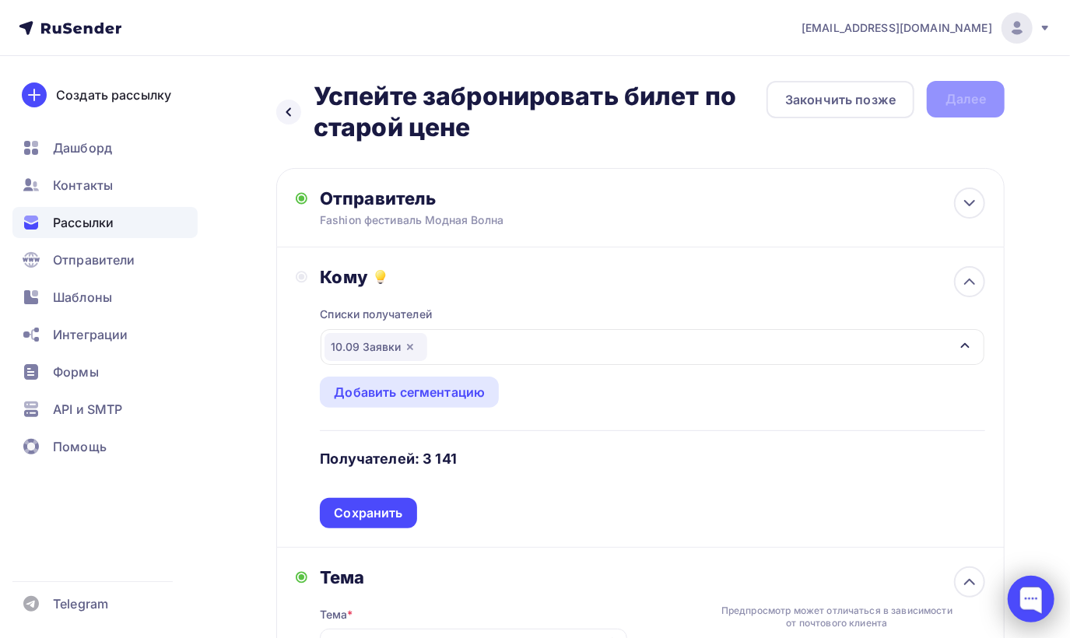
click at [1031, 597] on div at bounding box center [1030, 599] width 47 height 47
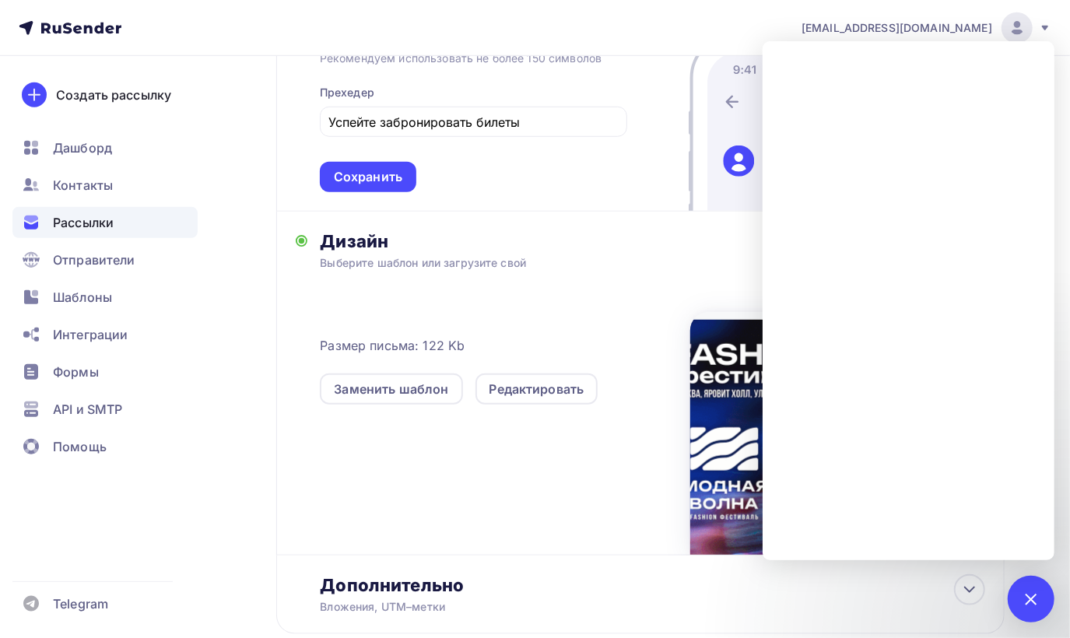
scroll to position [700, 0]
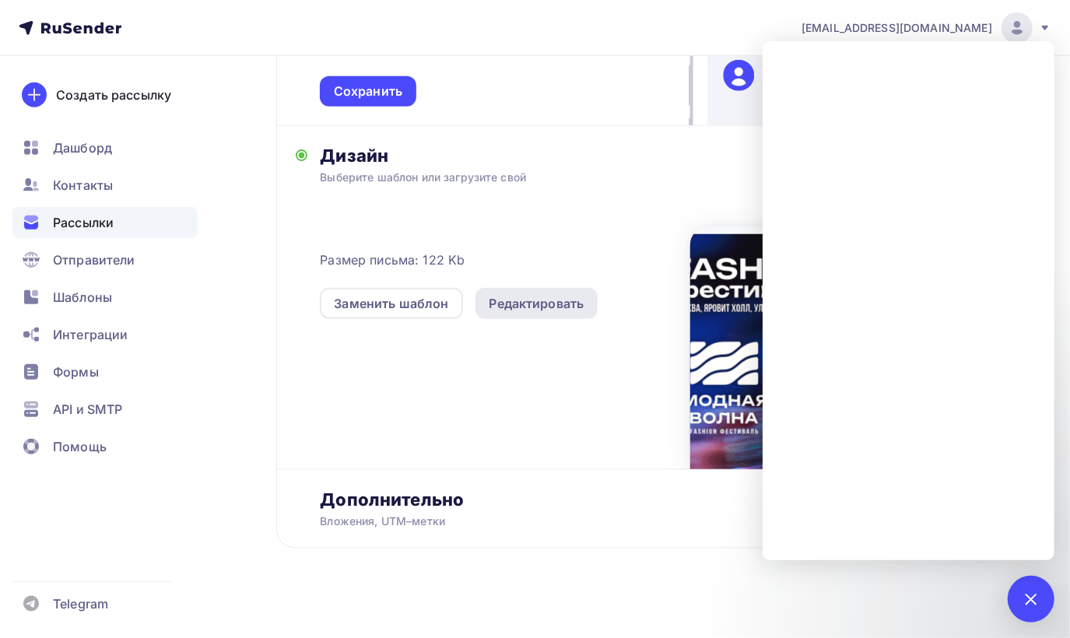
click at [523, 308] on div "Редактировать" at bounding box center [536, 303] width 95 height 19
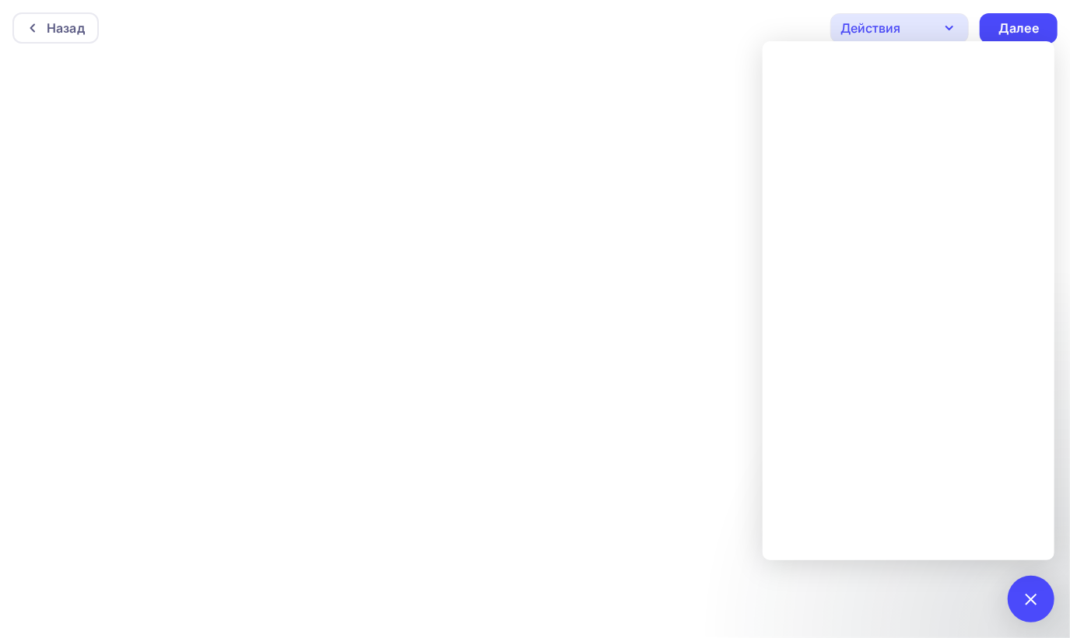
scroll to position [4, 0]
click at [1027, 24] on div "Далее" at bounding box center [1018, 25] width 40 height 18
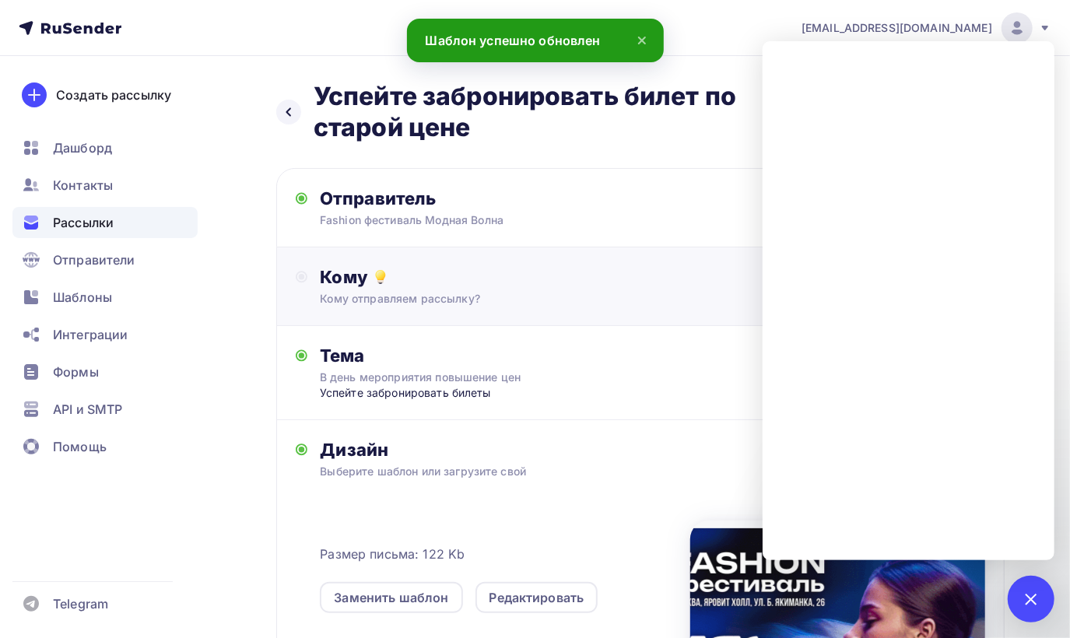
click at [601, 282] on div "Кому" at bounding box center [652, 277] width 665 height 22
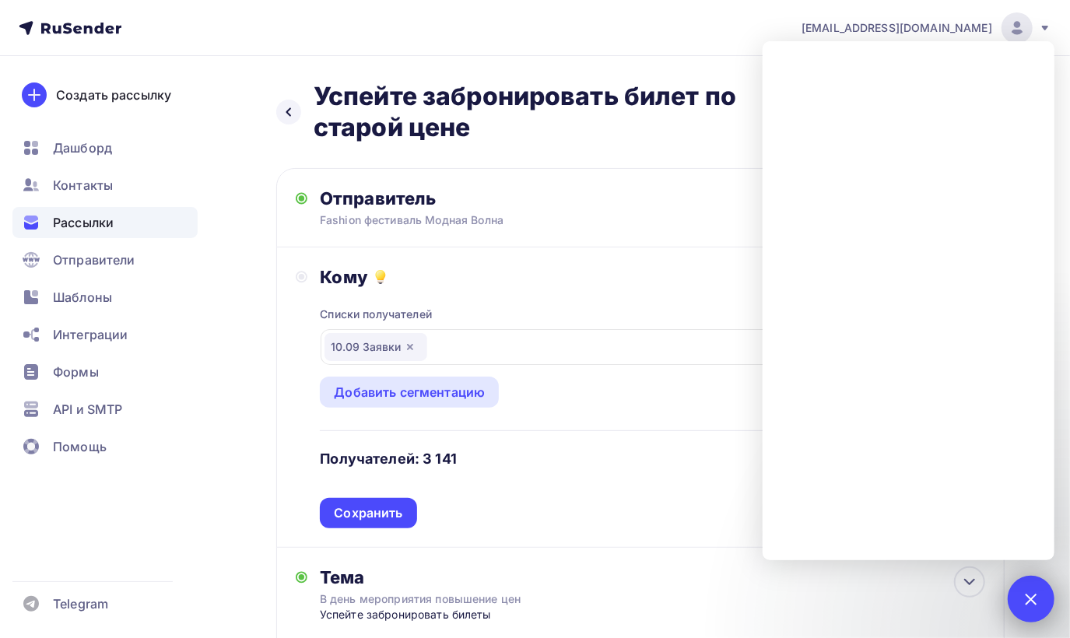
click at [1035, 597] on div at bounding box center [1030, 598] width 21 height 21
click at [1031, 588] on div at bounding box center [1030, 598] width 21 height 21
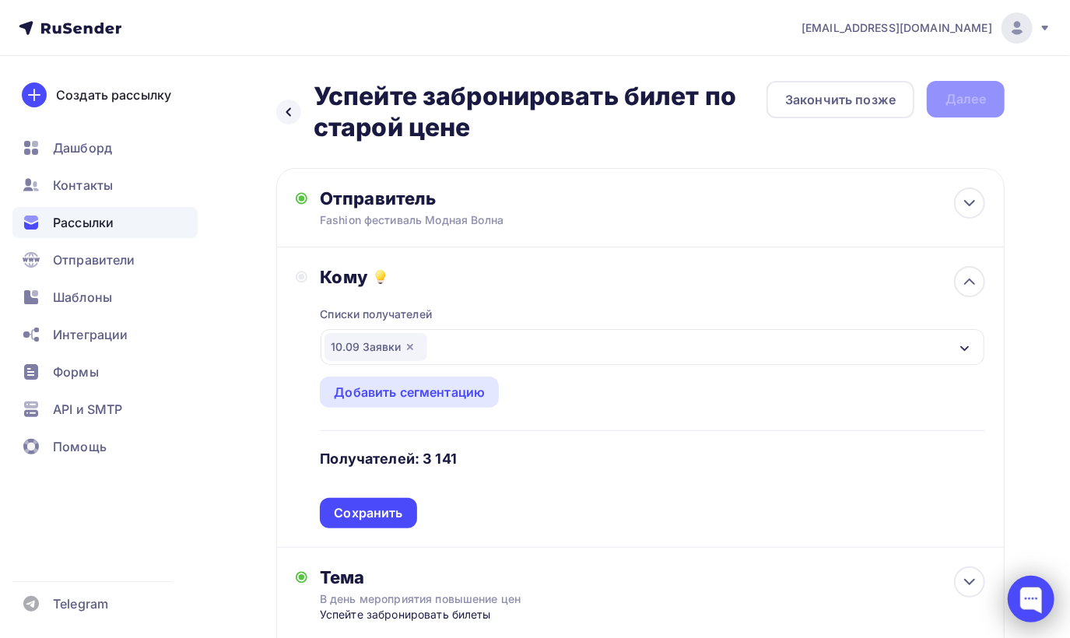
click at [1034, 596] on div at bounding box center [1030, 599] width 47 height 47
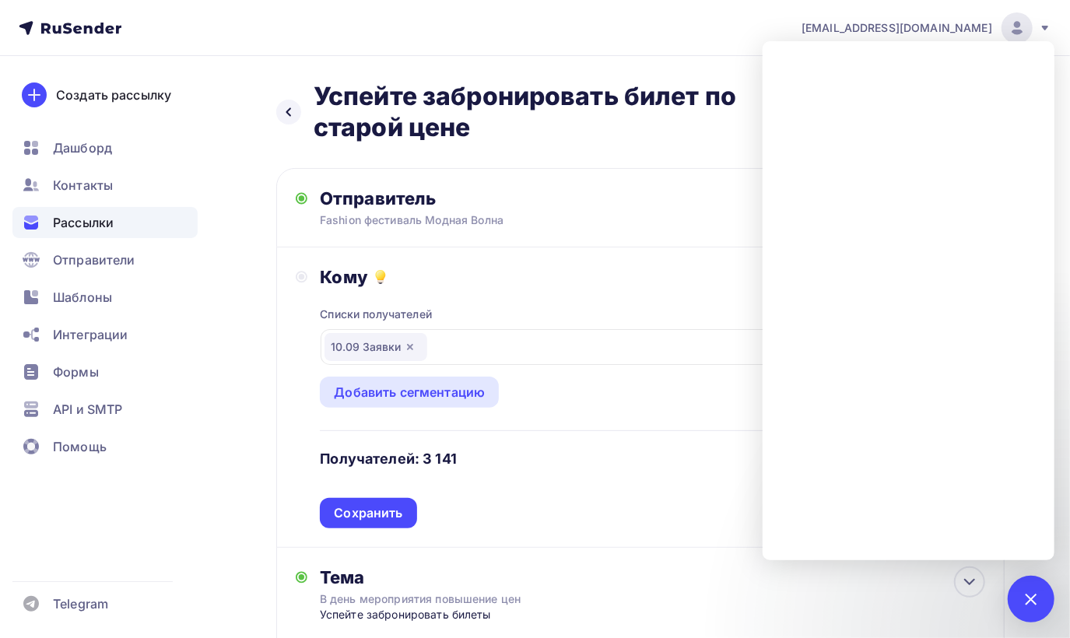
click at [600, 422] on div "Списки получателей 10.09 Заявки Все списки id 10.09 Заявки (3 141) #26888 18.08…" at bounding box center [652, 408] width 665 height 240
click at [1024, 597] on div at bounding box center [1030, 598] width 21 height 21
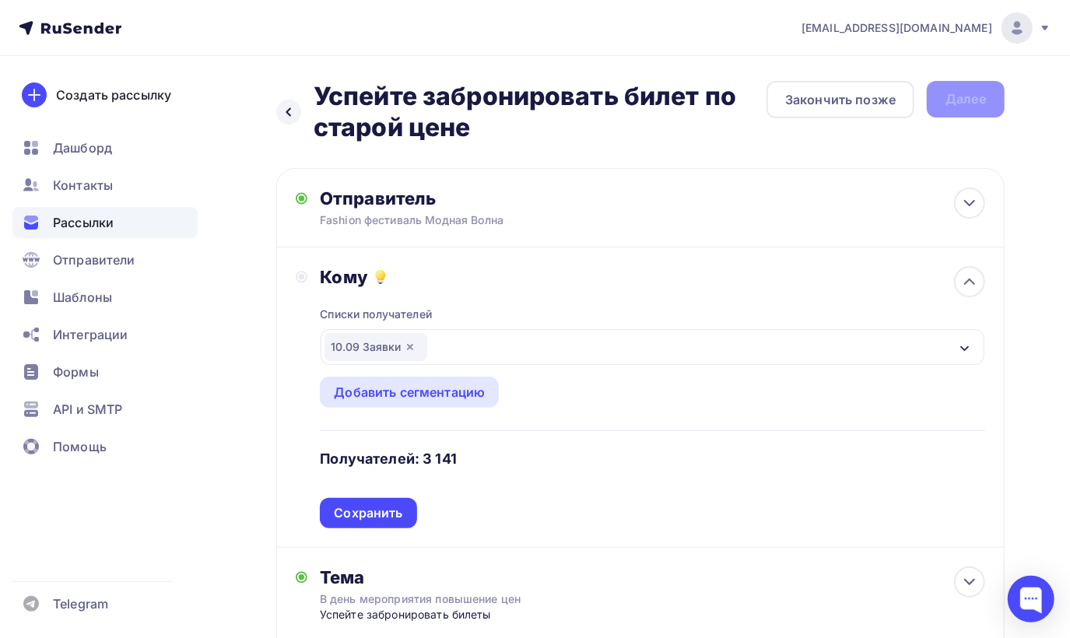
click at [408, 342] on icon "button" at bounding box center [410, 347] width 12 height 12
click at [406, 347] on div "Выберите список" at bounding box center [384, 347] width 121 height 28
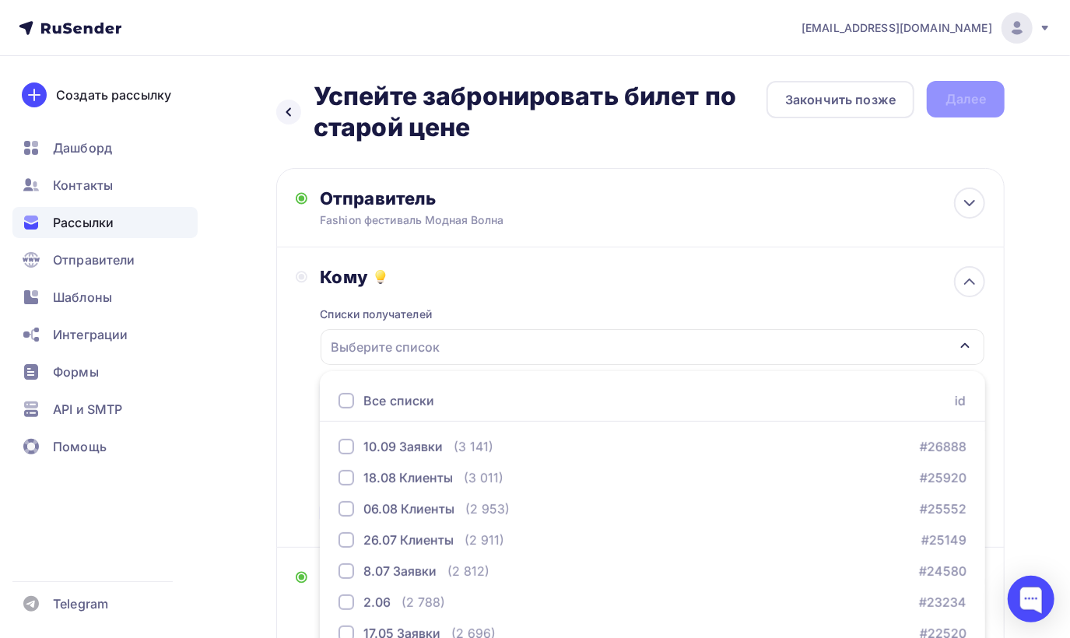
scroll to position [135, 0]
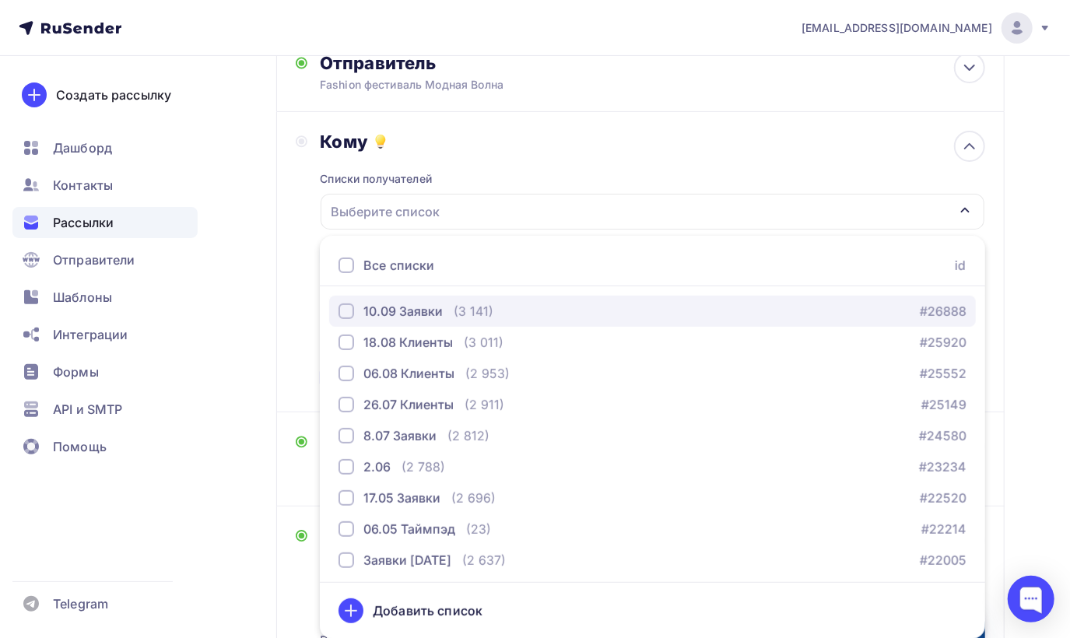
click at [344, 310] on div "button" at bounding box center [346, 311] width 16 height 16
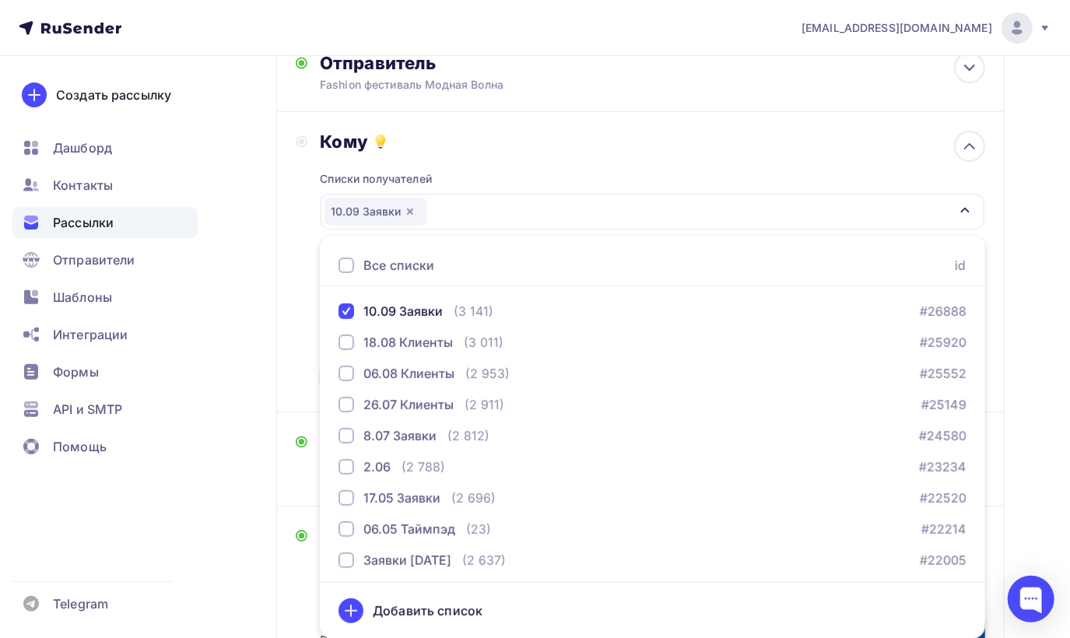
click at [293, 363] on div "Кому Списки получателей 10.09 Заявки Все списки id 10.09 Заявки (3 141) #26888 …" at bounding box center [640, 262] width 728 height 300
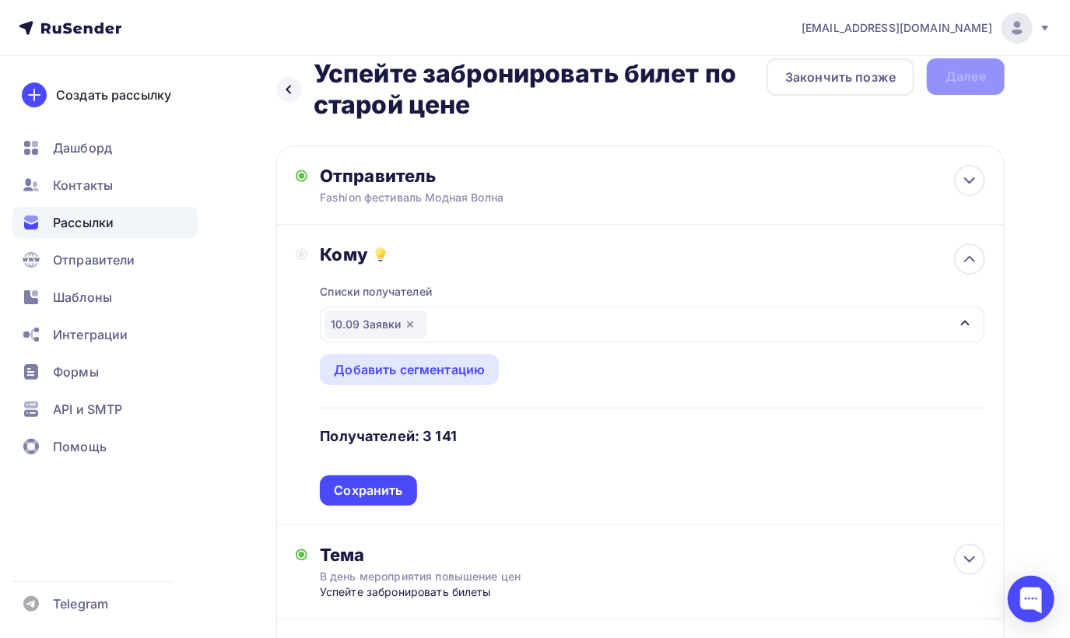
scroll to position [0, 0]
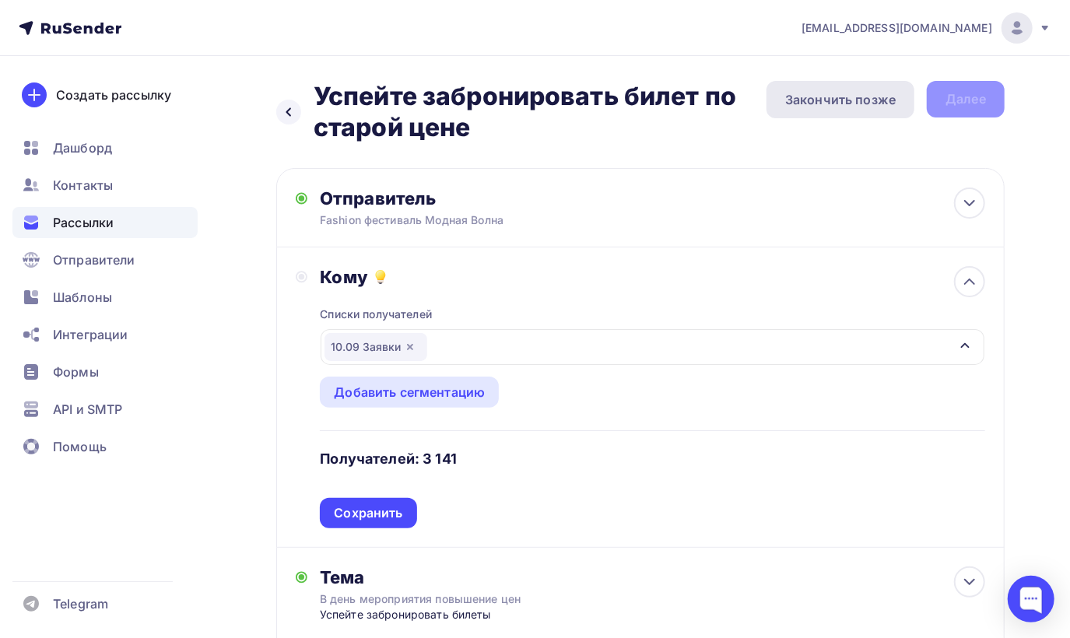
click at [810, 100] on div "Закончить позже" at bounding box center [840, 99] width 110 height 19
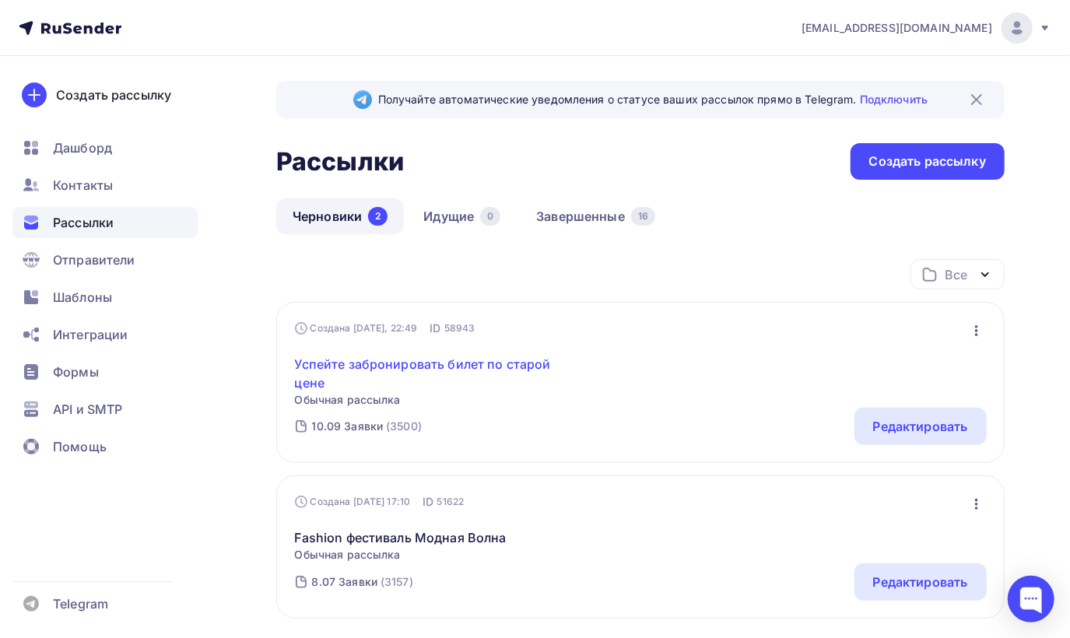
click at [475, 369] on link "Успейте забронировать билет по старой цене" at bounding box center [428, 373] width 267 height 37
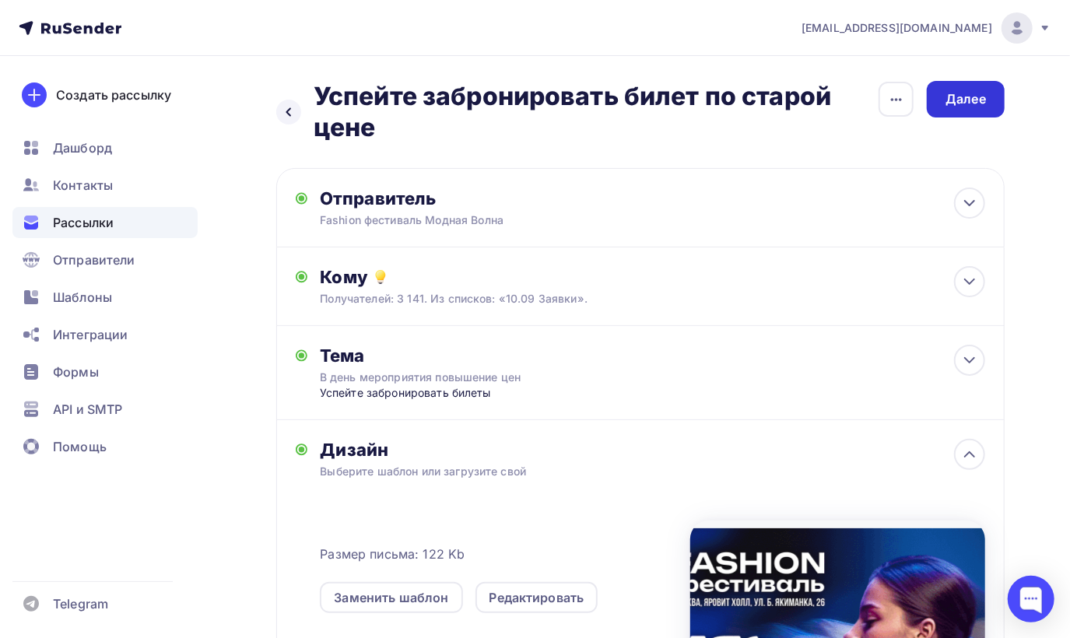
click at [965, 102] on div "Далее" at bounding box center [965, 99] width 40 height 18
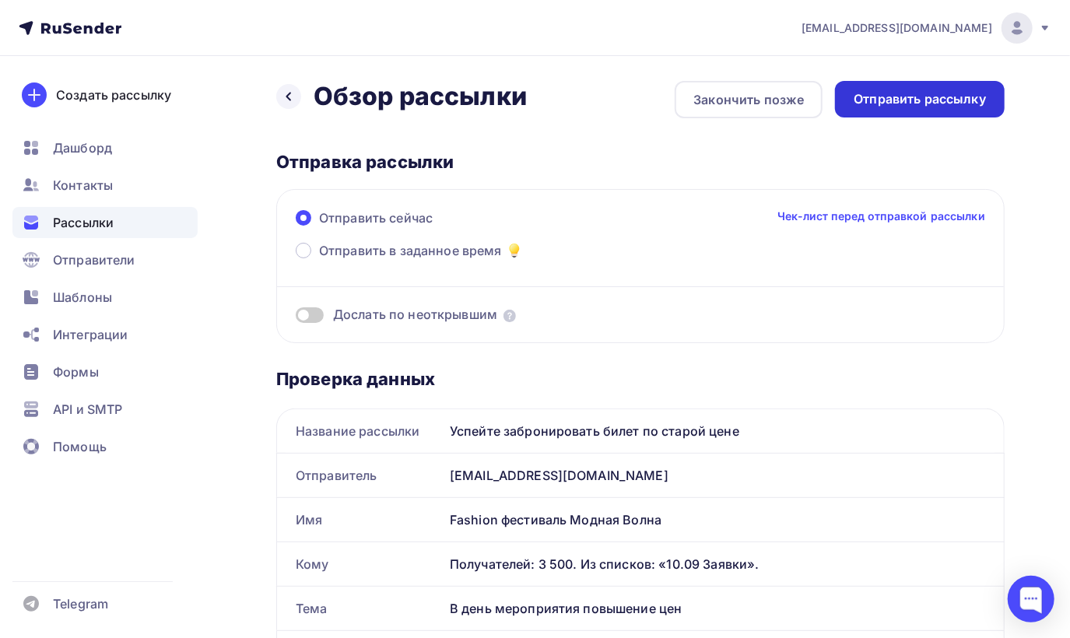
click at [889, 96] on div "Отправить рассылку" at bounding box center [919, 99] width 132 height 18
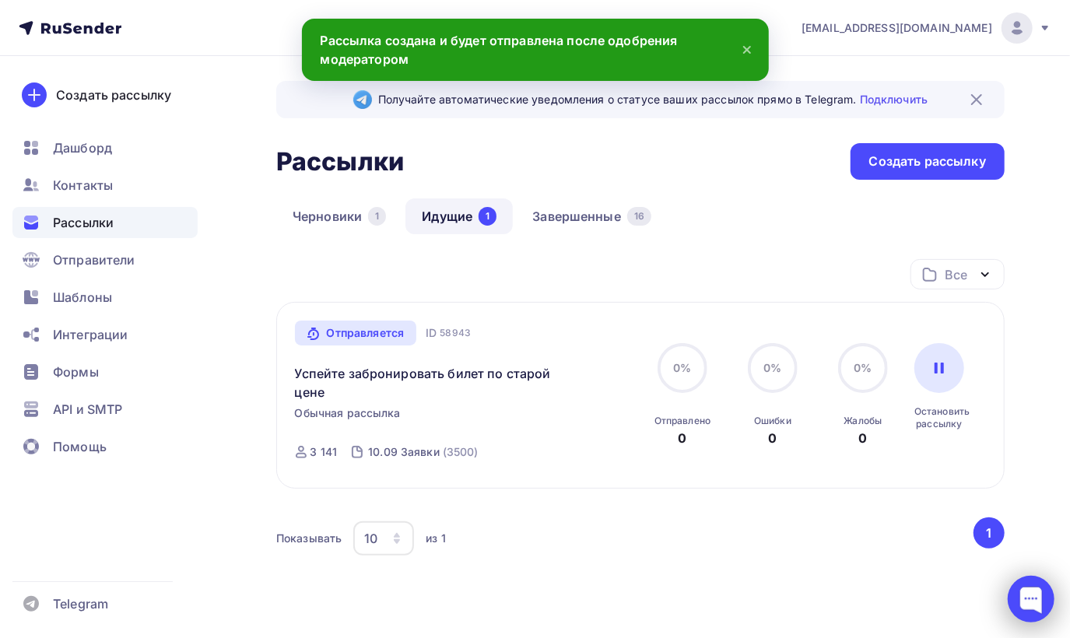
click at [1027, 593] on div at bounding box center [1030, 599] width 47 height 47
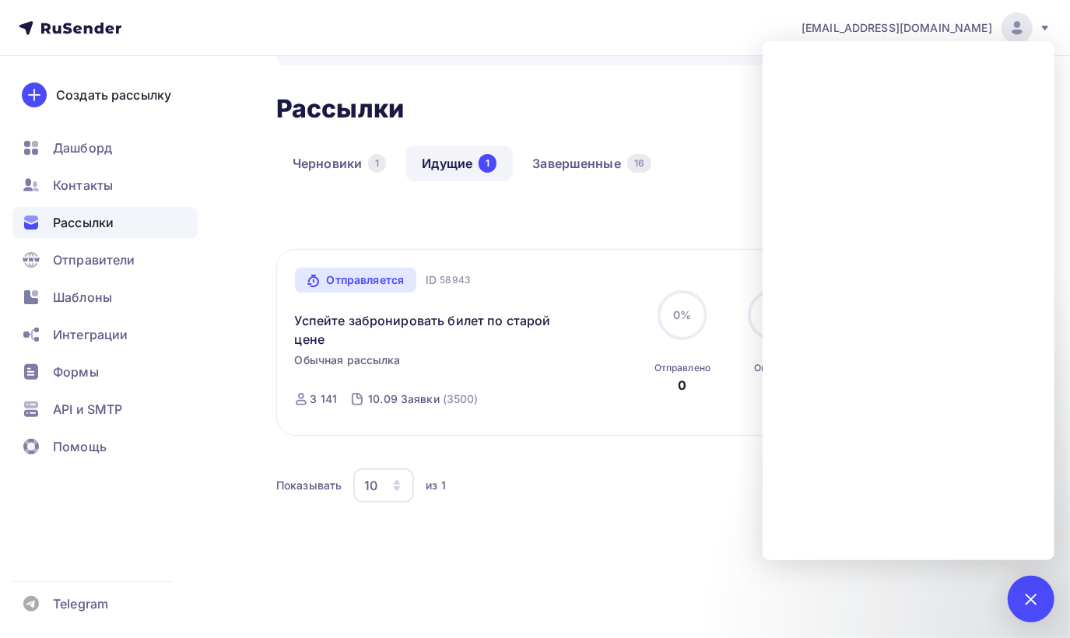
scroll to position [77, 0]
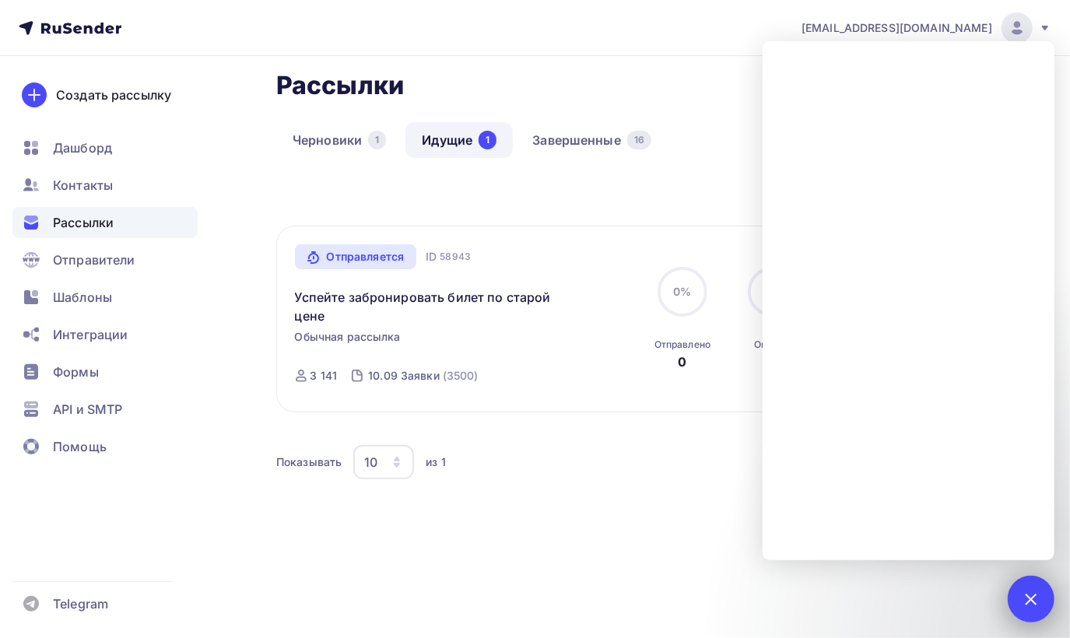
click at [1035, 592] on div at bounding box center [1030, 598] width 21 height 21
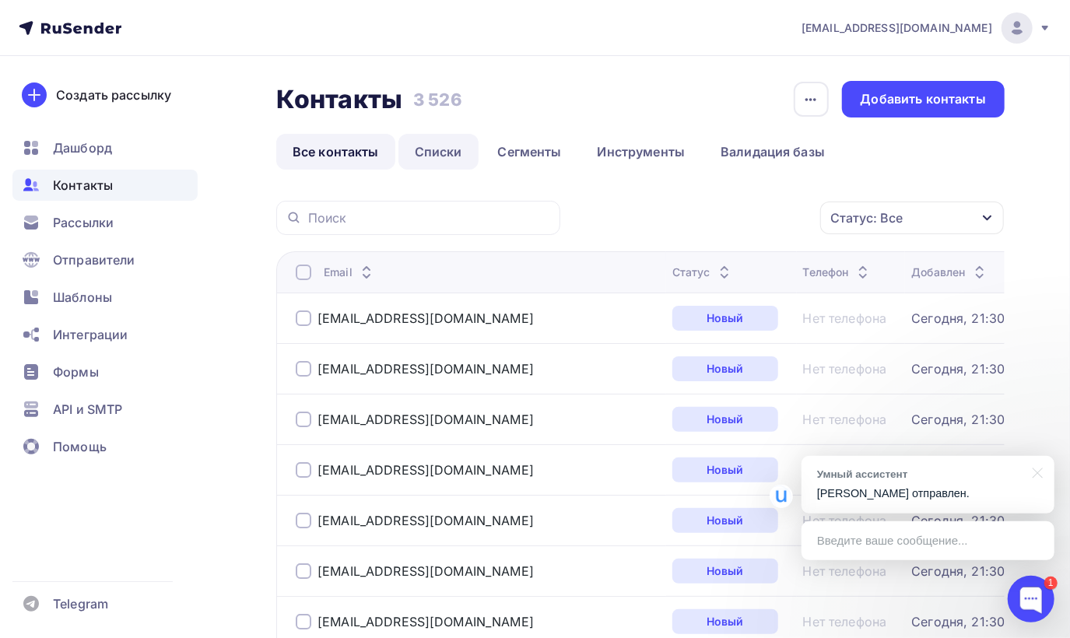
click at [448, 142] on link "Списки" at bounding box center [438, 152] width 80 height 36
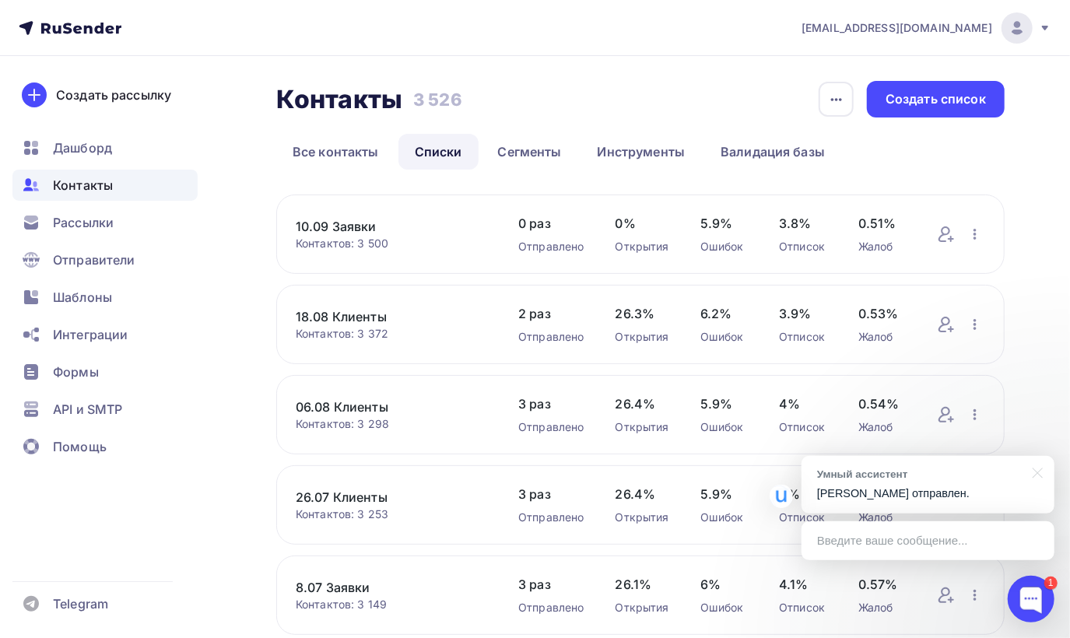
click at [424, 230] on link "10.09 Заявки" at bounding box center [391, 226] width 191 height 19
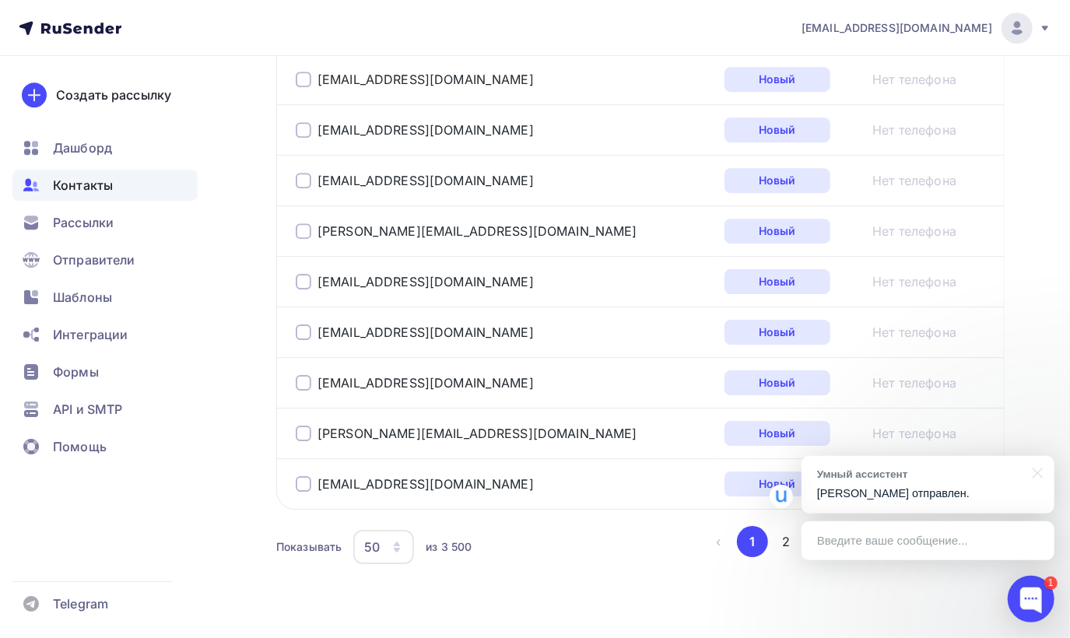
scroll to position [2583, 0]
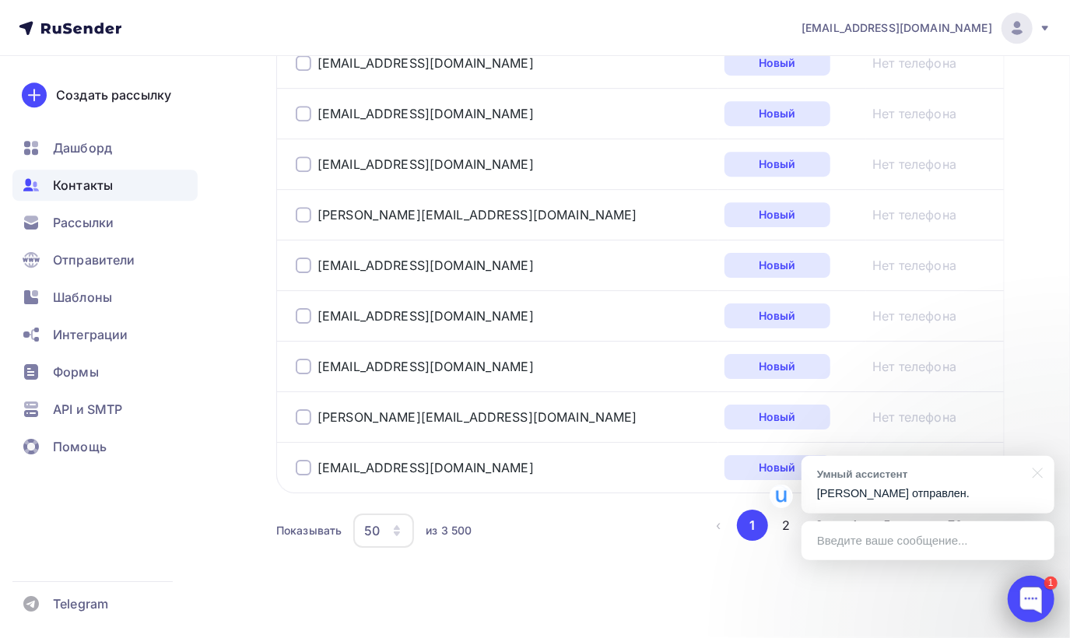
click at [1029, 600] on div at bounding box center [1030, 599] width 47 height 47
